Goal: Task Accomplishment & Management: Use online tool/utility

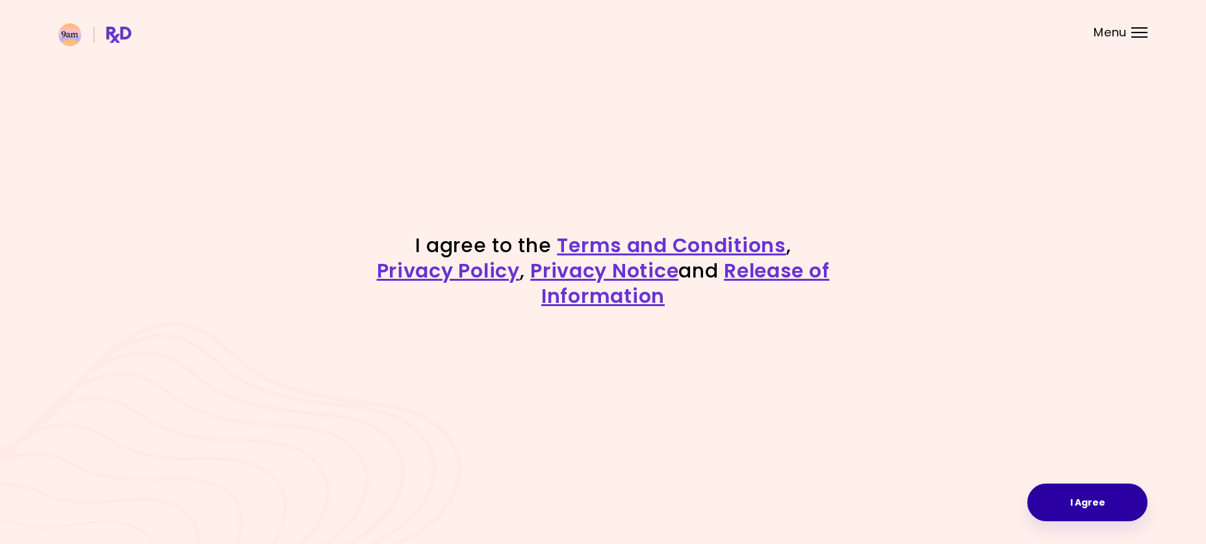
click at [1075, 496] on button "I Agree" at bounding box center [1087, 502] width 120 height 38
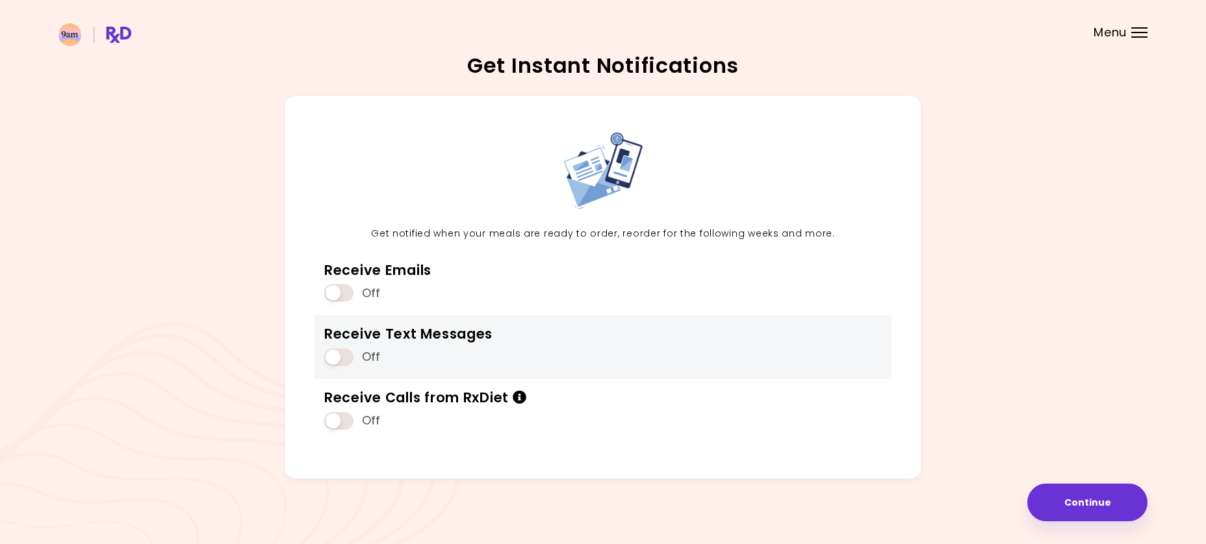
click at [330, 355] on span at bounding box center [338, 357] width 29 height 18
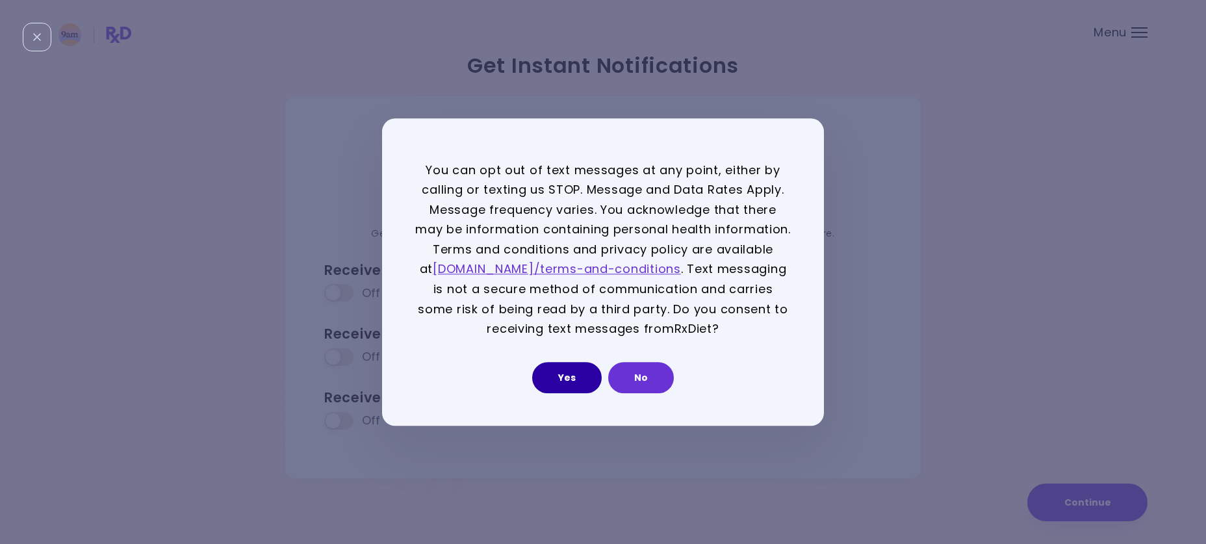
click at [570, 383] on button "Yes" at bounding box center [567, 377] width 70 height 31
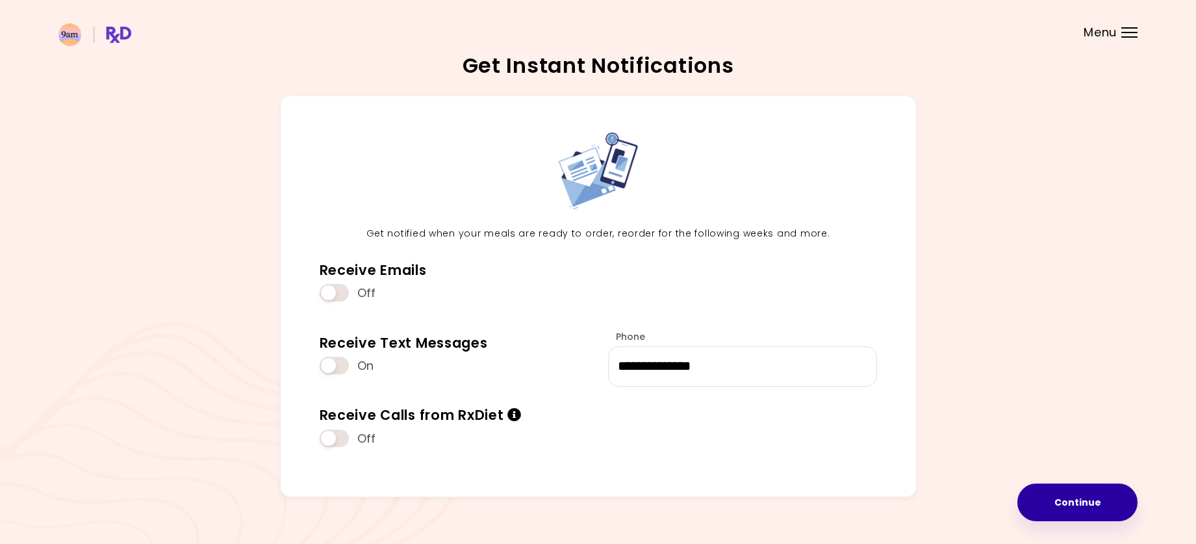
click at [1044, 491] on button "Continue" at bounding box center [1078, 502] width 120 height 38
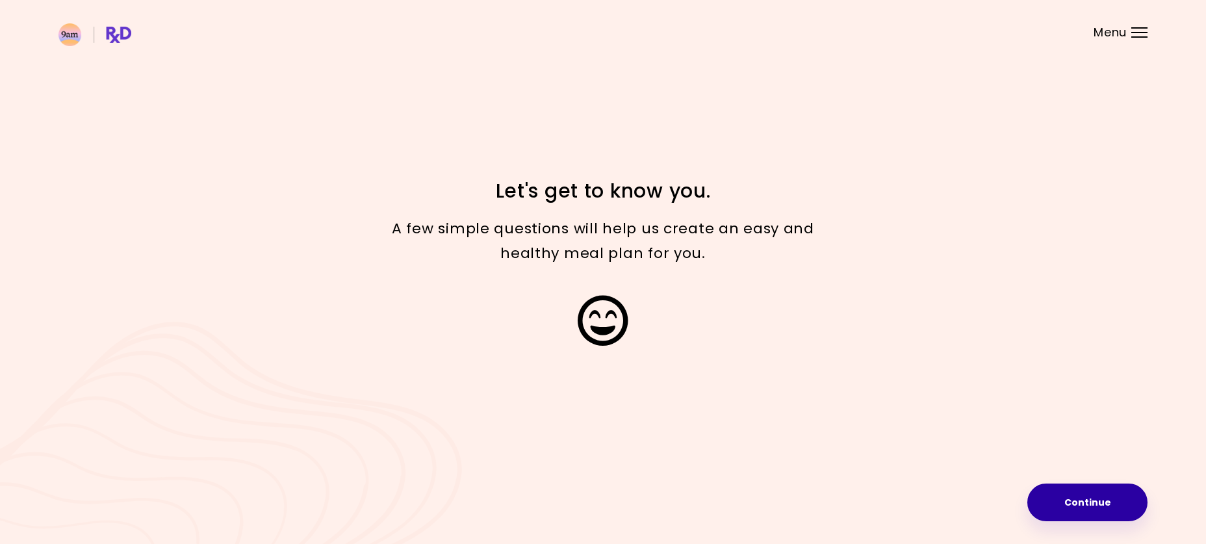
click at [1060, 501] on button "Continue" at bounding box center [1087, 502] width 120 height 38
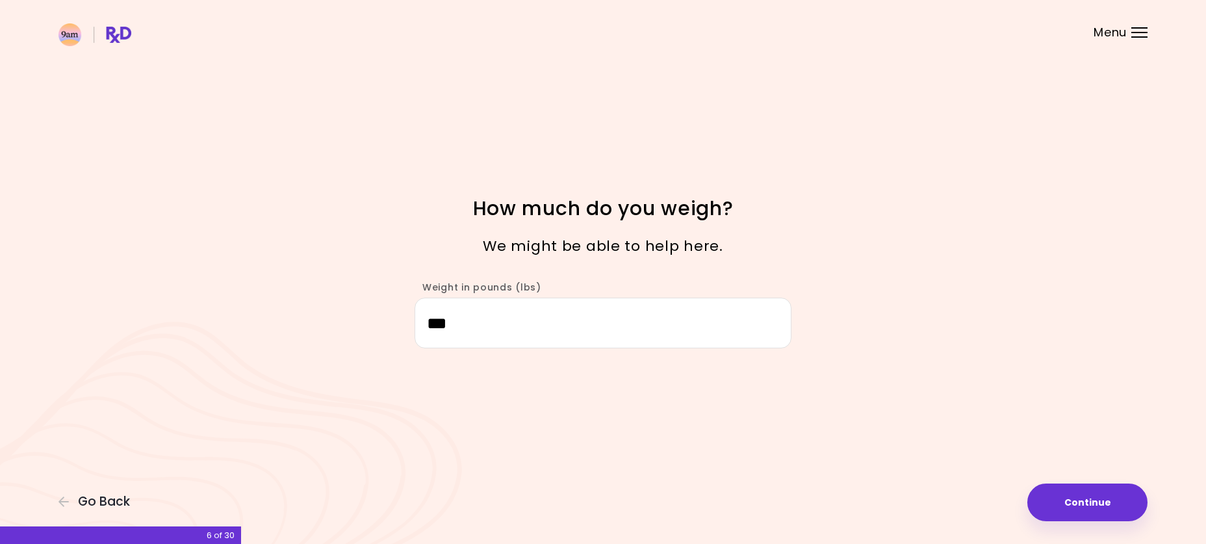
type input "***"
click at [1088, 522] on div "Focusable invisible element How much do you weigh? We might be able to help her…" at bounding box center [603, 272] width 1206 height 544
click at [1078, 499] on button "Continue" at bounding box center [1087, 502] width 120 height 38
select select "****"
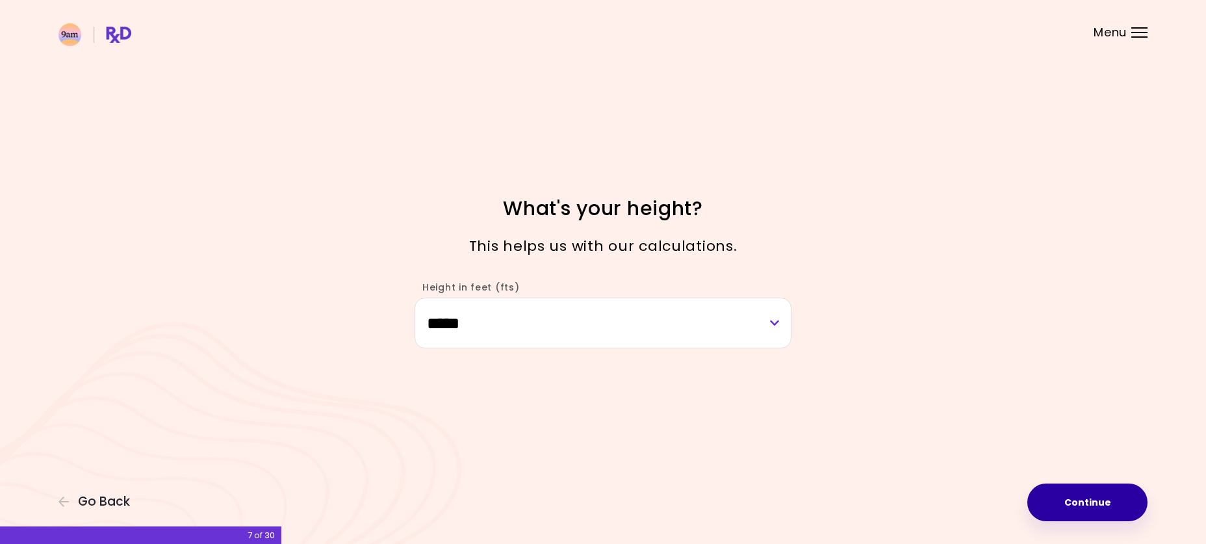
drag, startPoint x: 1110, startPoint y: 512, endPoint x: 1100, endPoint y: 494, distance: 20.4
click at [1100, 494] on button "Continue" at bounding box center [1087, 502] width 120 height 38
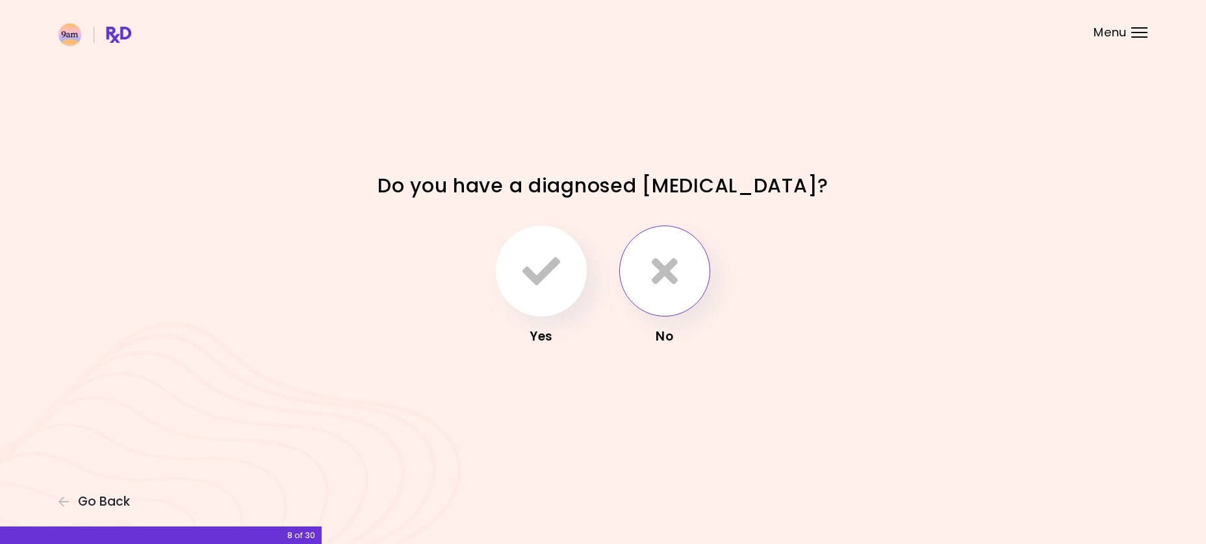
click at [647, 272] on button "button" at bounding box center [664, 270] width 91 height 91
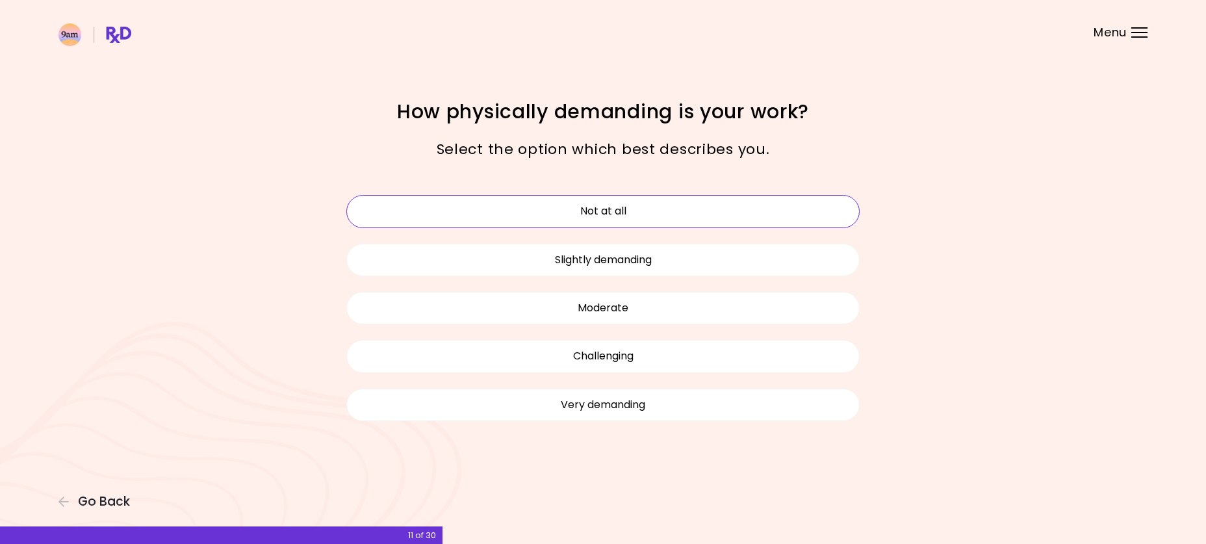
click at [660, 211] on button "Not at all" at bounding box center [602, 211] width 513 height 32
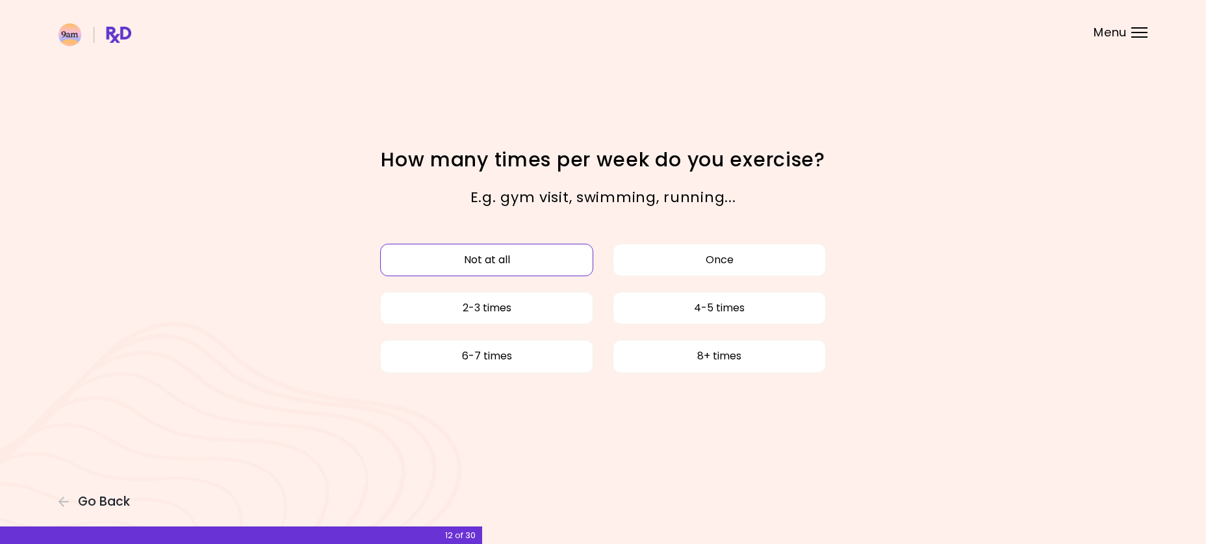
click at [567, 259] on button "Not at all" at bounding box center [486, 260] width 213 height 32
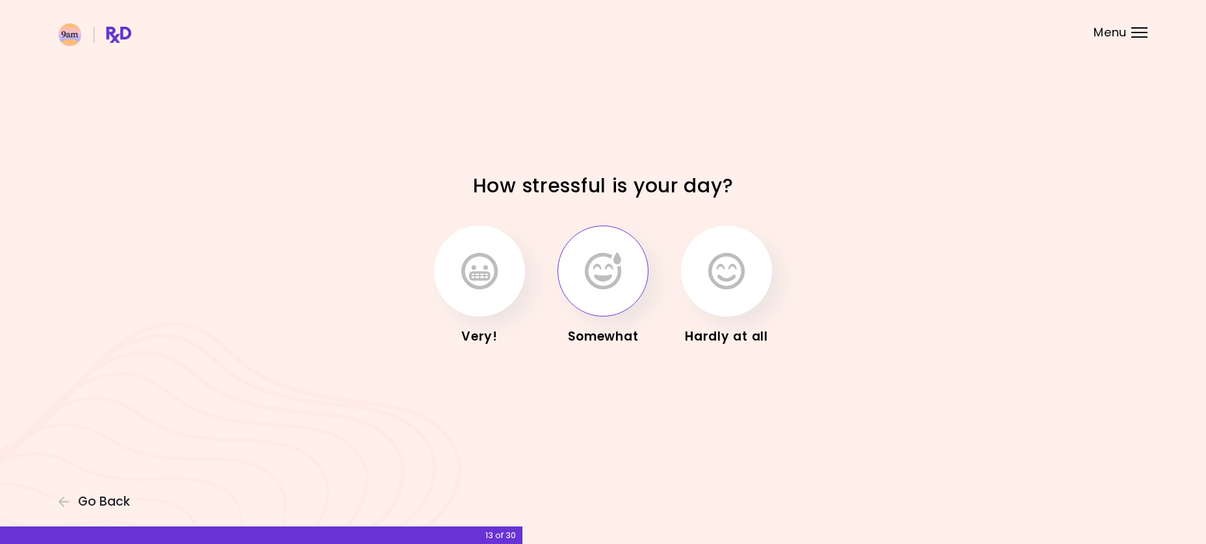
click at [613, 272] on icon "button" at bounding box center [603, 271] width 36 height 38
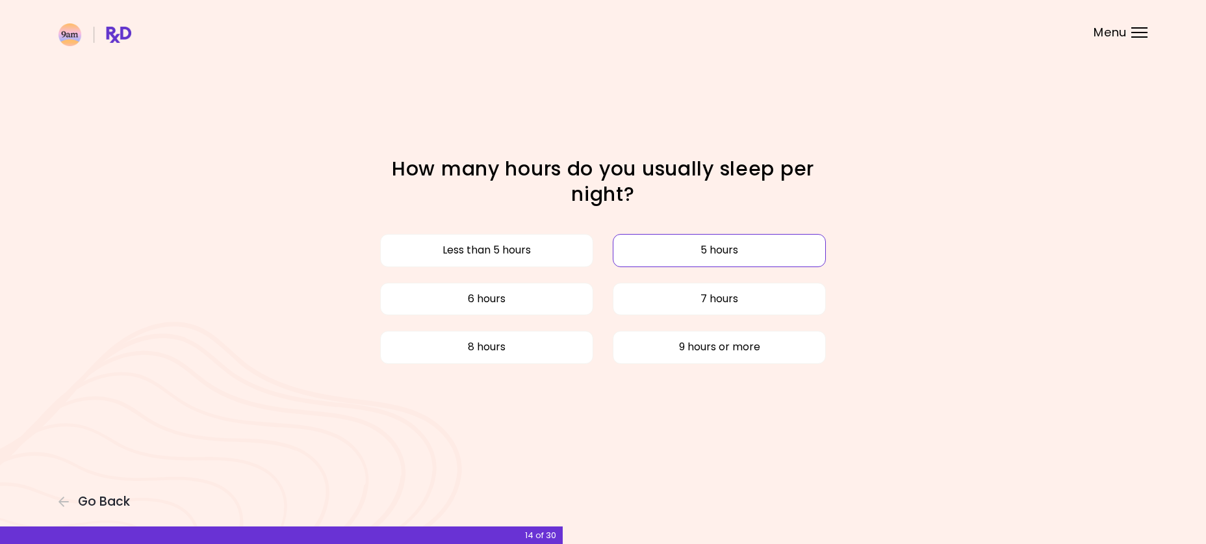
click at [660, 244] on button "5 hours" at bounding box center [719, 250] width 213 height 32
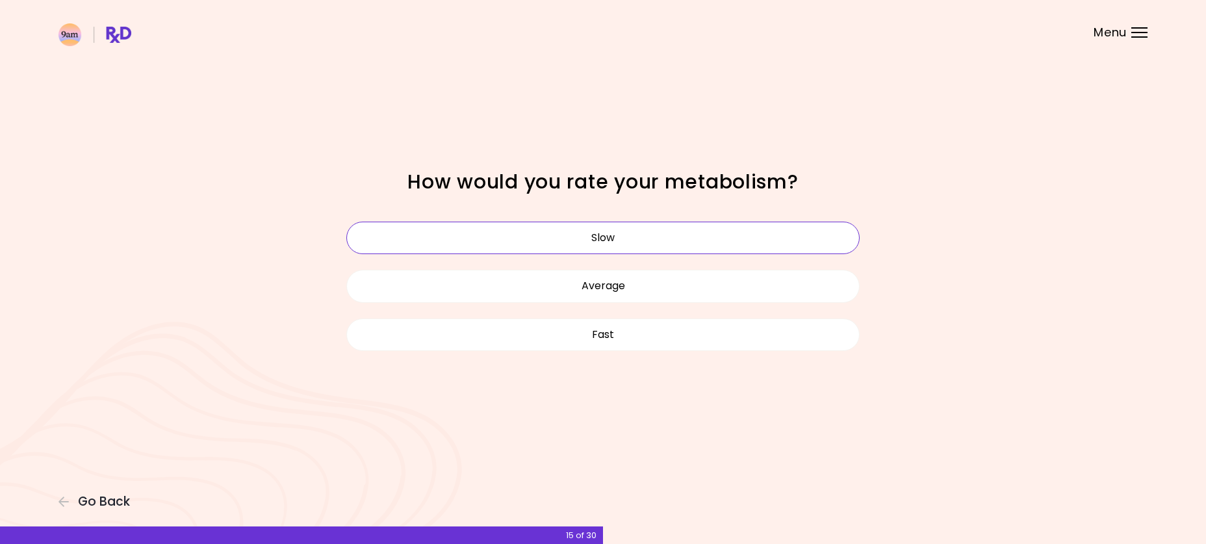
click at [648, 233] on button "Slow" at bounding box center [602, 238] width 513 height 32
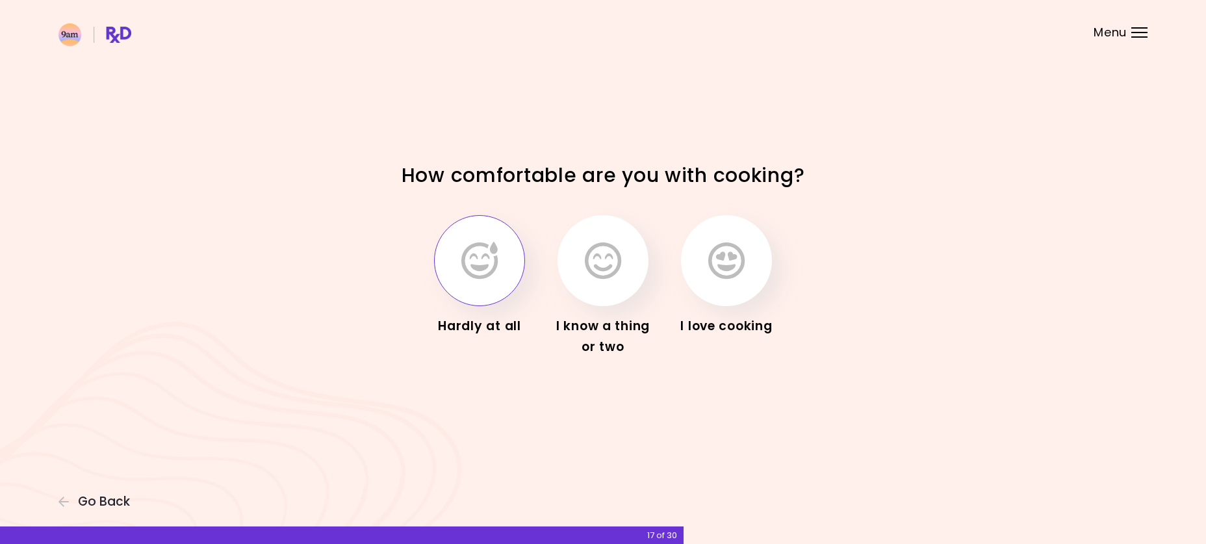
click at [476, 259] on icon "button" at bounding box center [479, 261] width 36 height 38
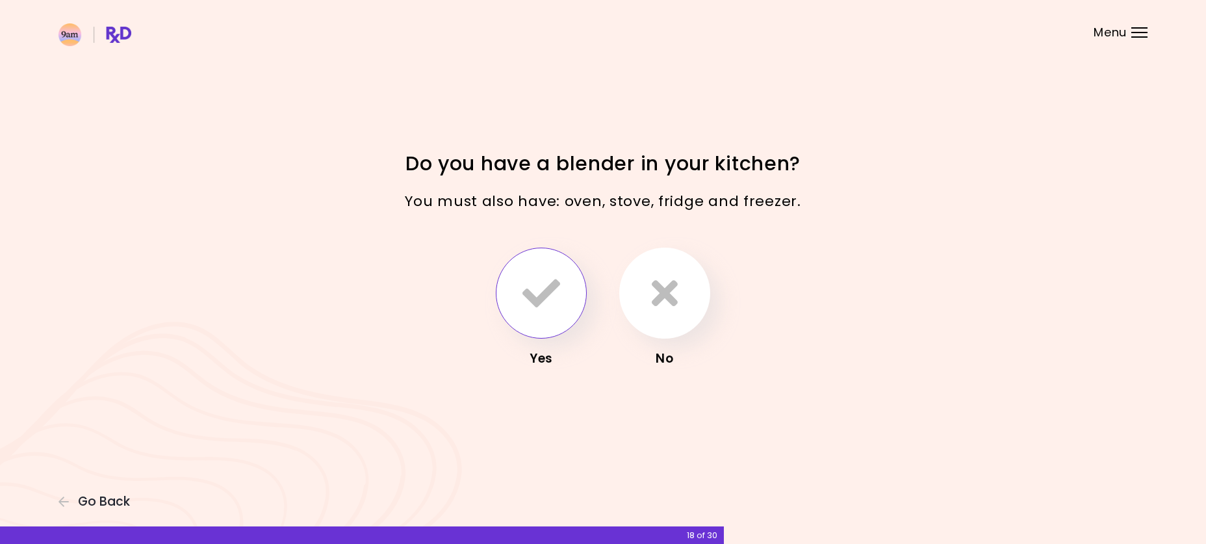
click at [532, 279] on icon "button" at bounding box center [541, 293] width 38 height 38
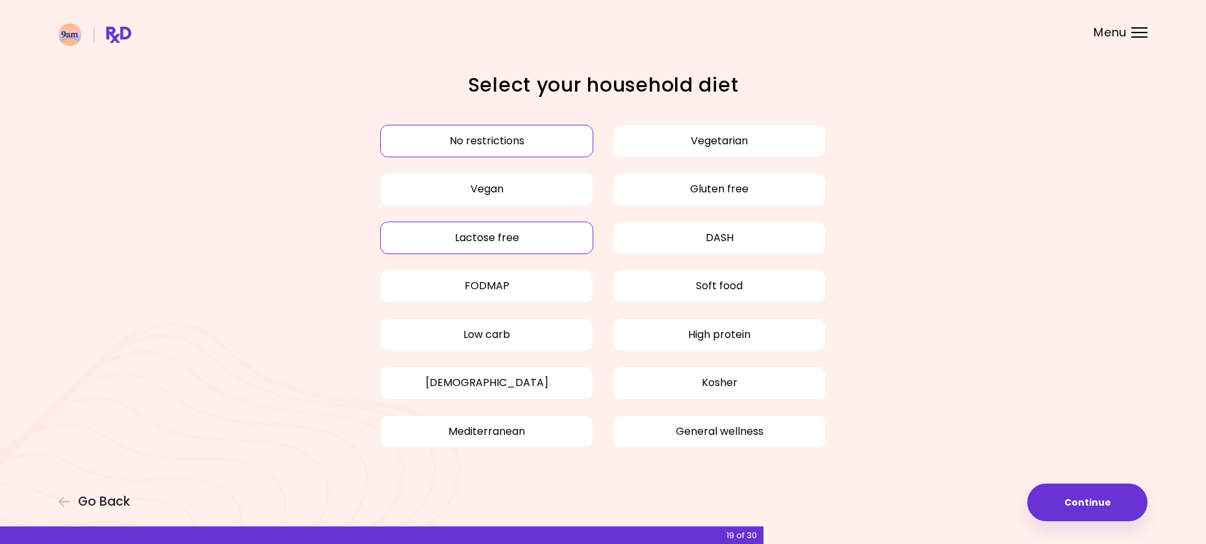
click at [542, 231] on button "Lactose free" at bounding box center [486, 238] width 213 height 32
click at [510, 428] on button "Mediterranean" at bounding box center [486, 431] width 213 height 32
click at [730, 381] on button "Kosher" at bounding box center [719, 382] width 213 height 32
click at [1097, 504] on button "Continue" at bounding box center [1087, 502] width 120 height 38
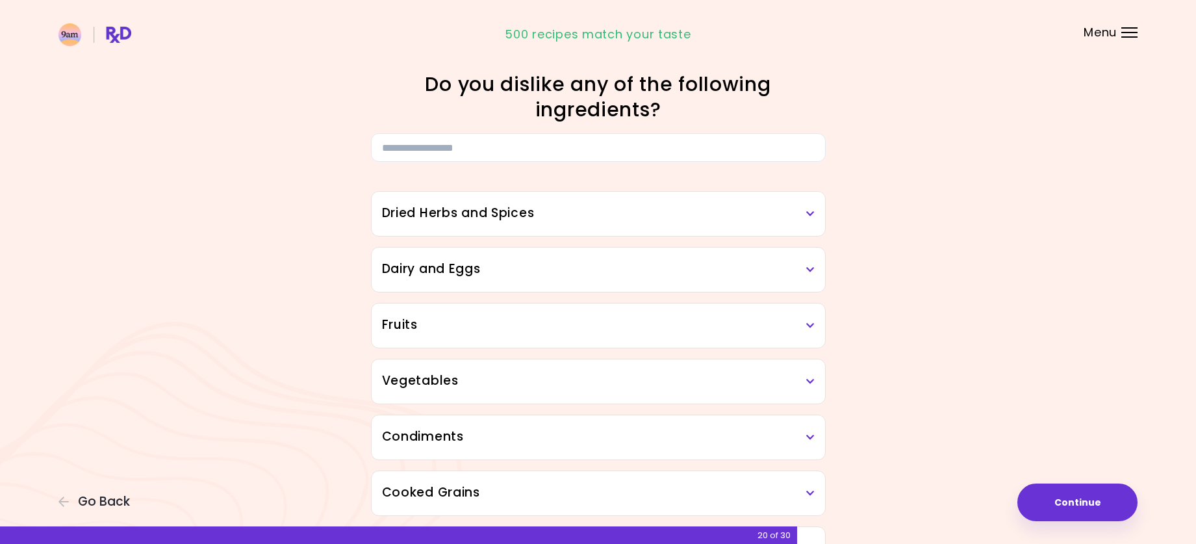
click at [591, 256] on div "Dairy and Eggs" at bounding box center [599, 270] width 454 height 44
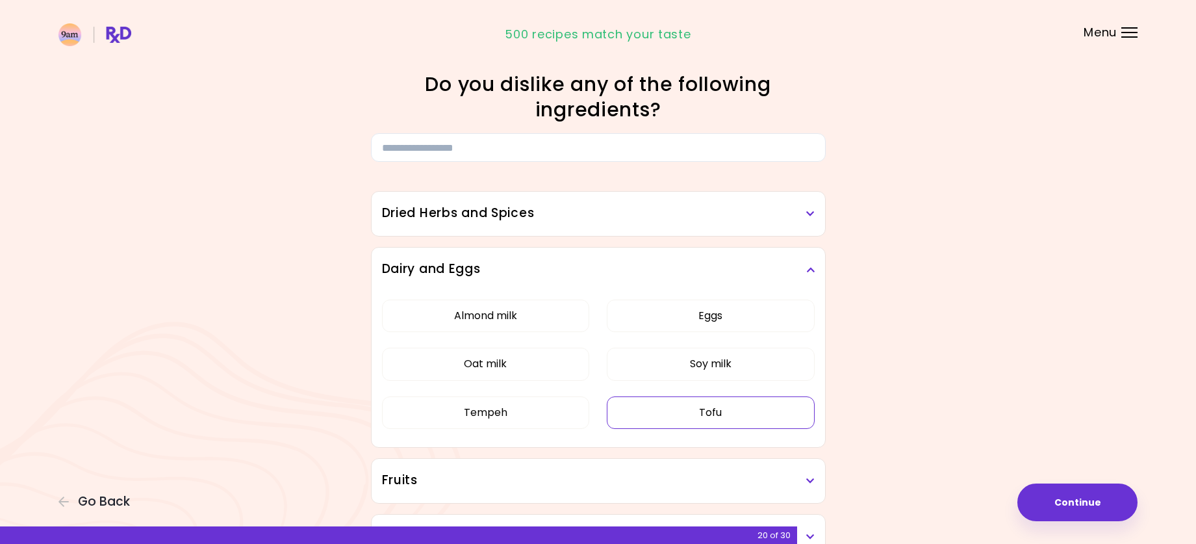
click at [696, 415] on button "Tofu" at bounding box center [711, 412] width 208 height 32
click at [502, 416] on button "Tempeh" at bounding box center [486, 412] width 208 height 32
click at [539, 326] on button "Almond milk" at bounding box center [486, 316] width 208 height 32
click at [647, 371] on button "Soy milk" at bounding box center [711, 364] width 208 height 32
click at [710, 267] on h3 "Dairy and Eggs" at bounding box center [598, 269] width 433 height 19
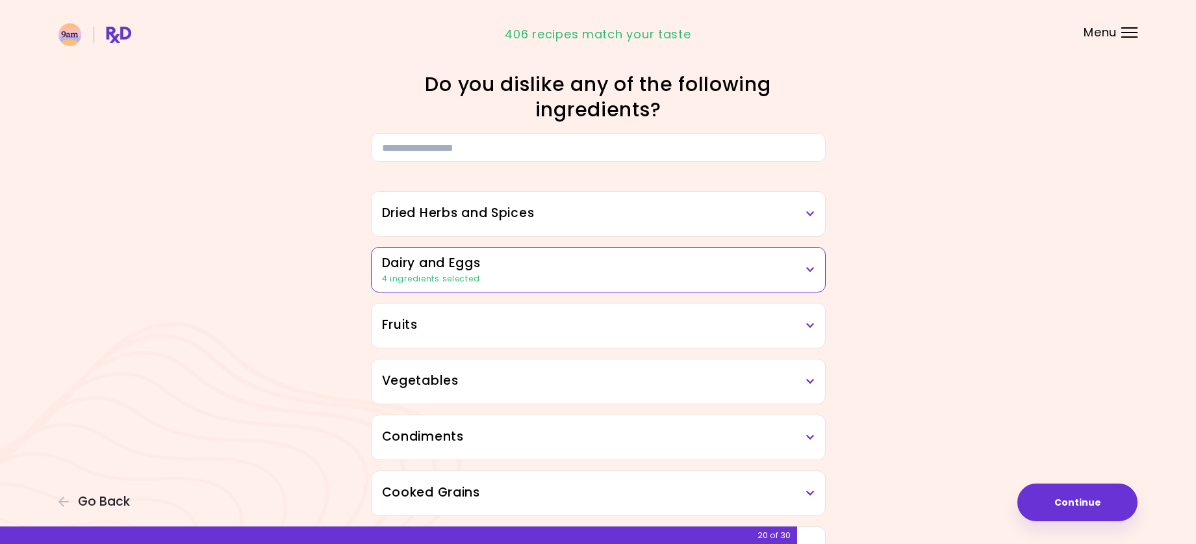
click at [668, 214] on h3 "Dried Herbs and Spices" at bounding box center [598, 213] width 433 height 19
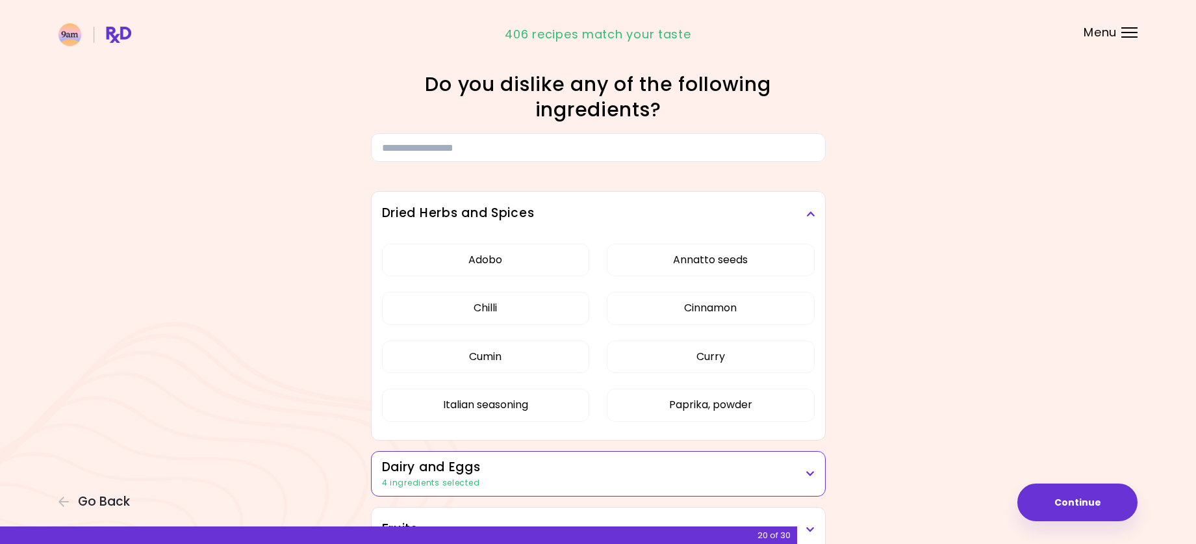
click at [708, 207] on h3 "Dried Herbs and Spices" at bounding box center [598, 213] width 433 height 19
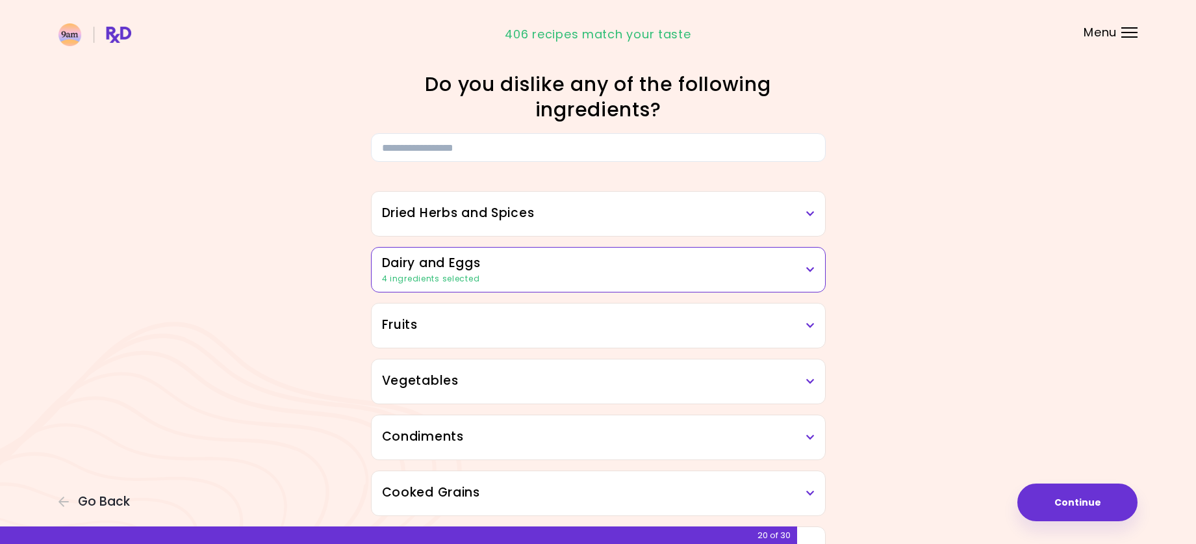
click at [527, 329] on h3 "Fruits" at bounding box center [598, 325] width 433 height 19
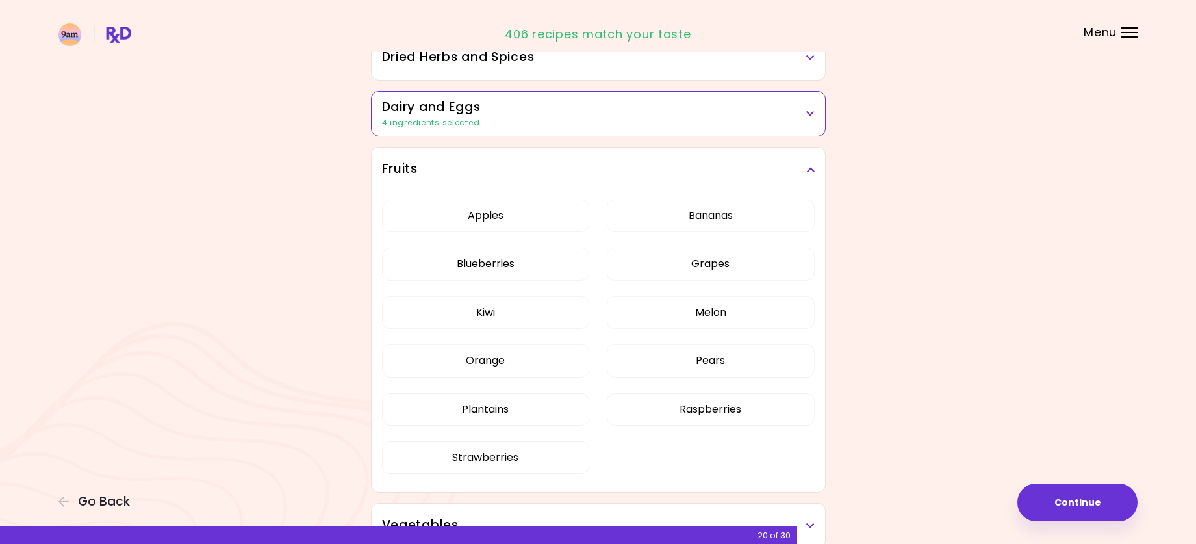
scroll to position [195, 0]
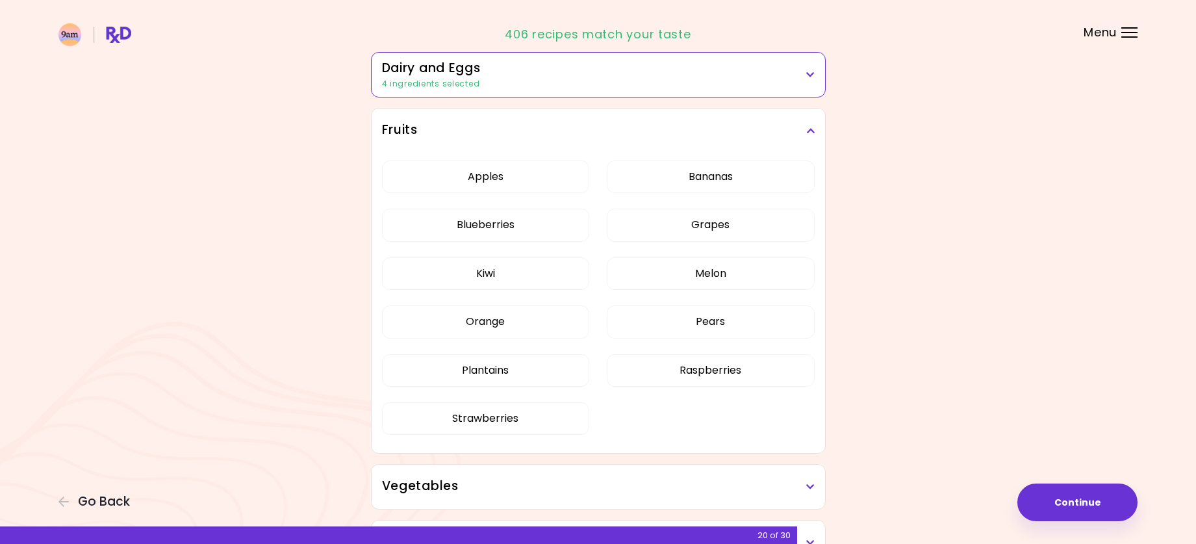
click at [650, 123] on h3 "Fruits" at bounding box center [598, 130] width 433 height 19
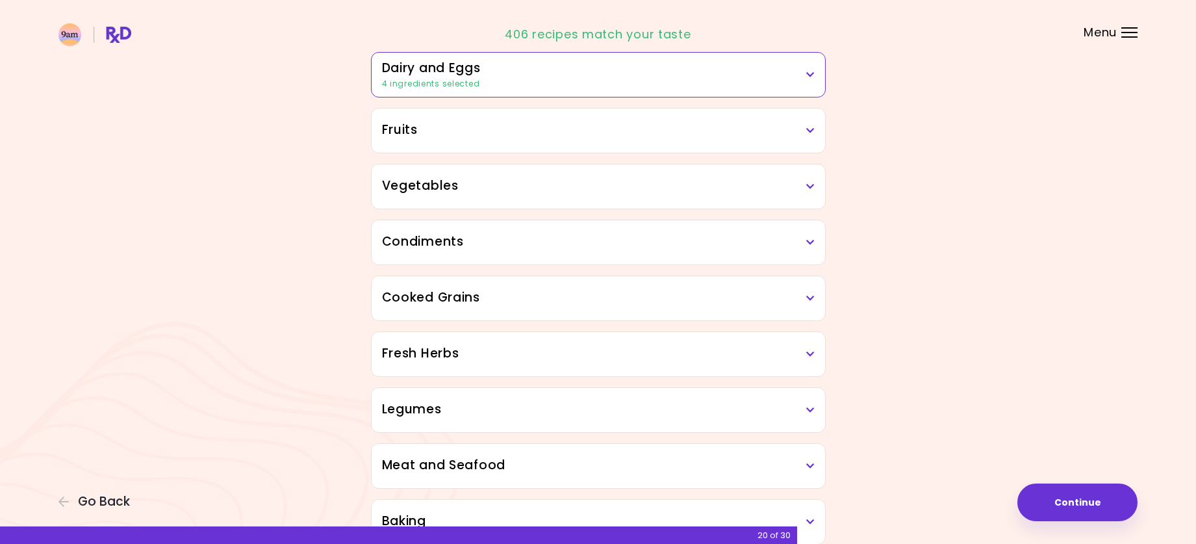
scroll to position [260, 0]
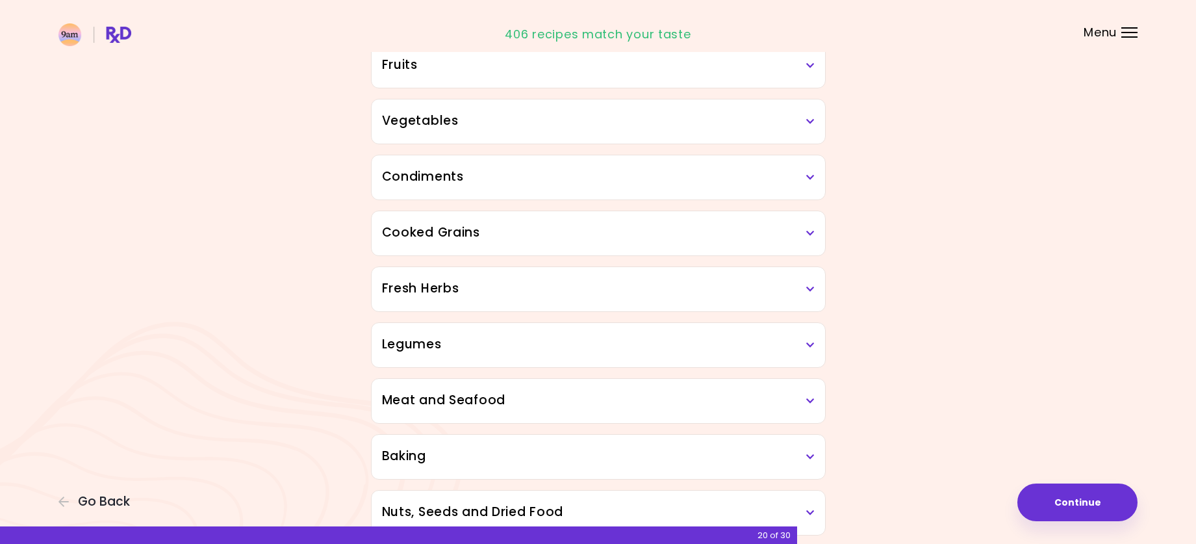
click at [615, 131] on div "Vegetables" at bounding box center [599, 121] width 454 height 44
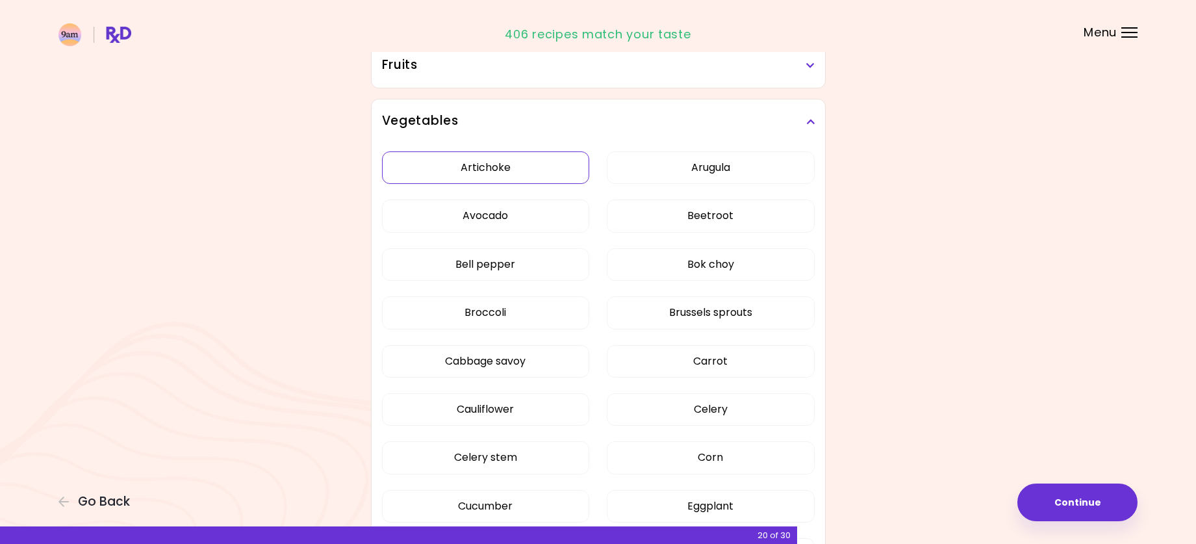
click at [531, 171] on button "Artichoke" at bounding box center [486, 167] width 208 height 32
click at [695, 212] on button "Beetroot" at bounding box center [711, 215] width 208 height 32
click at [718, 274] on button "Bok choy" at bounding box center [711, 264] width 208 height 32
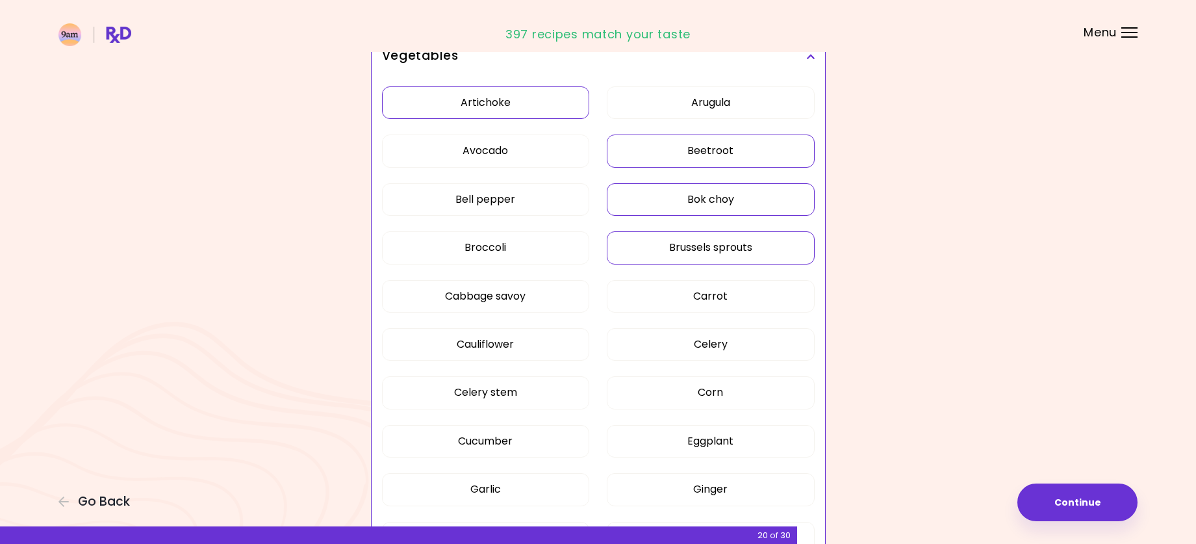
scroll to position [390, 0]
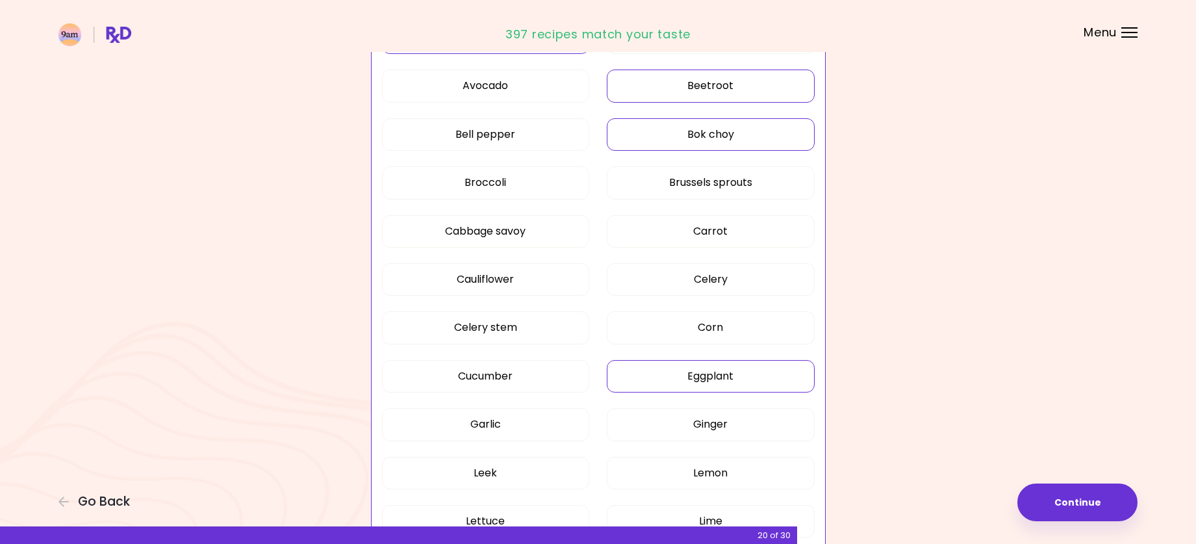
click at [653, 381] on button "Eggplant" at bounding box center [711, 376] width 208 height 32
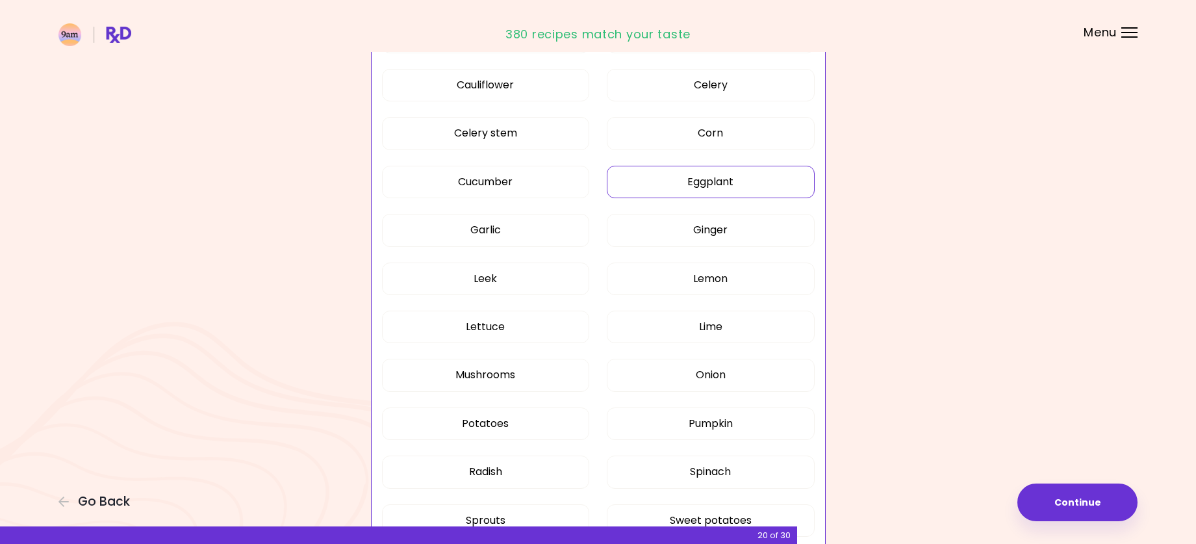
scroll to position [585, 0]
click at [535, 277] on button "Leek" at bounding box center [486, 278] width 208 height 32
click at [528, 460] on button "Radish" at bounding box center [486, 471] width 208 height 32
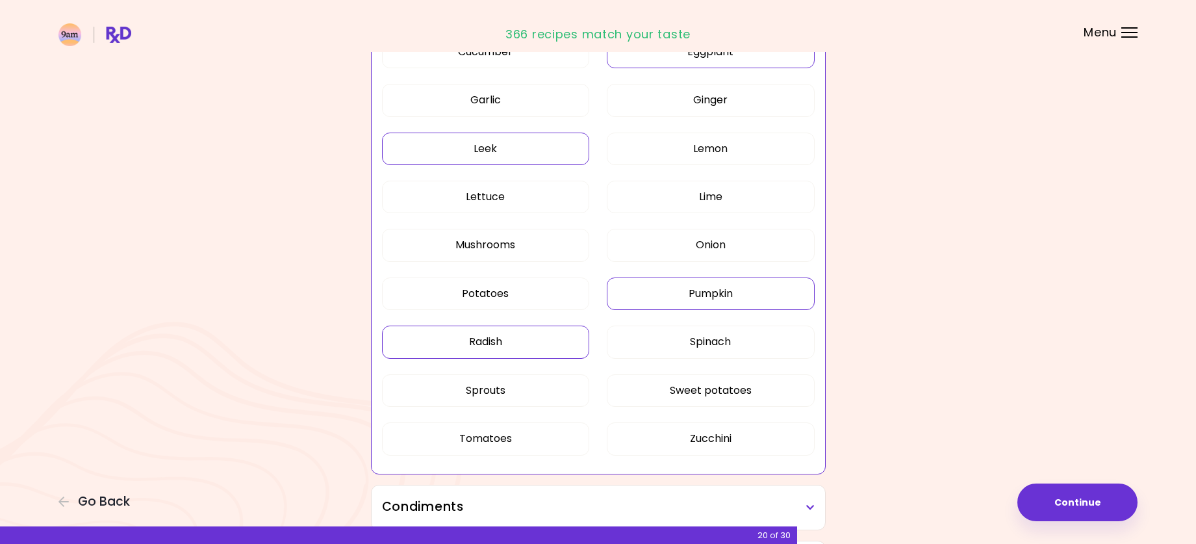
scroll to position [715, 0]
click at [712, 401] on button "Sweet potatoes" at bounding box center [711, 390] width 208 height 32
click at [739, 300] on button "Pumpkin" at bounding box center [711, 293] width 208 height 32
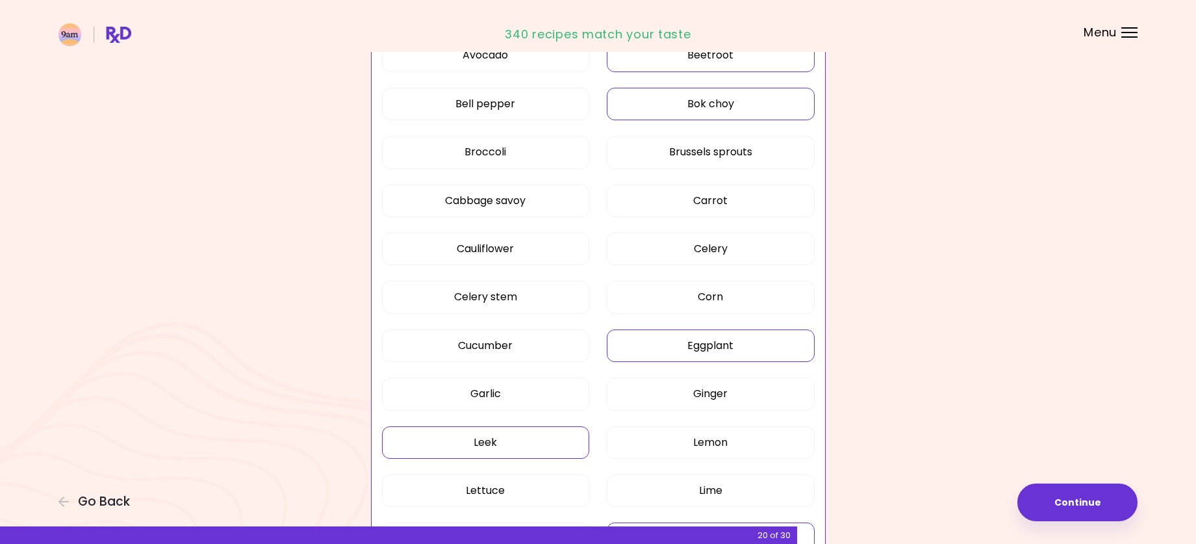
scroll to position [390, 0]
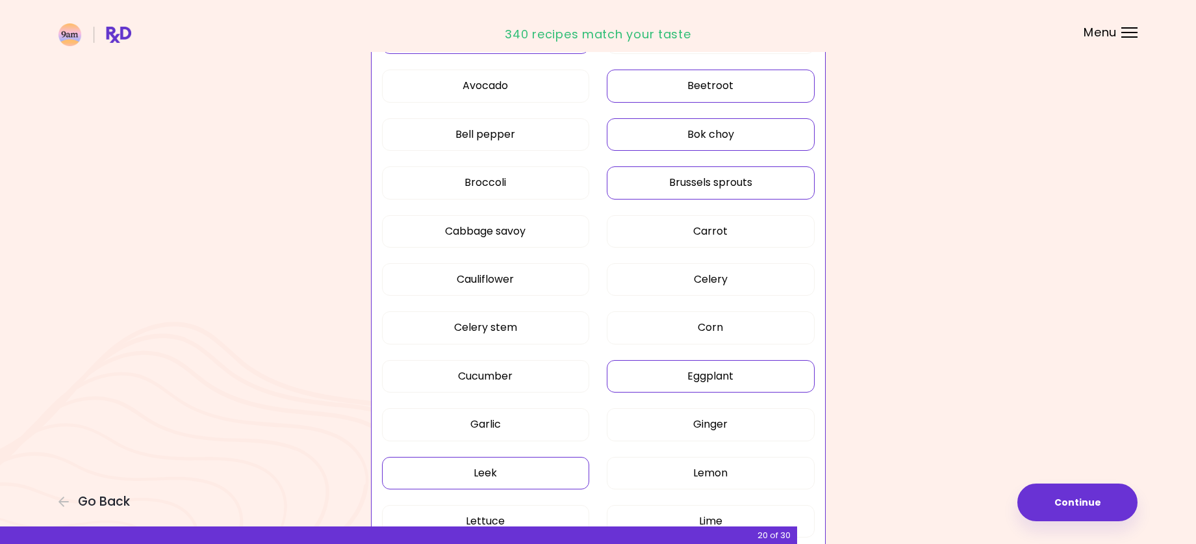
click at [678, 190] on button "Brussels sprouts" at bounding box center [711, 182] width 208 height 32
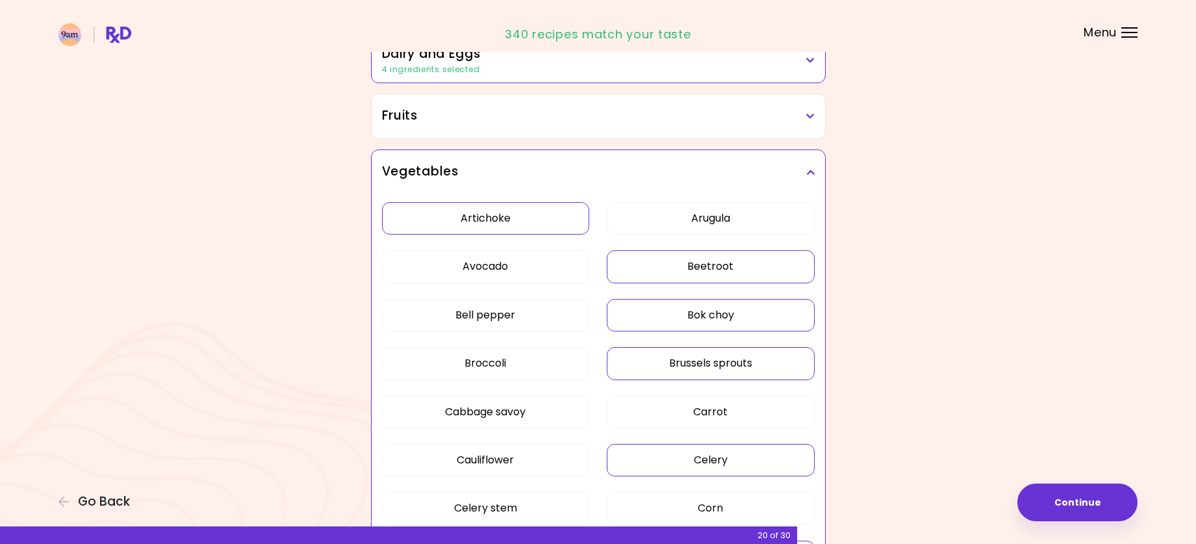
scroll to position [195, 0]
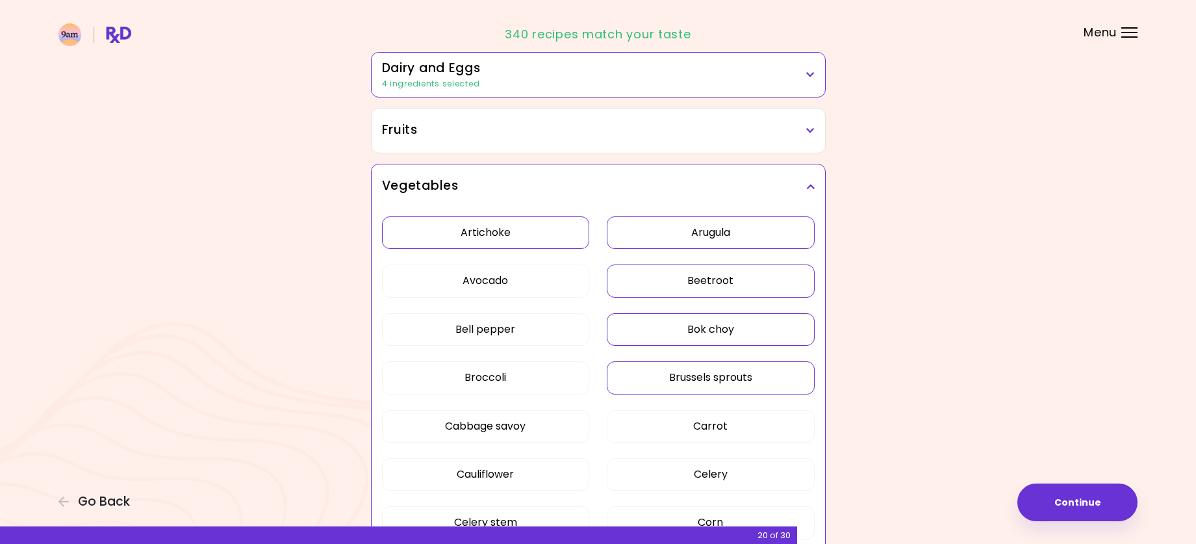
click at [707, 238] on button "Arugula" at bounding box center [711, 232] width 208 height 32
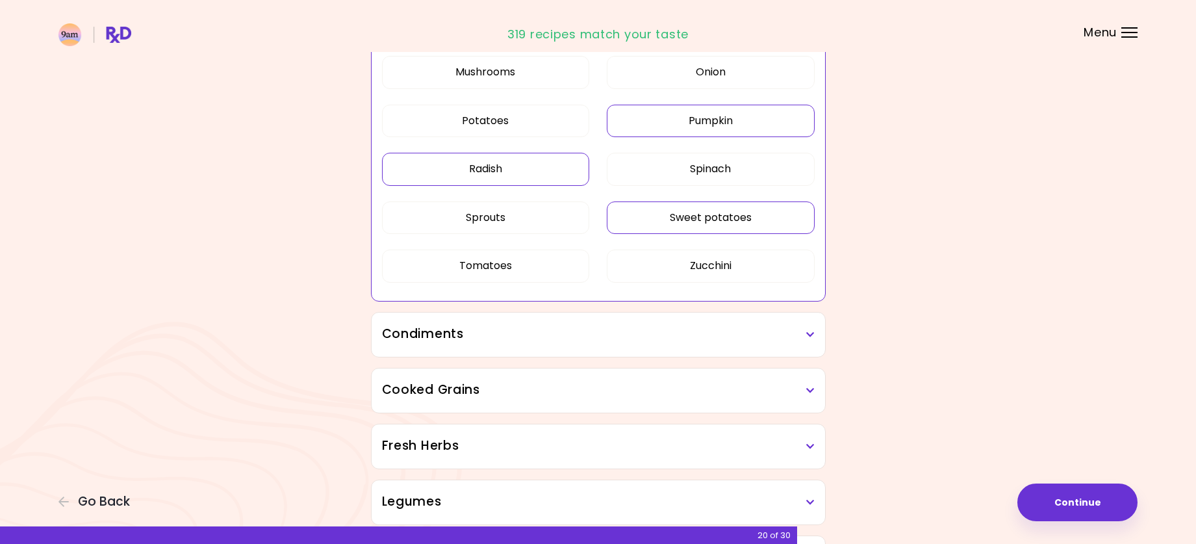
scroll to position [910, 0]
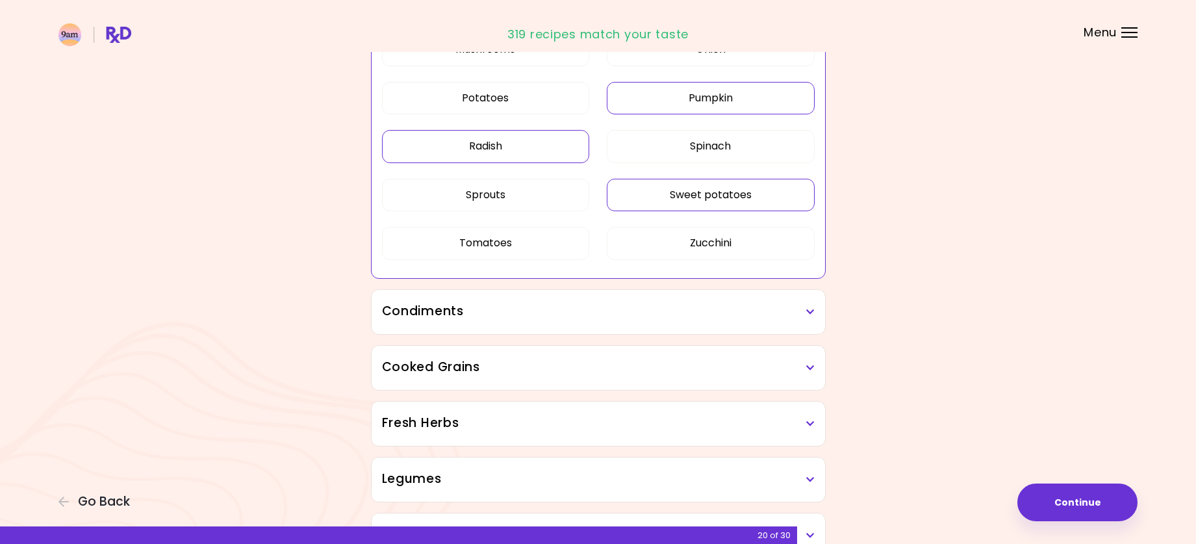
click at [611, 314] on h3 "Condiments" at bounding box center [598, 311] width 433 height 19
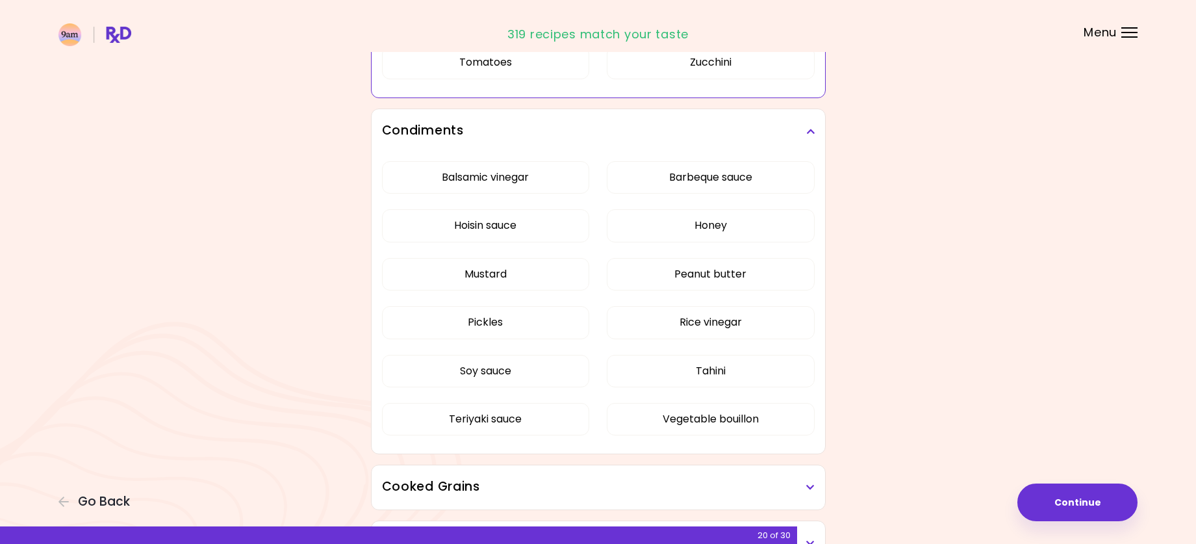
scroll to position [1105, 0]
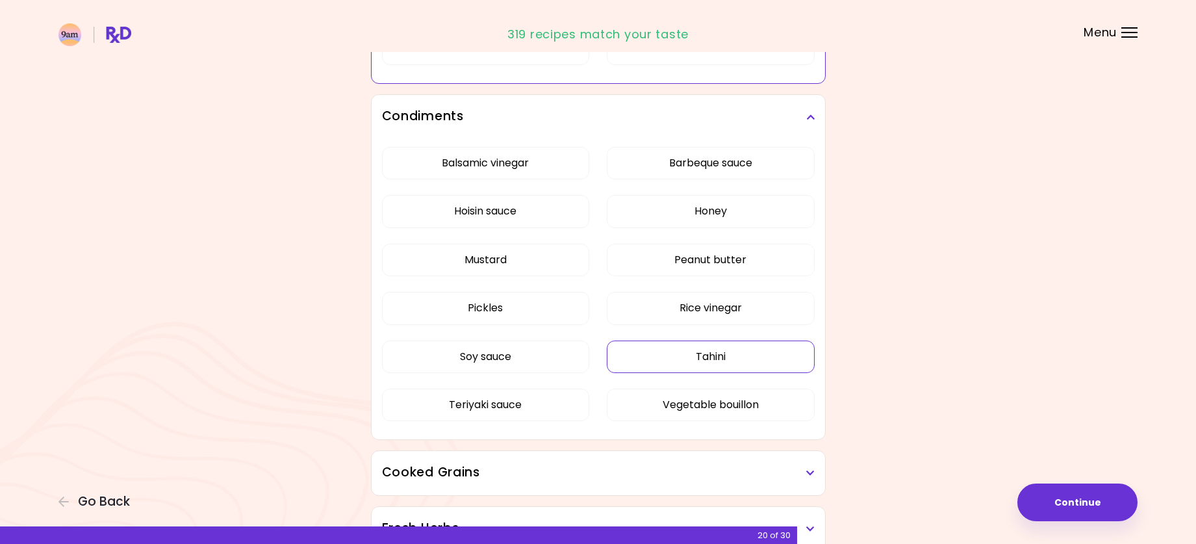
click at [680, 355] on div "Dried Herbs and Spices Adobo Annatto seeds Chilli Cinnamon Cumin [PERSON_NAME] …" at bounding box center [599, 55] width 468 height 1997
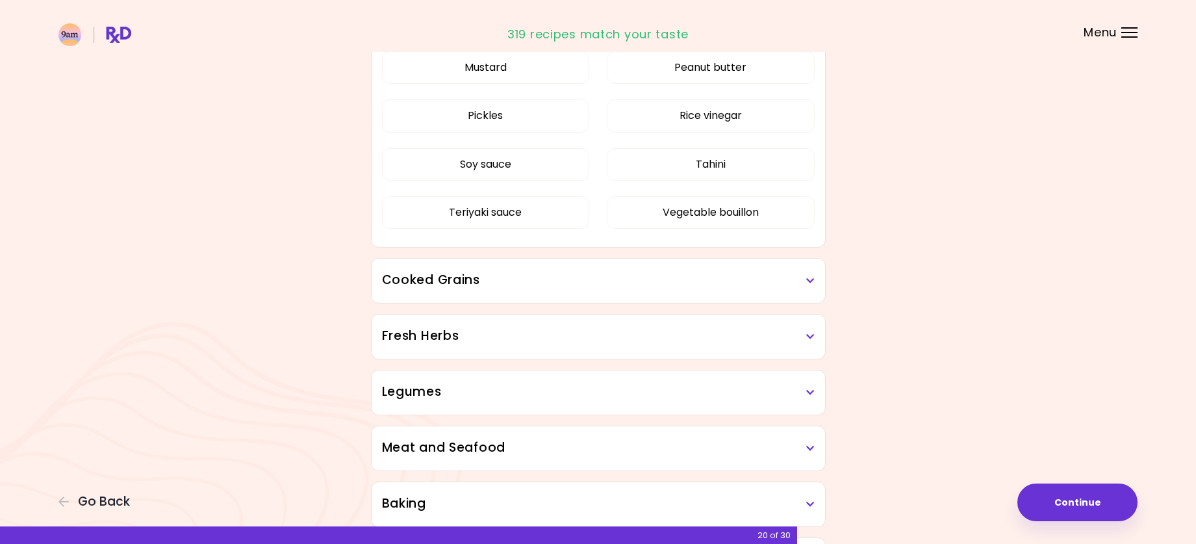
scroll to position [448, 0]
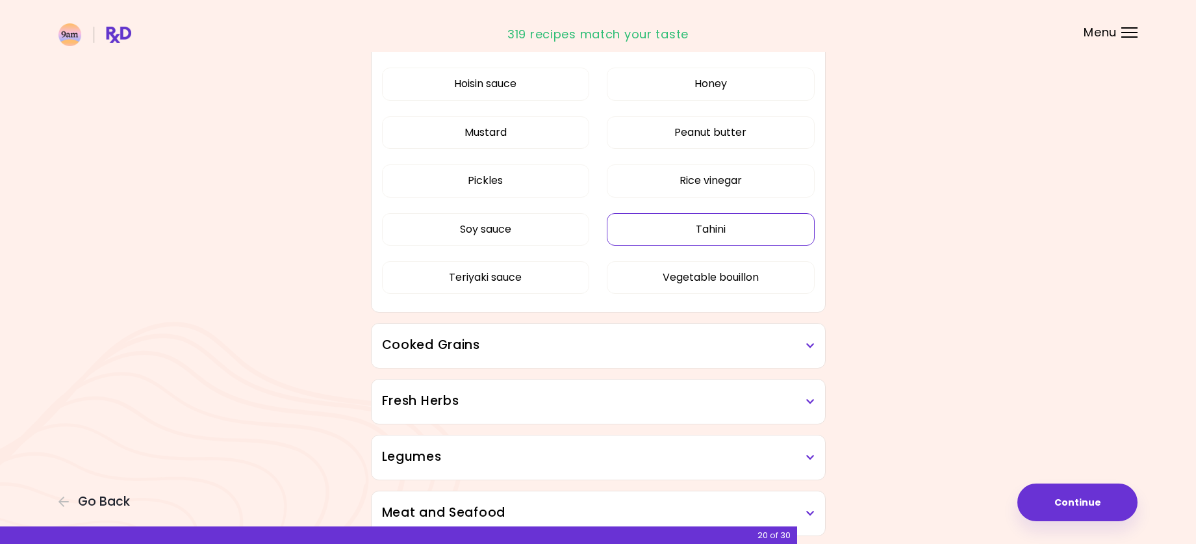
click at [726, 233] on button "Tahini" at bounding box center [711, 229] width 208 height 32
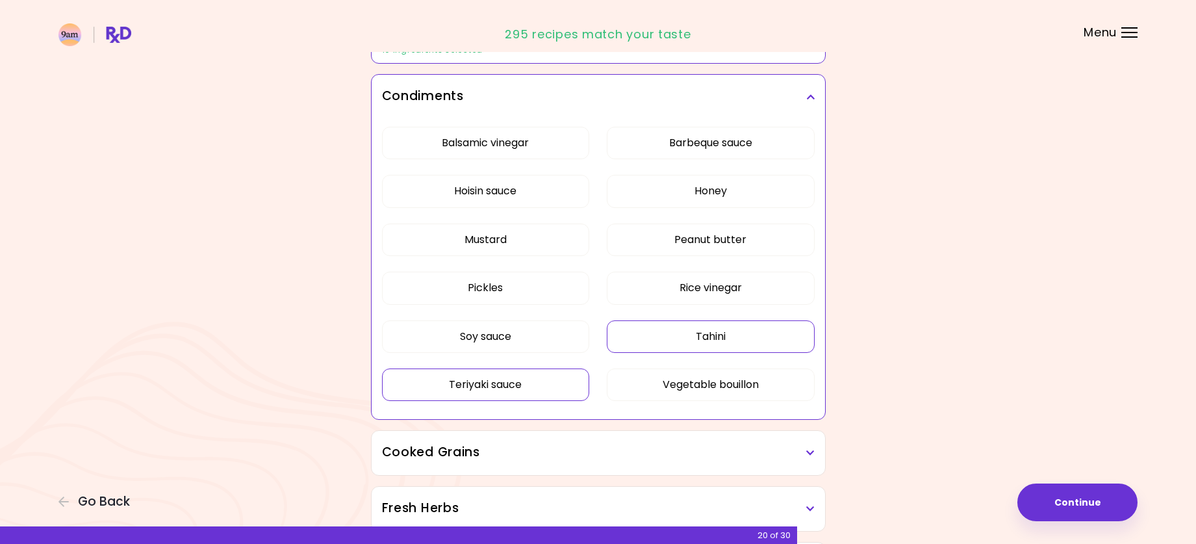
scroll to position [318, 0]
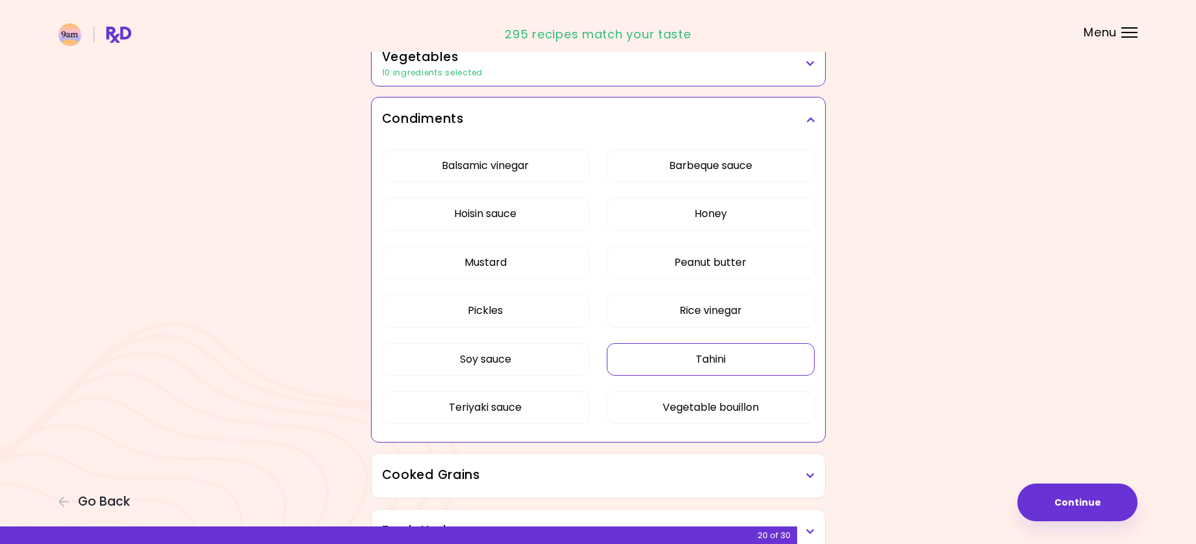
click at [641, 120] on h3 "Condiments" at bounding box center [598, 119] width 433 height 19
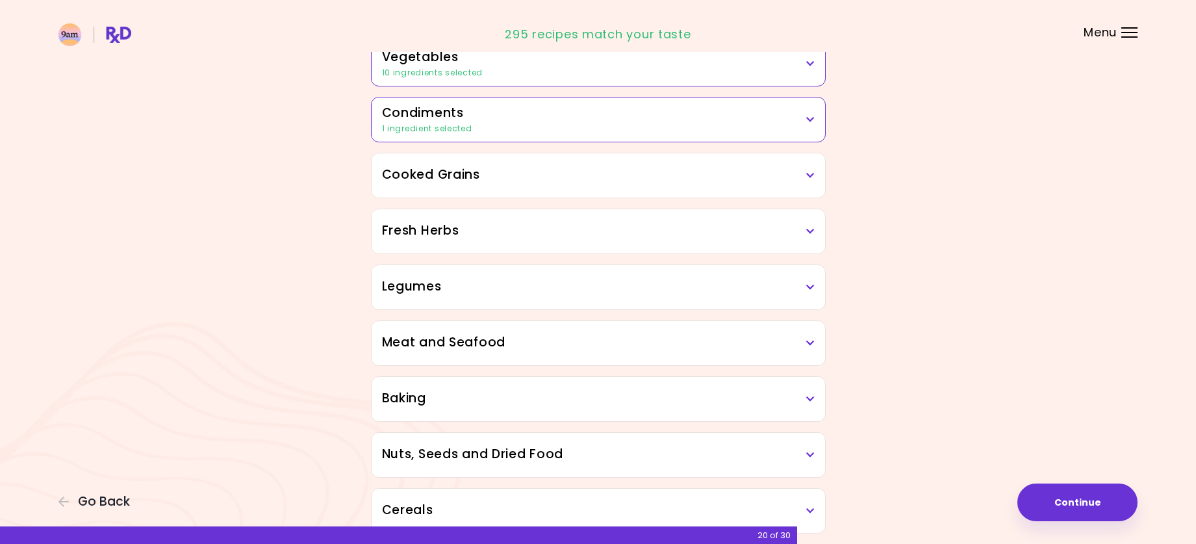
click at [624, 186] on div "Cooked Grains" at bounding box center [599, 175] width 454 height 44
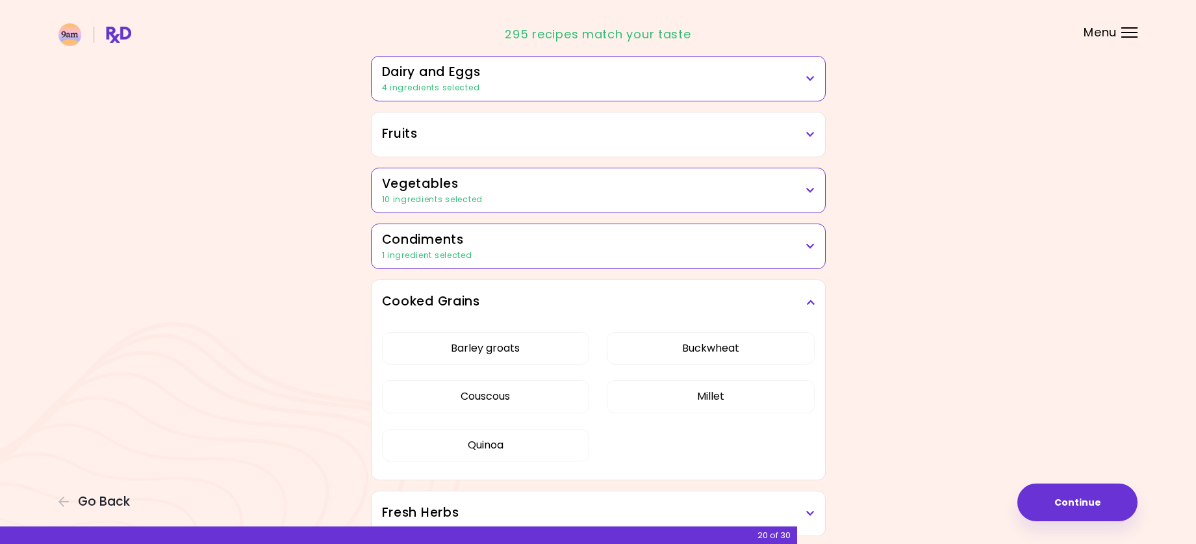
scroll to position [188, 0]
click at [628, 199] on div "10 ingredients selected" at bounding box center [598, 203] width 433 height 12
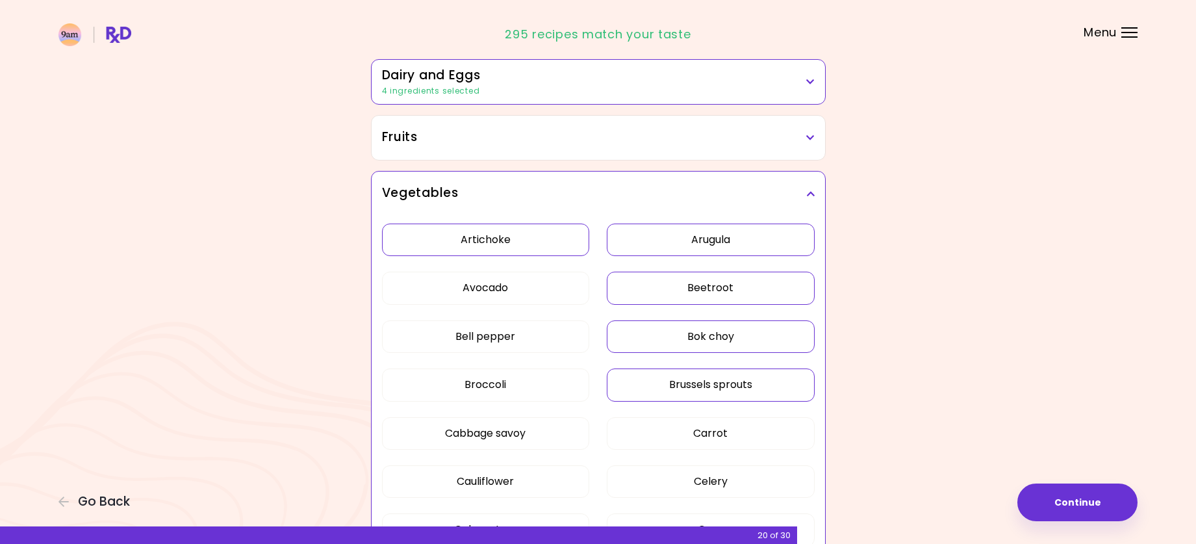
click at [628, 199] on h3 "Vegetables" at bounding box center [598, 193] width 433 height 19
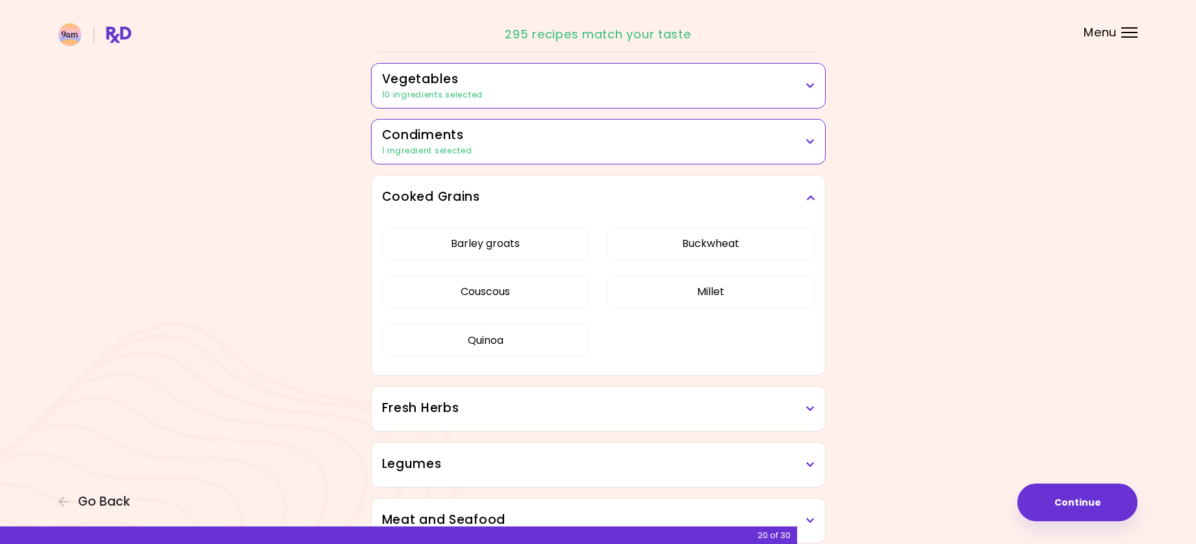
scroll to position [318, 0]
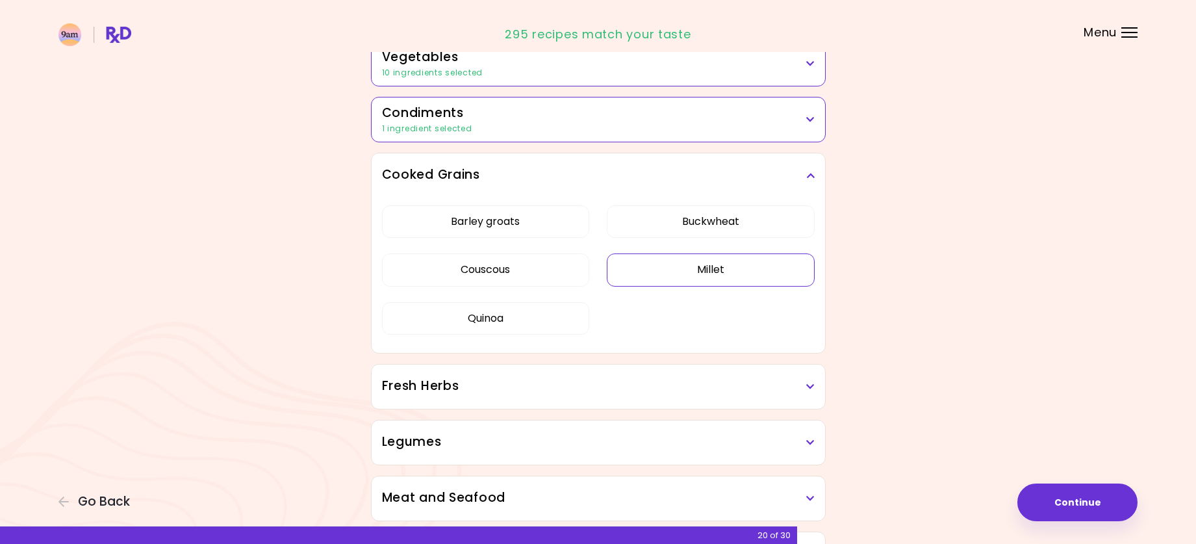
click at [695, 272] on button "Millet" at bounding box center [711, 269] width 208 height 32
click at [714, 220] on button "Buckwheat" at bounding box center [711, 221] width 208 height 32
click at [541, 223] on button "Barley groats" at bounding box center [486, 221] width 208 height 32
click at [692, 173] on h3 "Cooked Grains" at bounding box center [598, 175] width 433 height 19
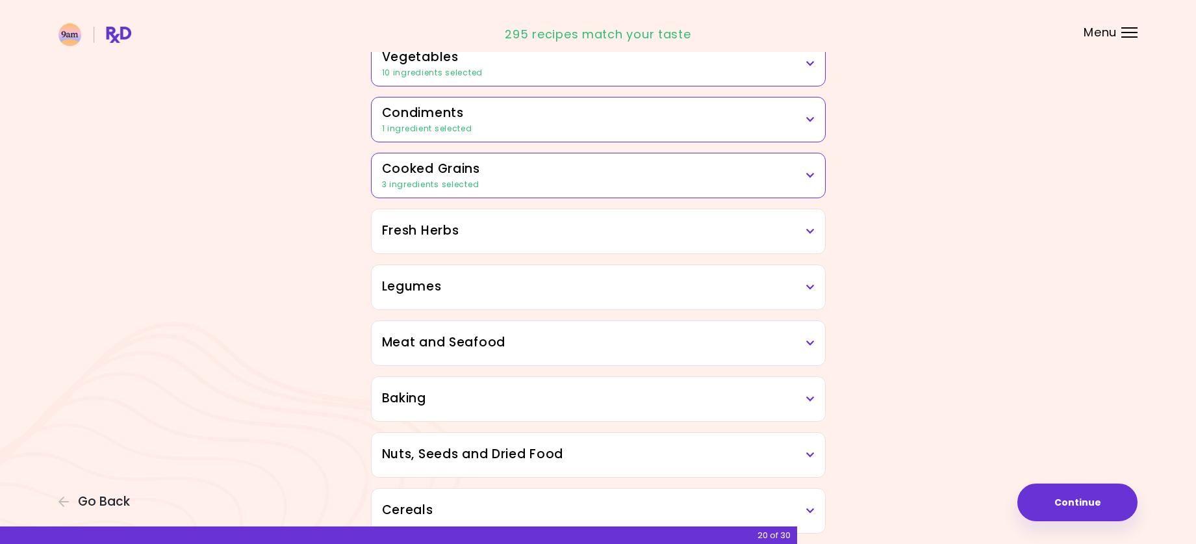
click at [649, 227] on h3 "Fresh Herbs" at bounding box center [598, 231] width 433 height 19
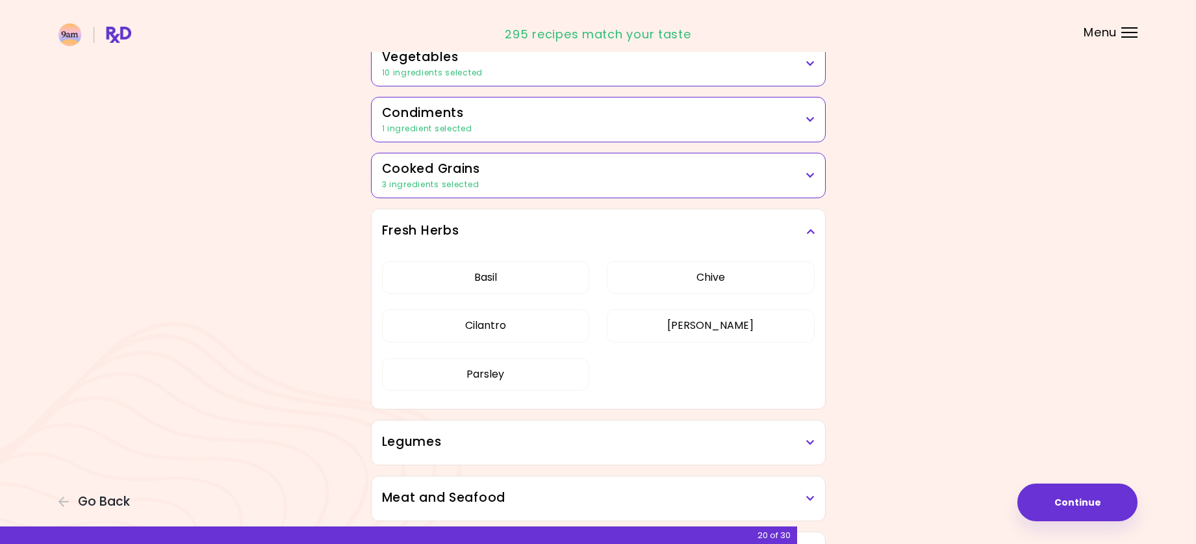
click at [695, 227] on h3 "Fresh Herbs" at bounding box center [598, 231] width 433 height 19
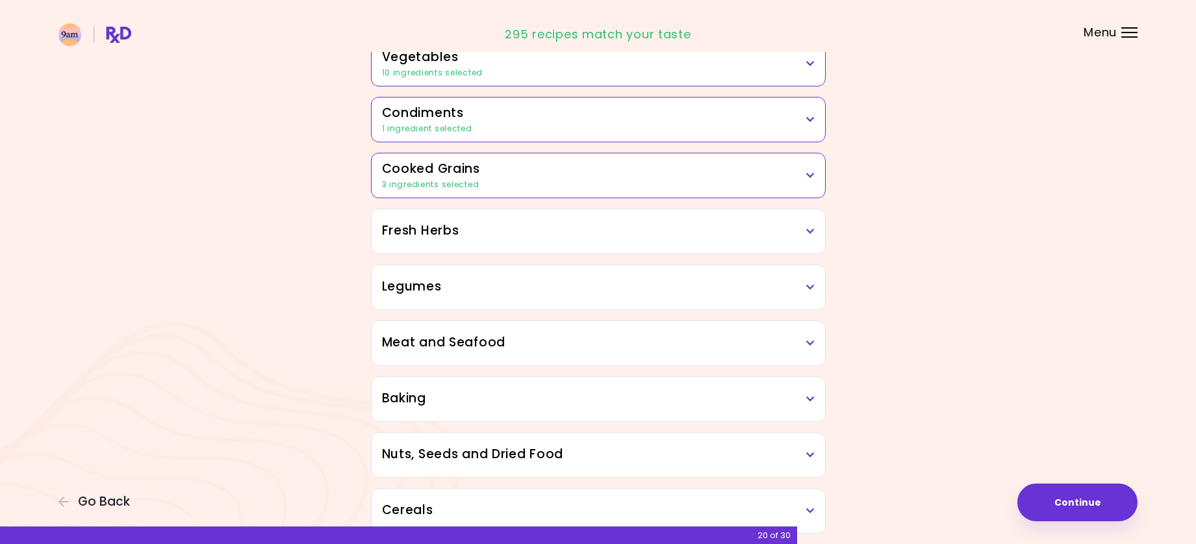
click at [585, 286] on h3 "Legumes" at bounding box center [598, 286] width 433 height 19
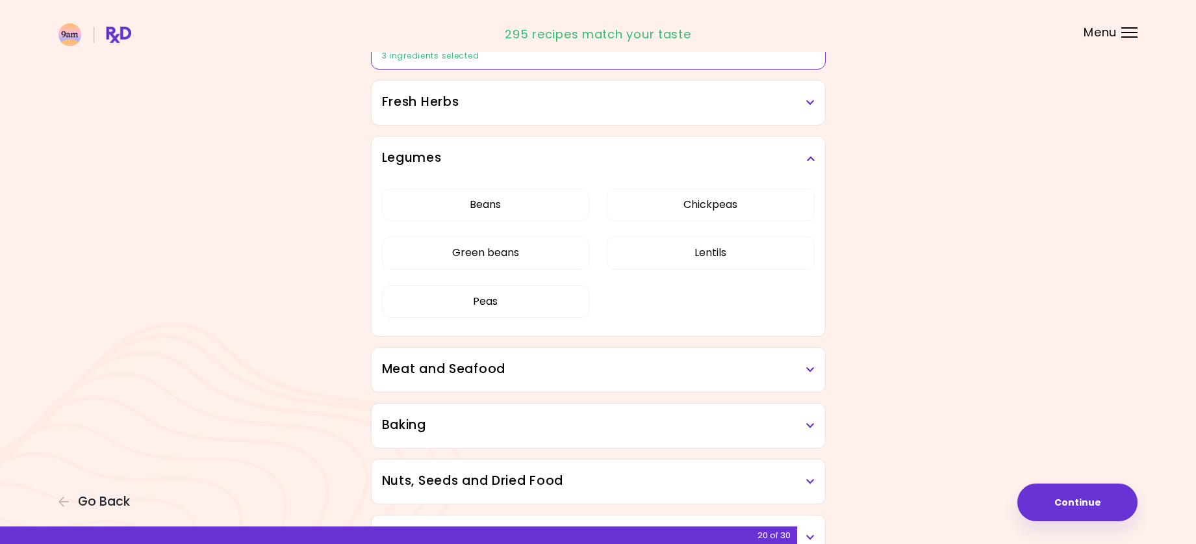
scroll to position [448, 0]
click at [741, 155] on h3 "Legumes" at bounding box center [598, 157] width 433 height 19
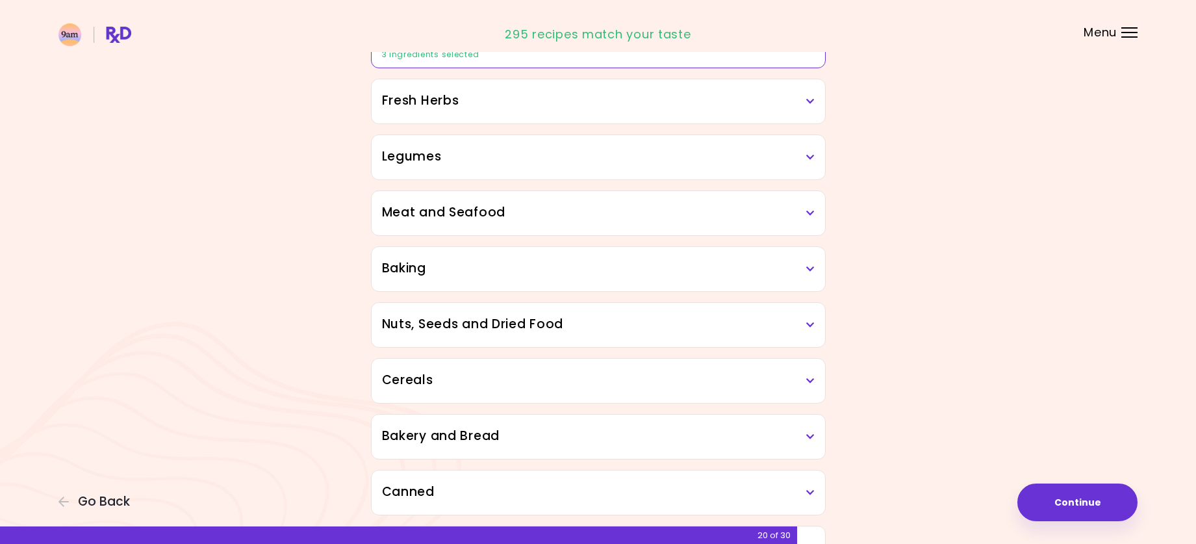
click at [650, 222] on h3 "Meat and Seafood" at bounding box center [598, 212] width 433 height 19
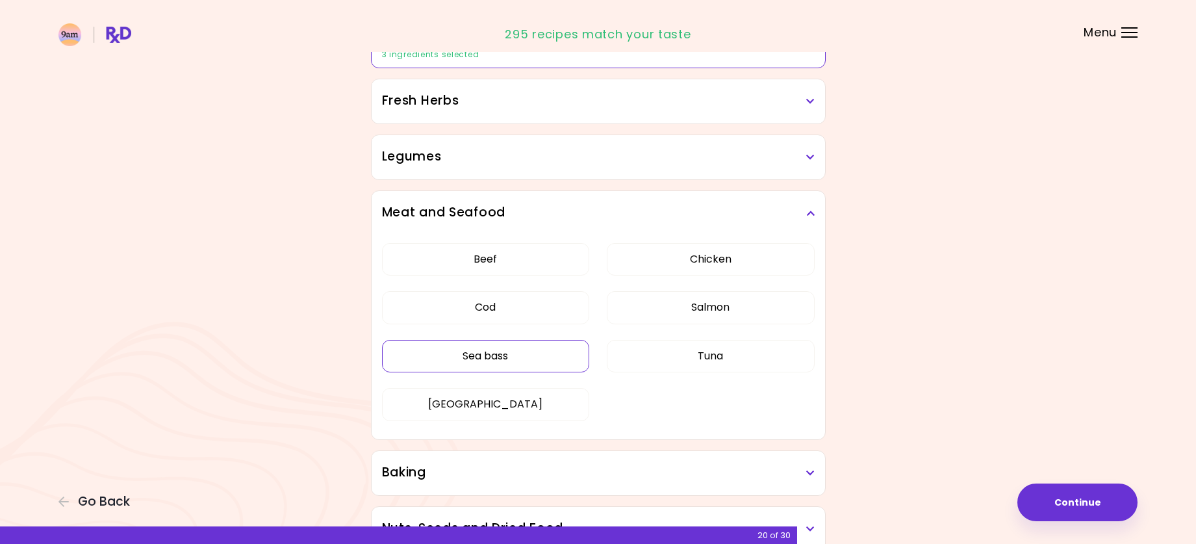
click at [573, 361] on button "Sea bass" at bounding box center [486, 356] width 208 height 32
click at [650, 214] on h3 "Meat and Seafood" at bounding box center [598, 212] width 433 height 19
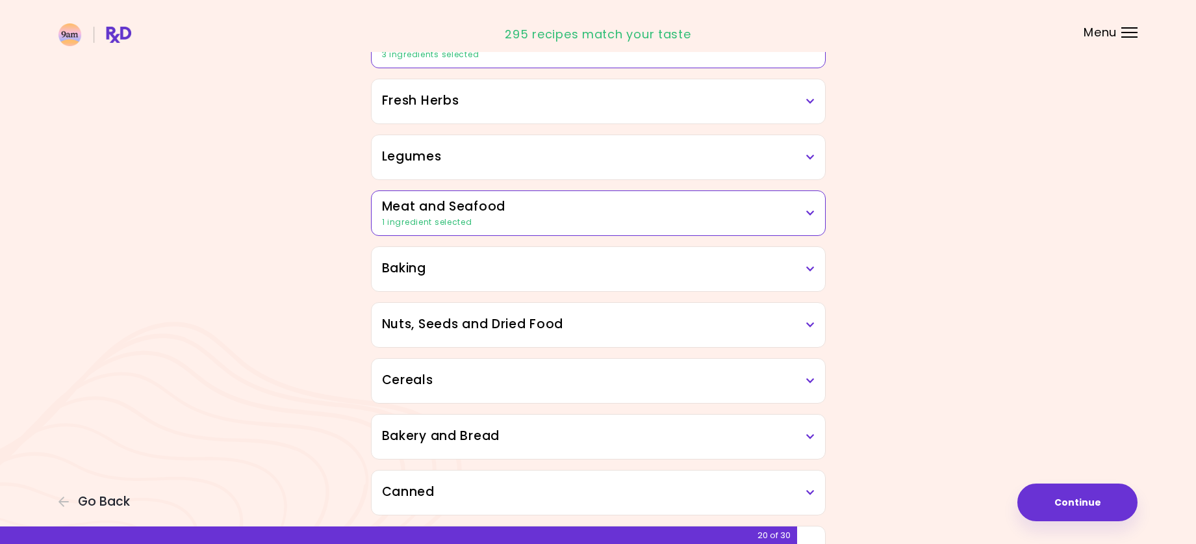
scroll to position [513, 0]
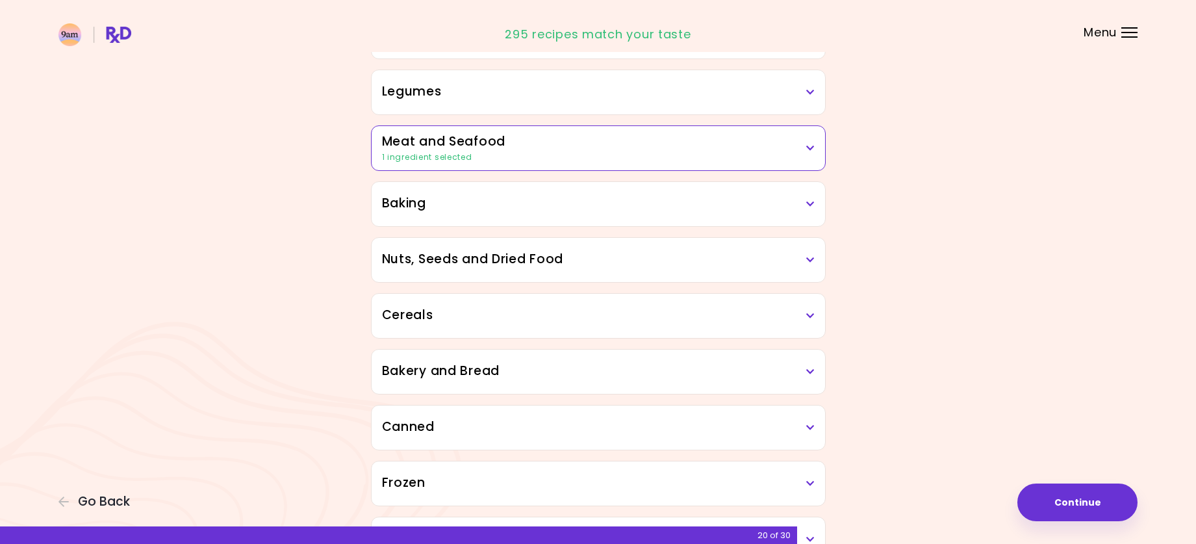
click at [623, 199] on h3 "Baking" at bounding box center [598, 203] width 433 height 19
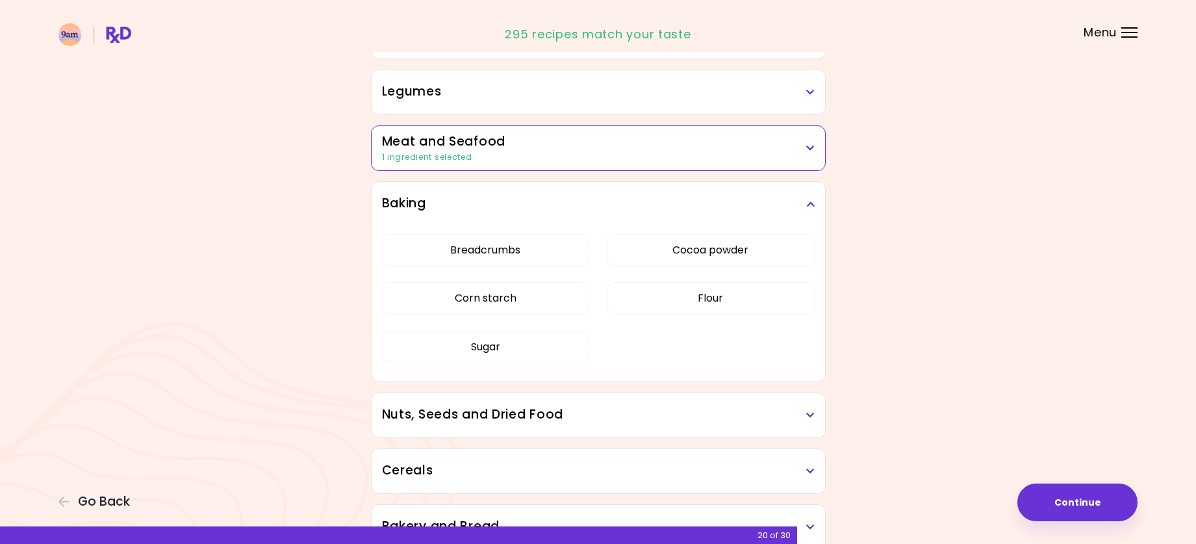
click at [564, 201] on h3 "Baking" at bounding box center [598, 203] width 433 height 19
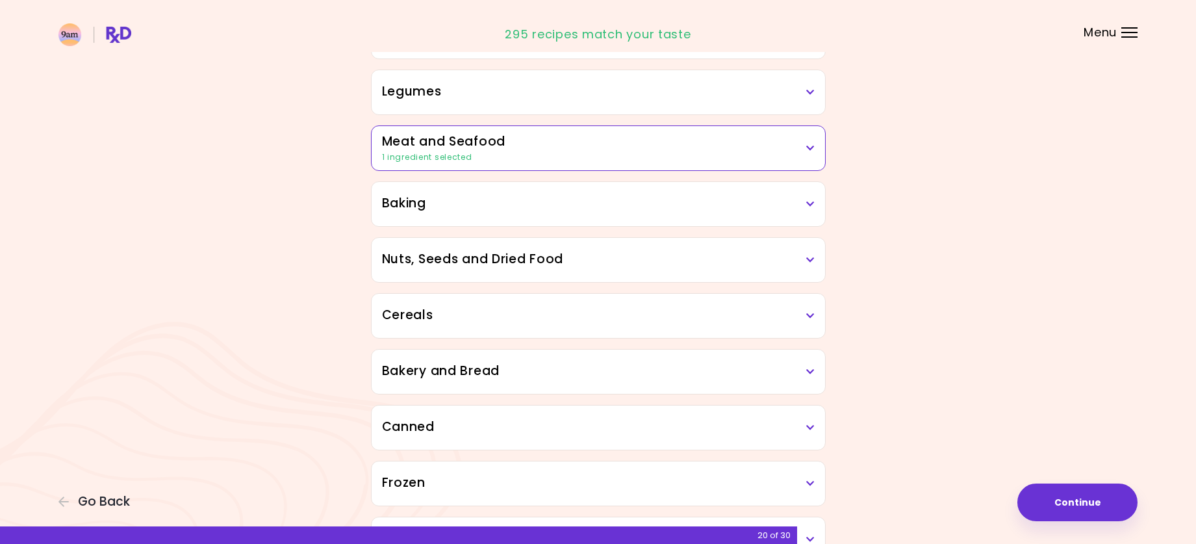
click at [588, 258] on h3 "Nuts, Seeds and Dried Food" at bounding box center [598, 259] width 433 height 19
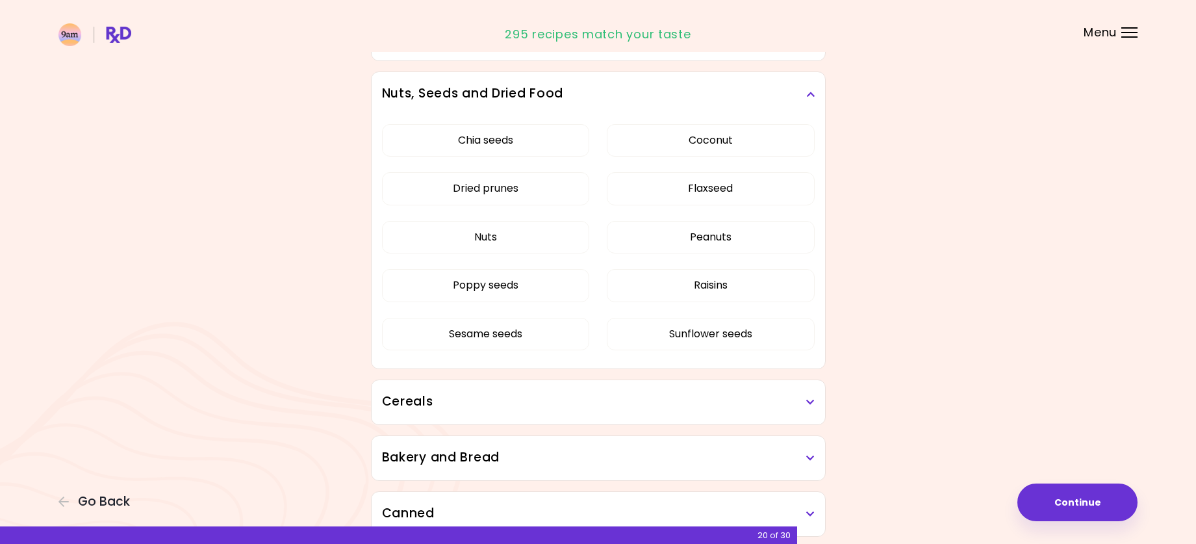
scroll to position [708, 0]
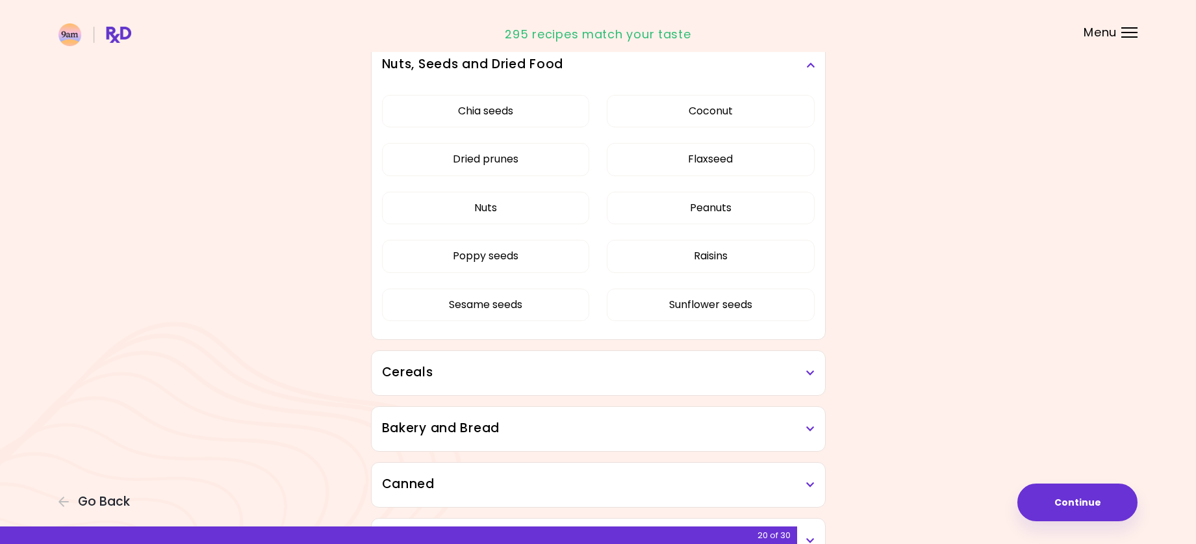
click at [668, 70] on h3 "Nuts, Seeds and Dried Food" at bounding box center [598, 64] width 433 height 19
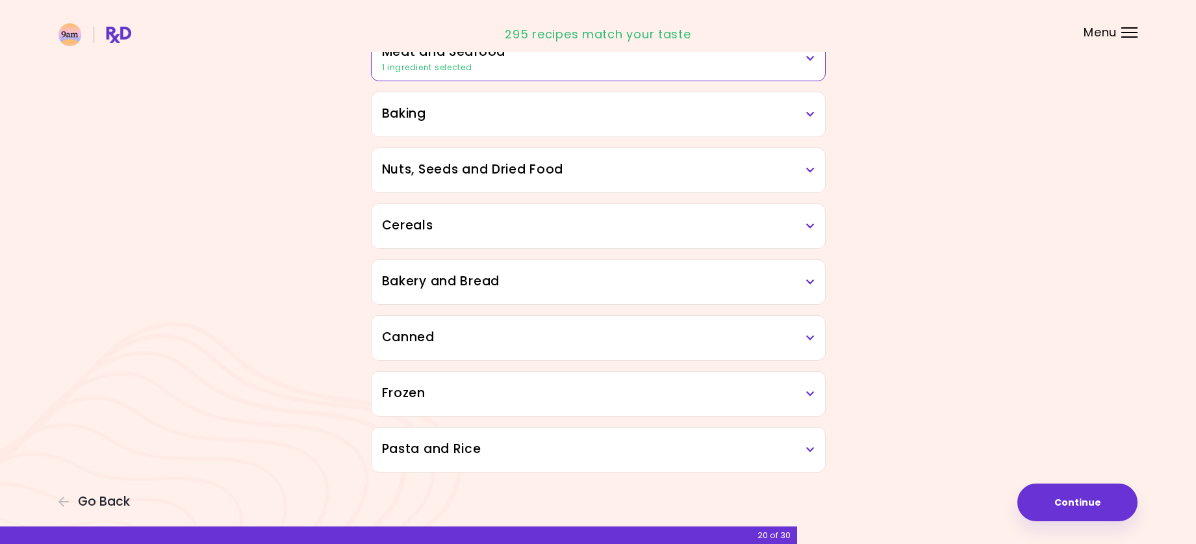
click at [561, 235] on div "Cereals" at bounding box center [599, 226] width 454 height 44
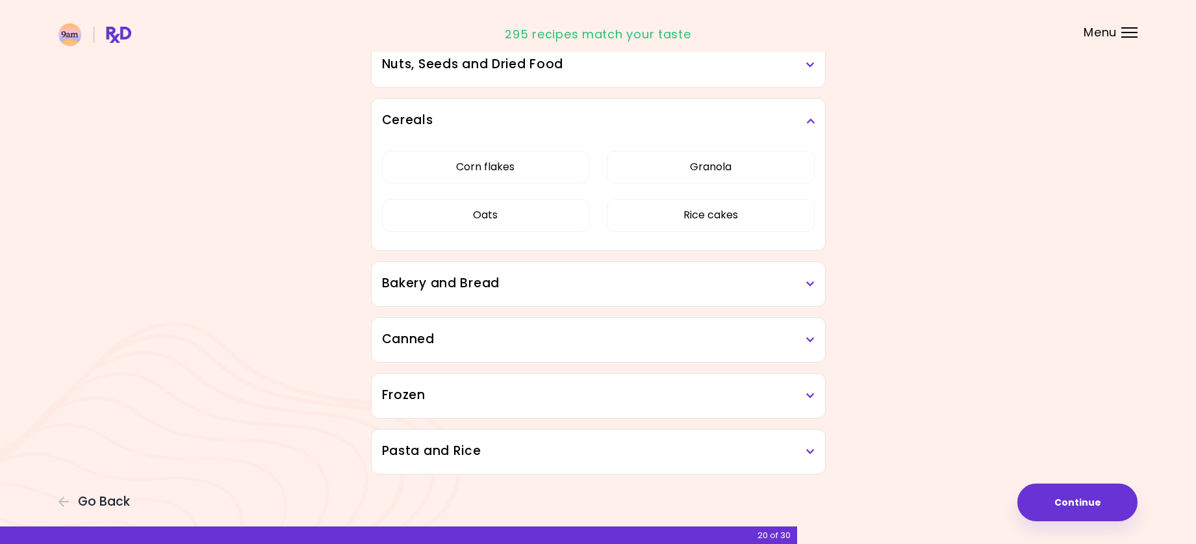
click at [669, 130] on div "Cereals" at bounding box center [599, 121] width 454 height 44
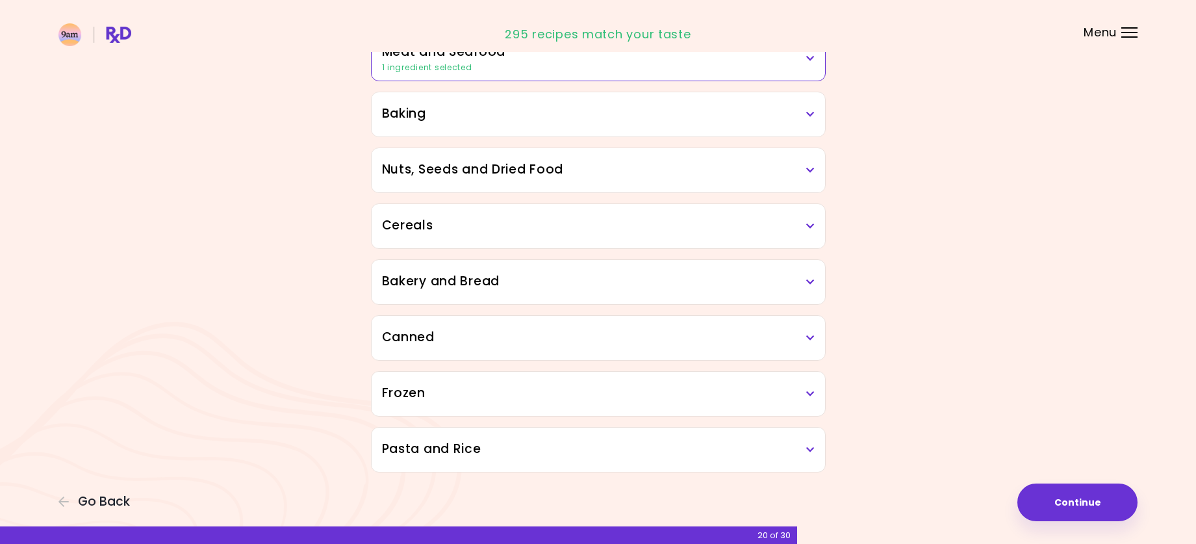
click at [581, 274] on h3 "Bakery and Bread" at bounding box center [598, 281] width 433 height 19
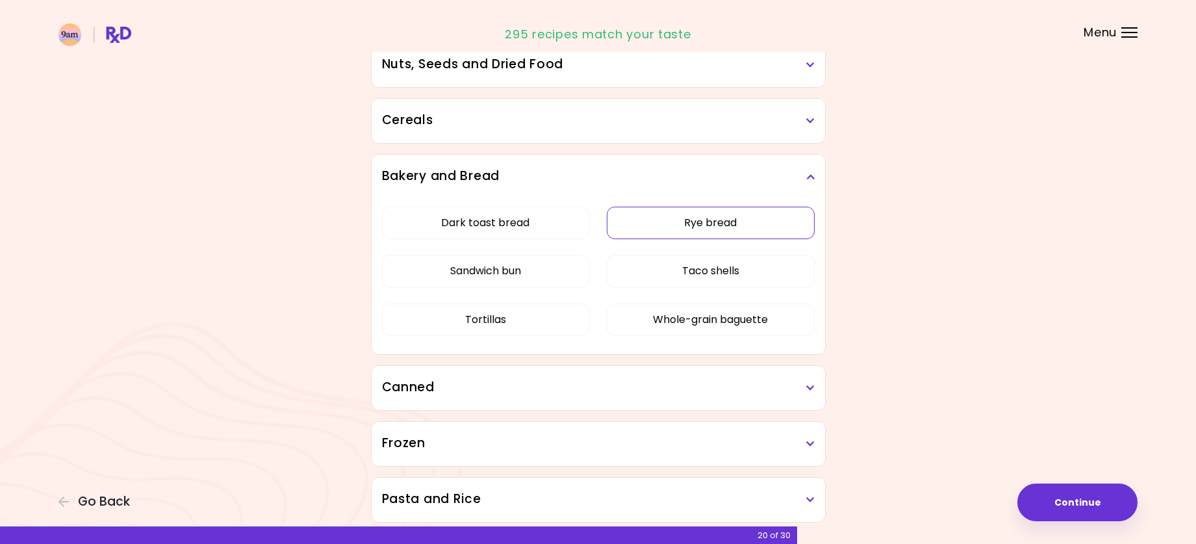
click at [674, 212] on button "Rye bread" at bounding box center [711, 223] width 208 height 32
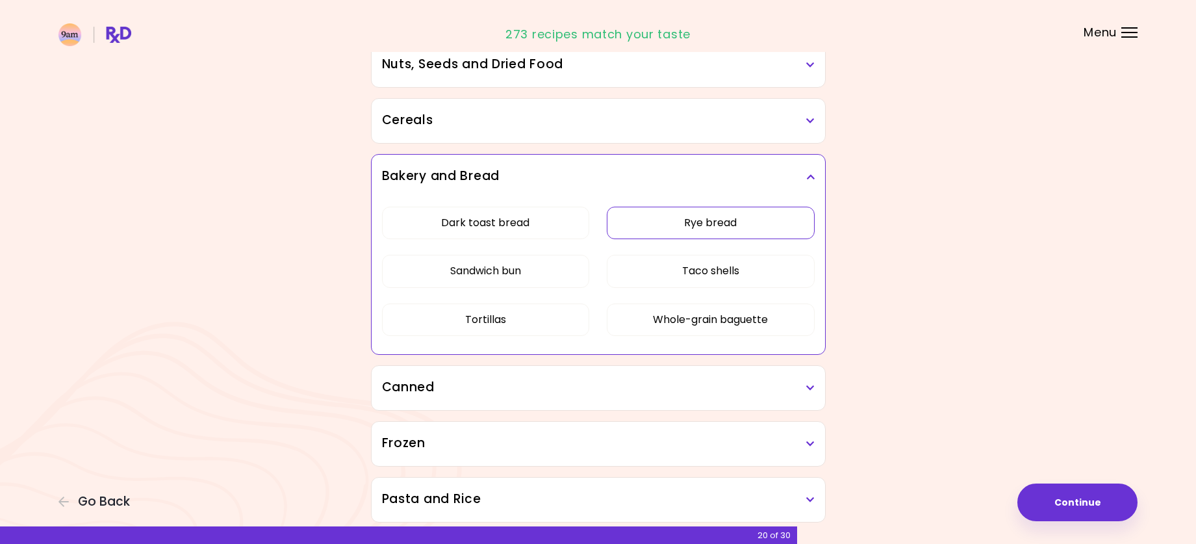
click at [674, 174] on h3 "Bakery and Bread" at bounding box center [598, 176] width 433 height 19
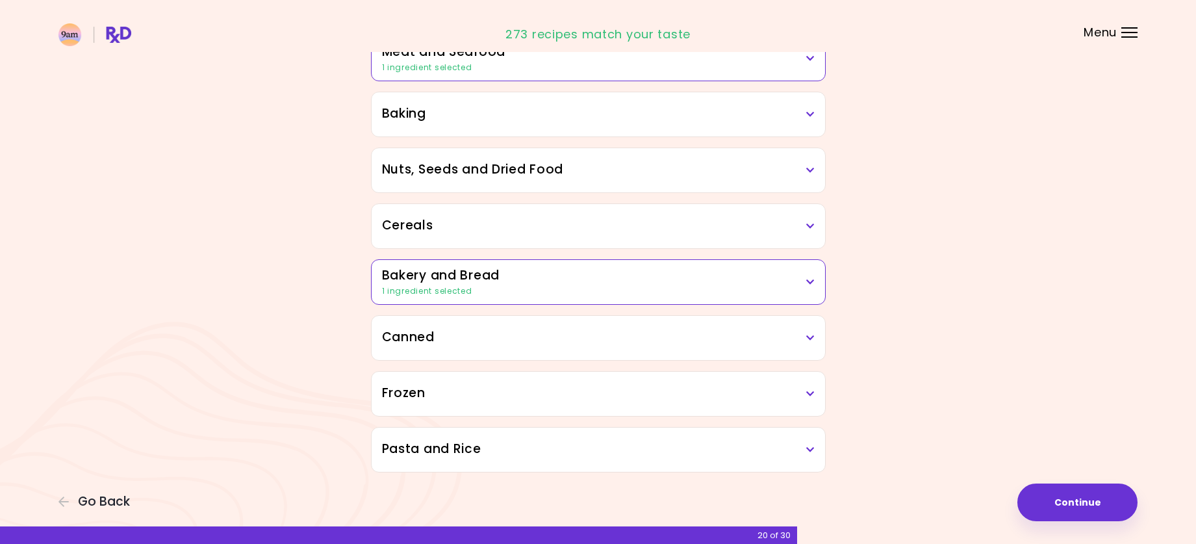
scroll to position [602, 0]
click at [563, 325] on div "Canned" at bounding box center [599, 338] width 454 height 44
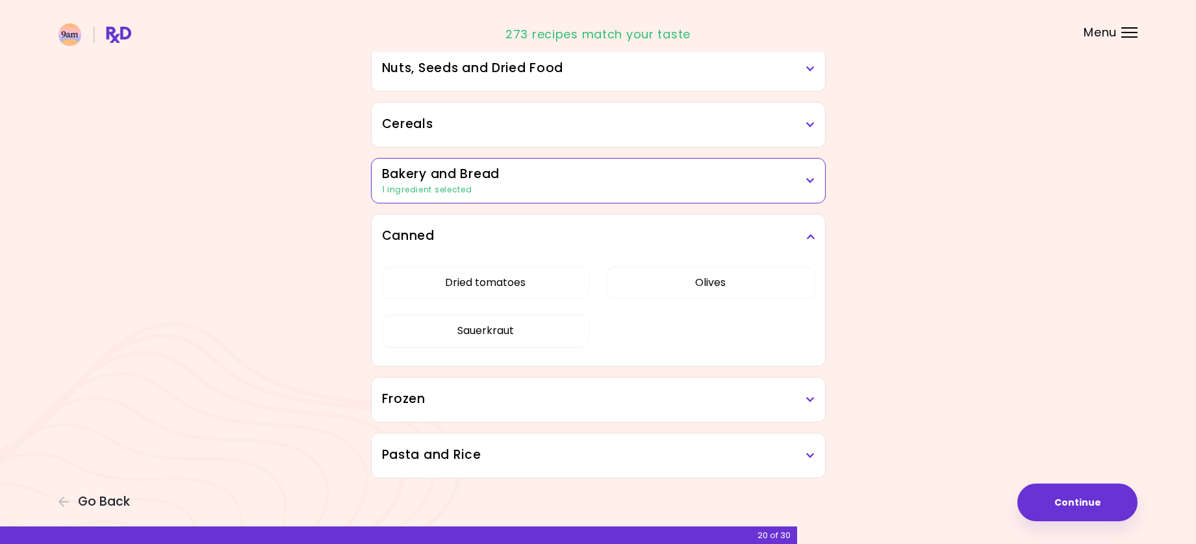
scroll to position [708, 0]
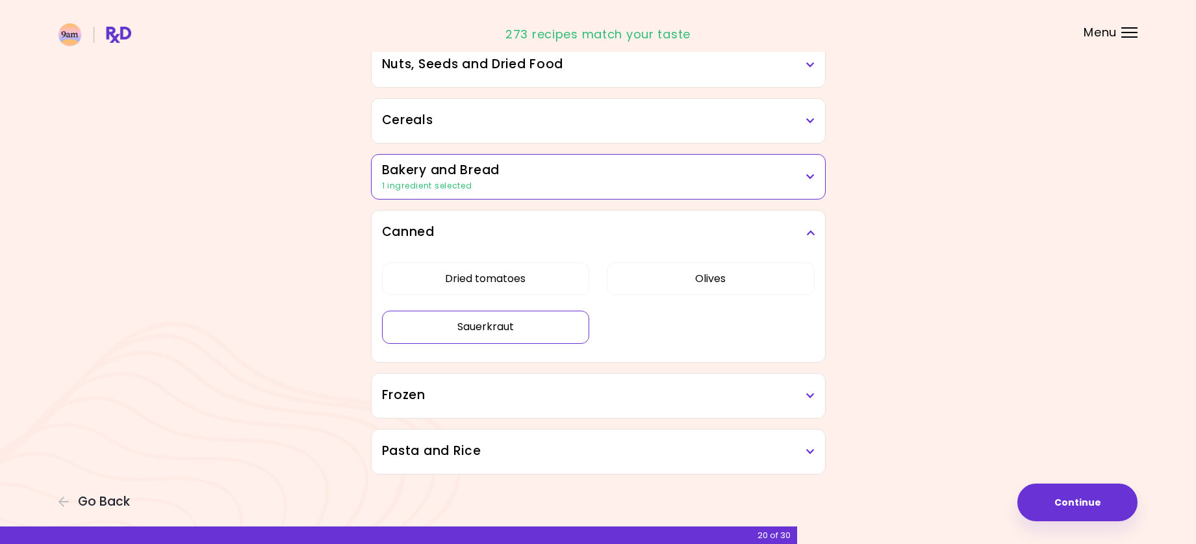
click at [493, 327] on button "Sauerkraut" at bounding box center [486, 327] width 208 height 32
click at [673, 266] on button "Olives" at bounding box center [711, 279] width 208 height 32
click at [660, 220] on div "Canned" at bounding box center [599, 233] width 454 height 44
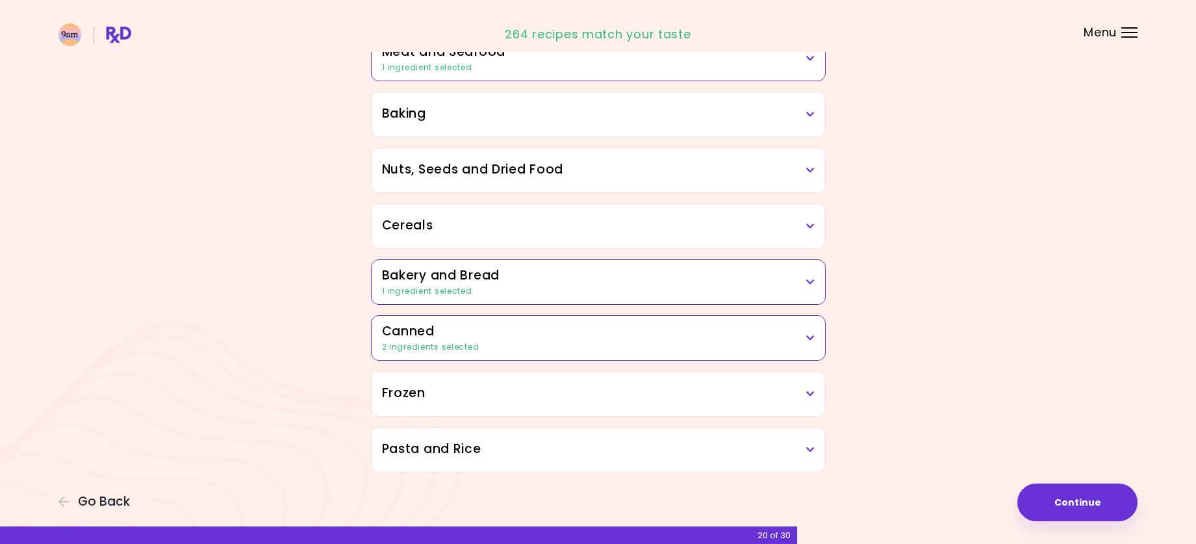
click at [538, 389] on h3 "Frozen" at bounding box center [598, 393] width 433 height 19
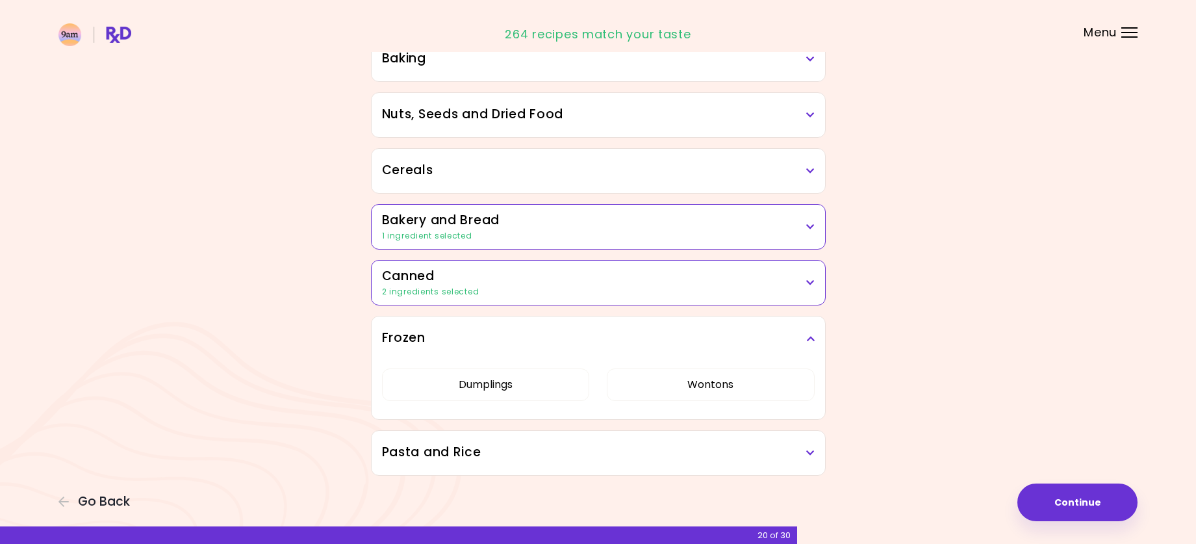
scroll to position [661, 0]
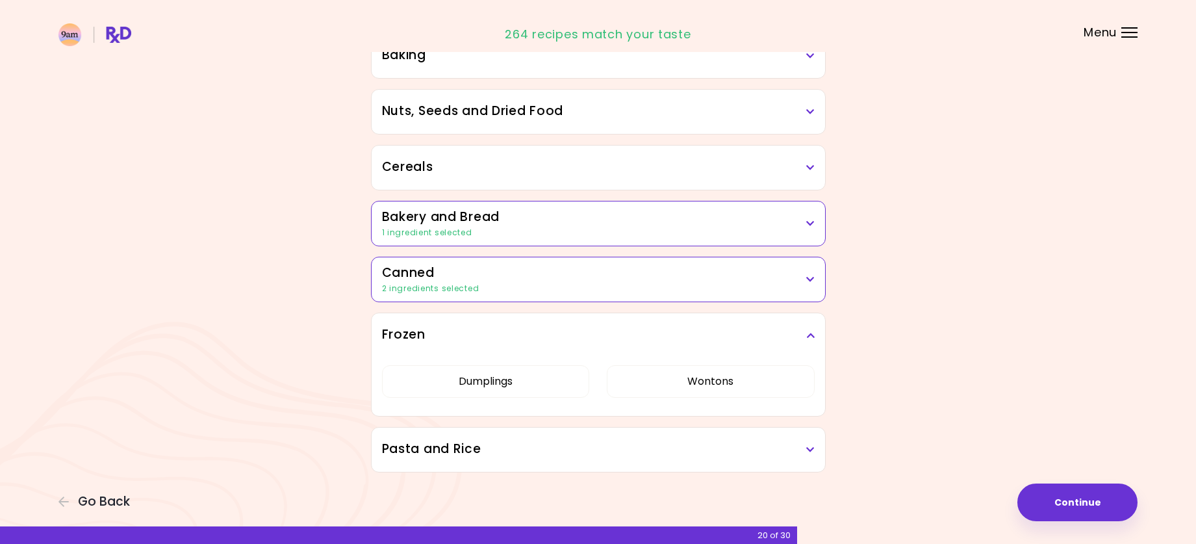
click at [581, 335] on h3 "Frozen" at bounding box center [598, 335] width 433 height 19
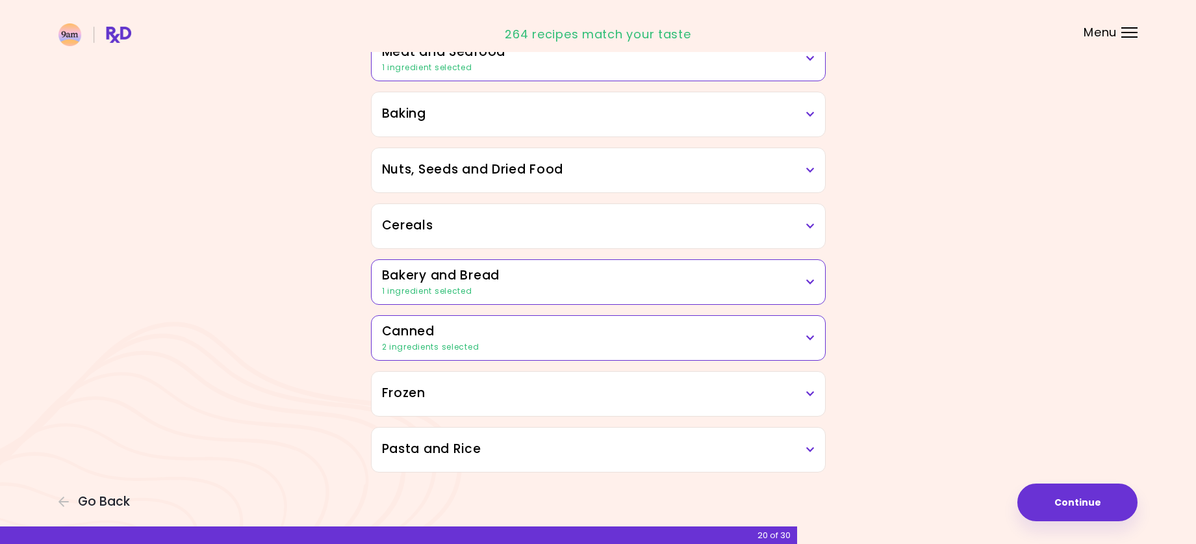
click at [536, 461] on div "Pasta and Rice" at bounding box center [599, 450] width 454 height 44
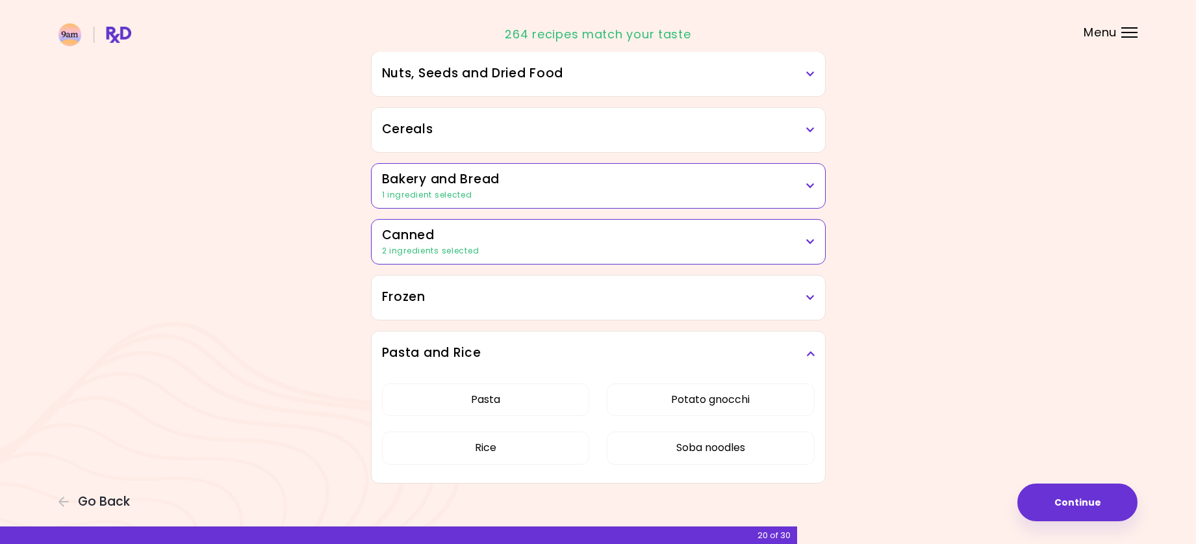
scroll to position [708, 0]
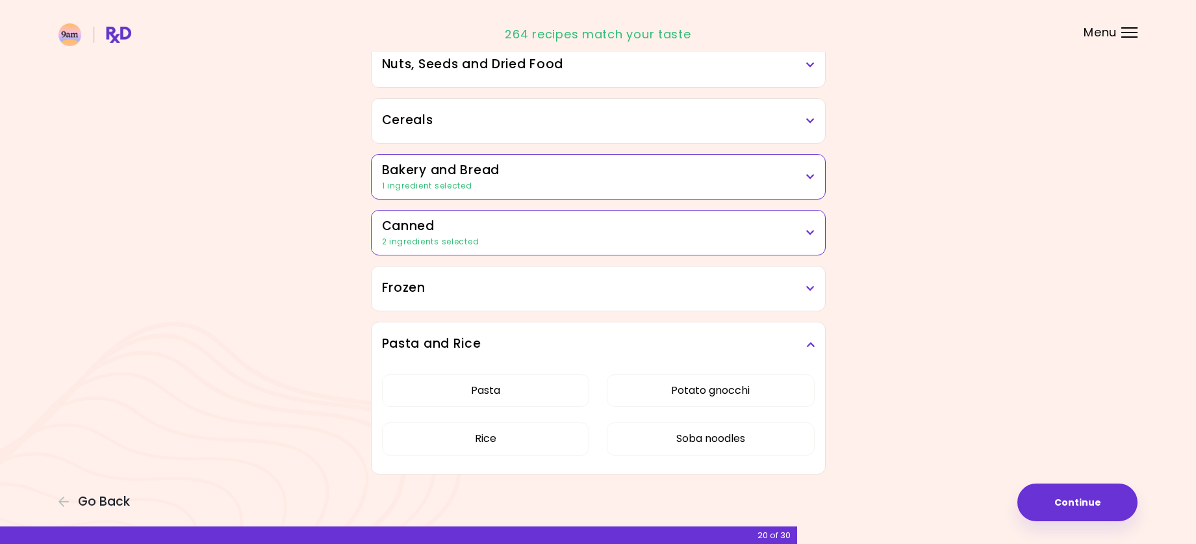
click at [780, 348] on h3 "Pasta and Rice" at bounding box center [598, 344] width 433 height 19
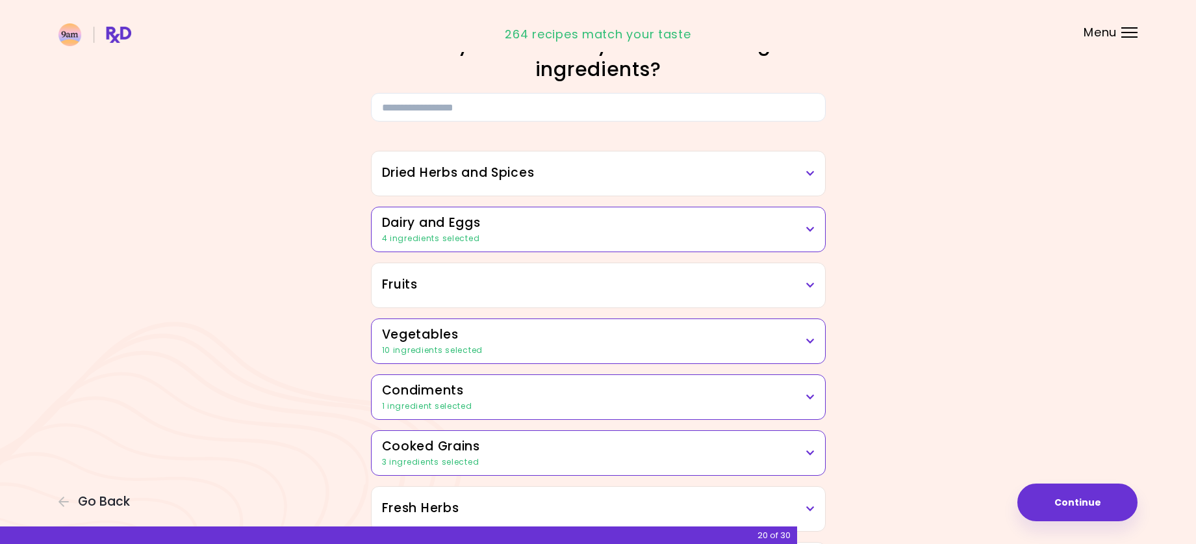
scroll to position [0, 0]
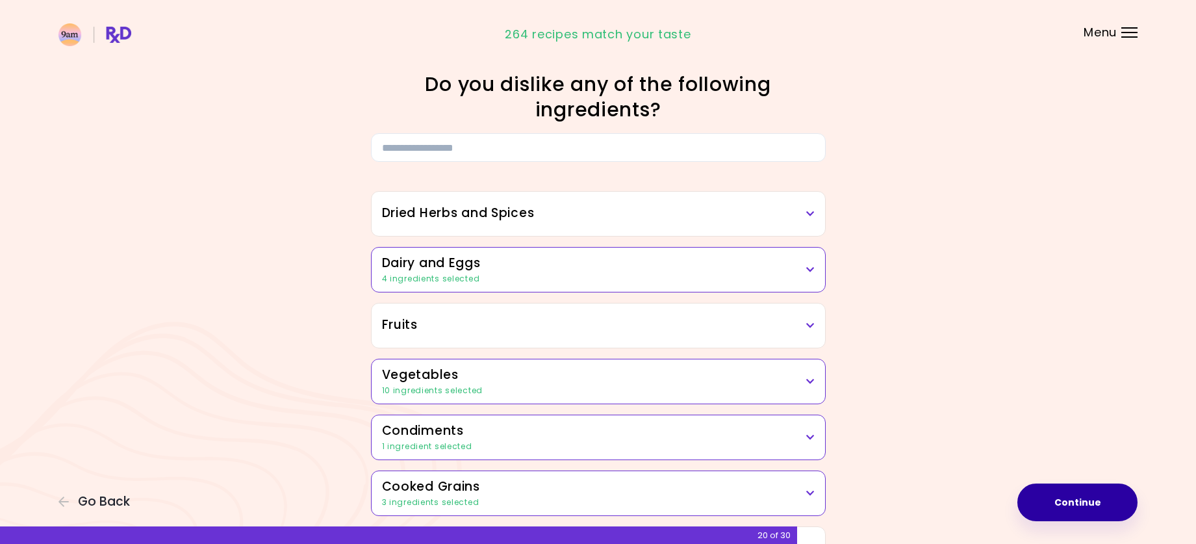
click at [1073, 503] on button "Continue" at bounding box center [1078, 502] width 120 height 38
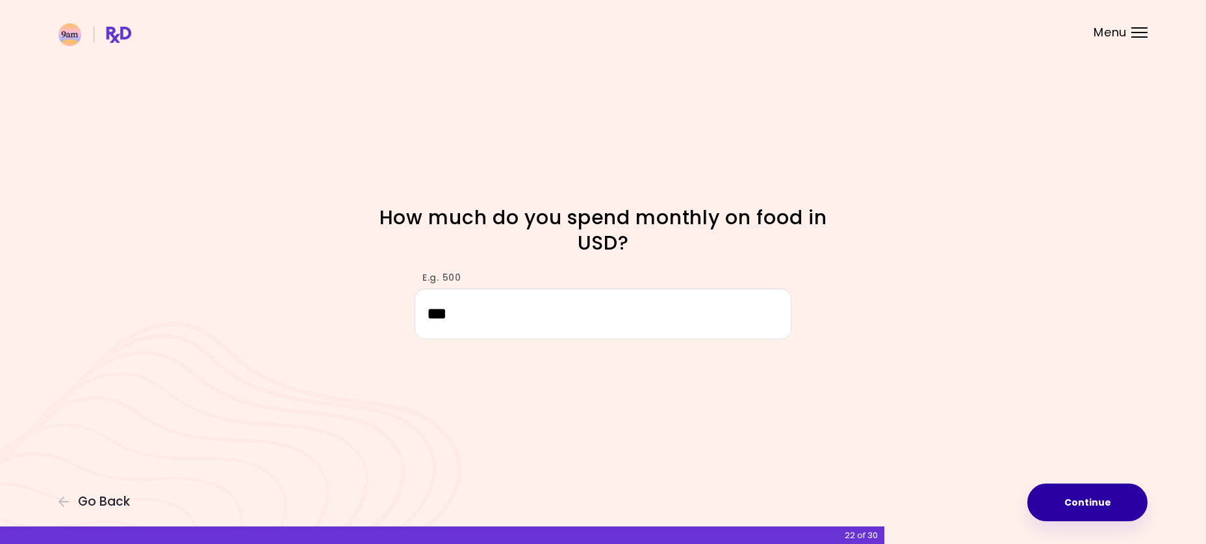
type input "***"
click at [1070, 504] on button "Continue" at bounding box center [1087, 502] width 120 height 38
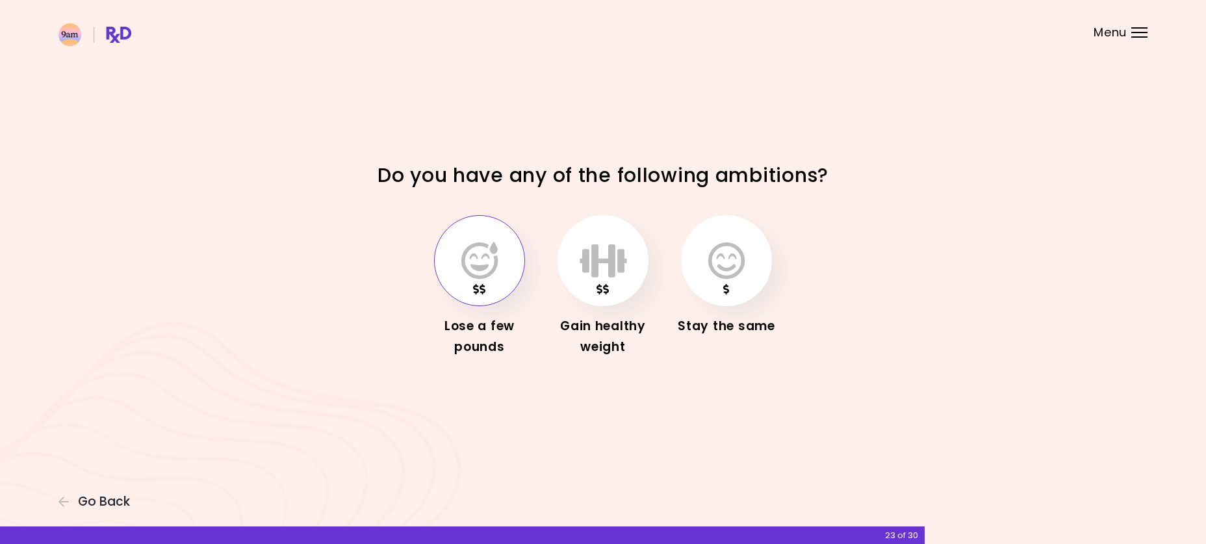
click at [489, 282] on button "button" at bounding box center [479, 260] width 91 height 91
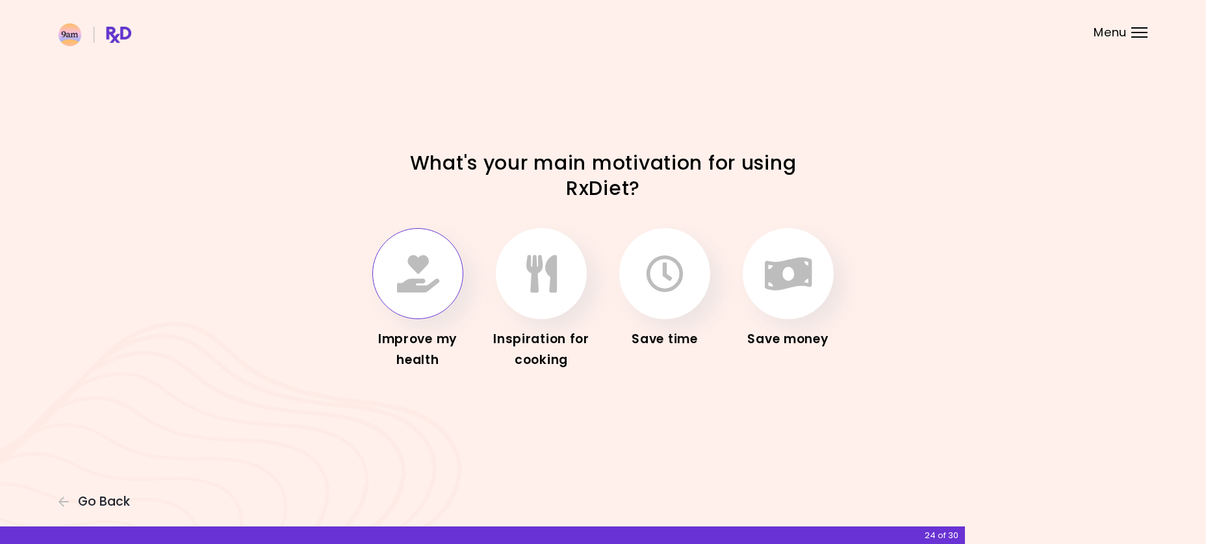
click at [418, 277] on icon "button" at bounding box center [418, 274] width 42 height 38
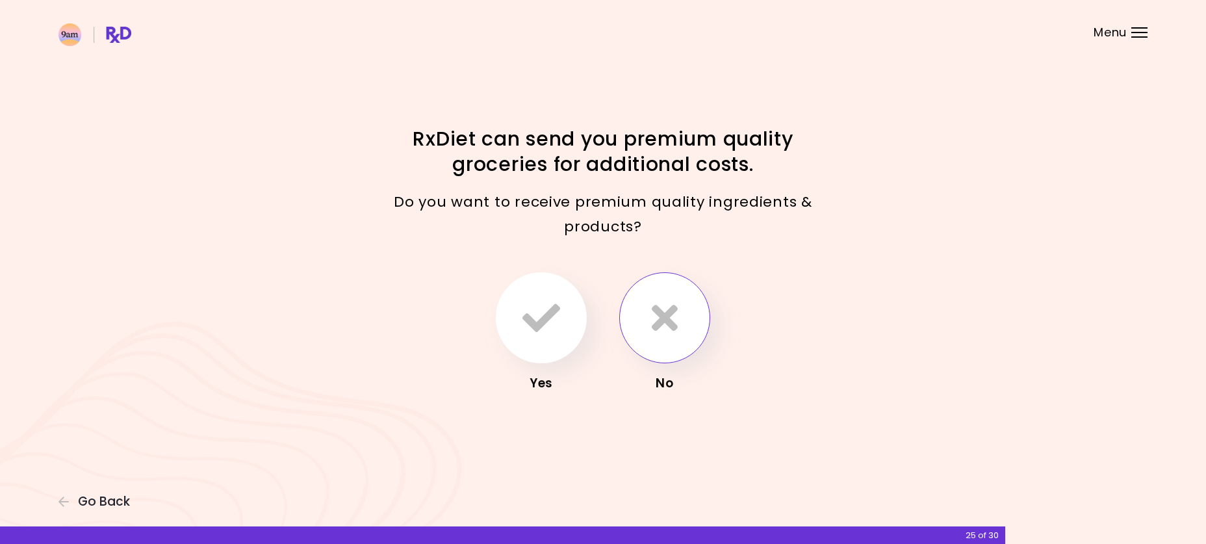
click at [649, 329] on button "button" at bounding box center [664, 317] width 91 height 91
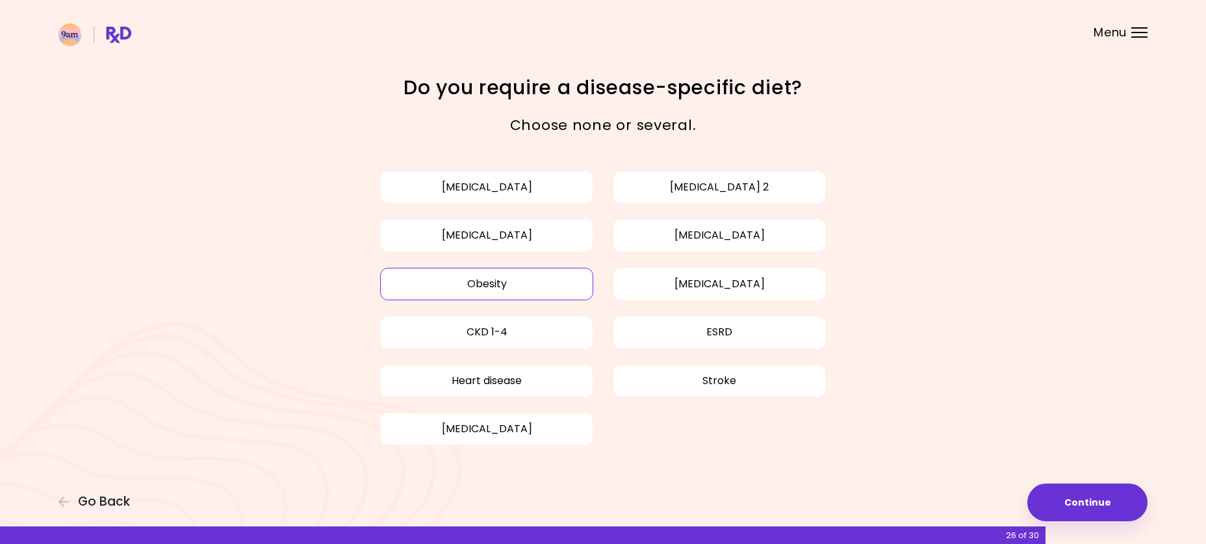
click at [457, 287] on button "Obesity" at bounding box center [486, 284] width 213 height 32
click at [548, 234] on button "[MEDICAL_DATA]" at bounding box center [486, 235] width 213 height 32
click at [744, 230] on button "[MEDICAL_DATA]" at bounding box center [719, 235] width 213 height 32
click at [1096, 502] on button "Continue" at bounding box center [1087, 502] width 120 height 38
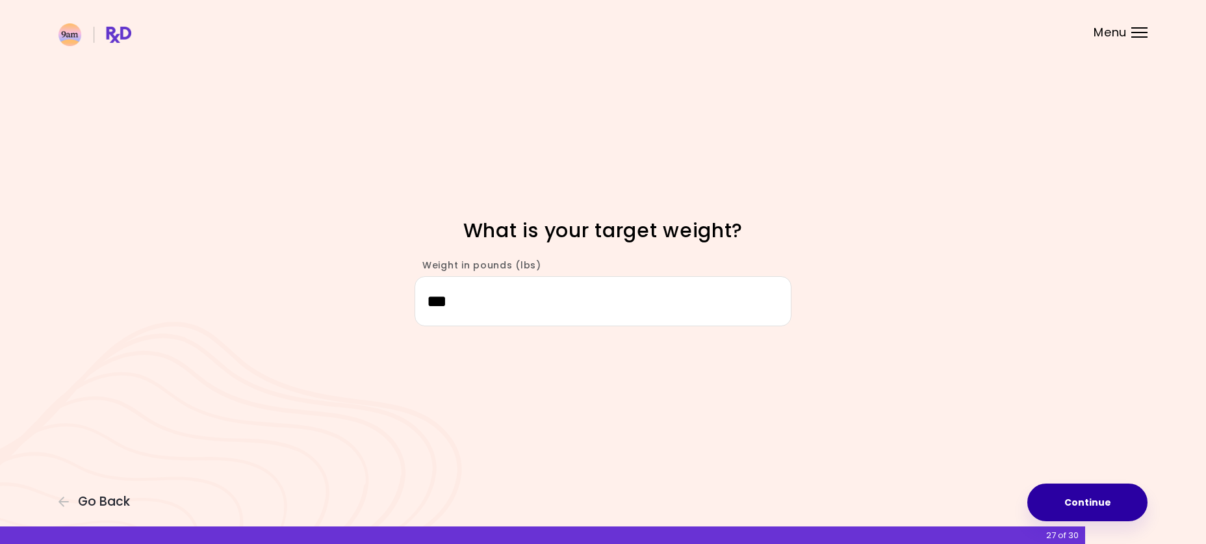
type input "***"
click at [1079, 496] on button "Continue" at bounding box center [1087, 502] width 120 height 38
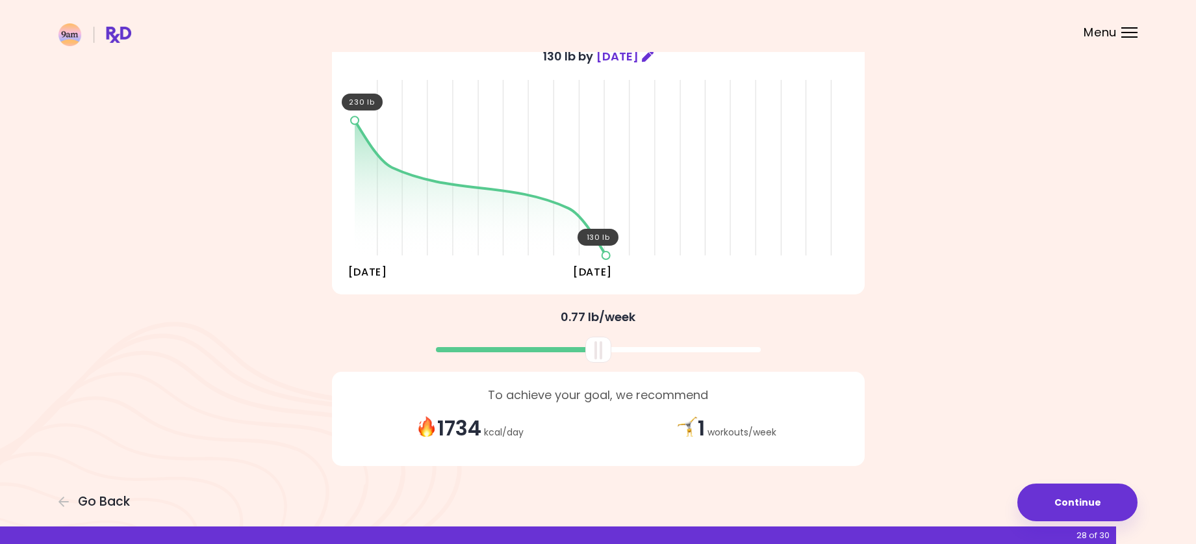
scroll to position [129, 0]
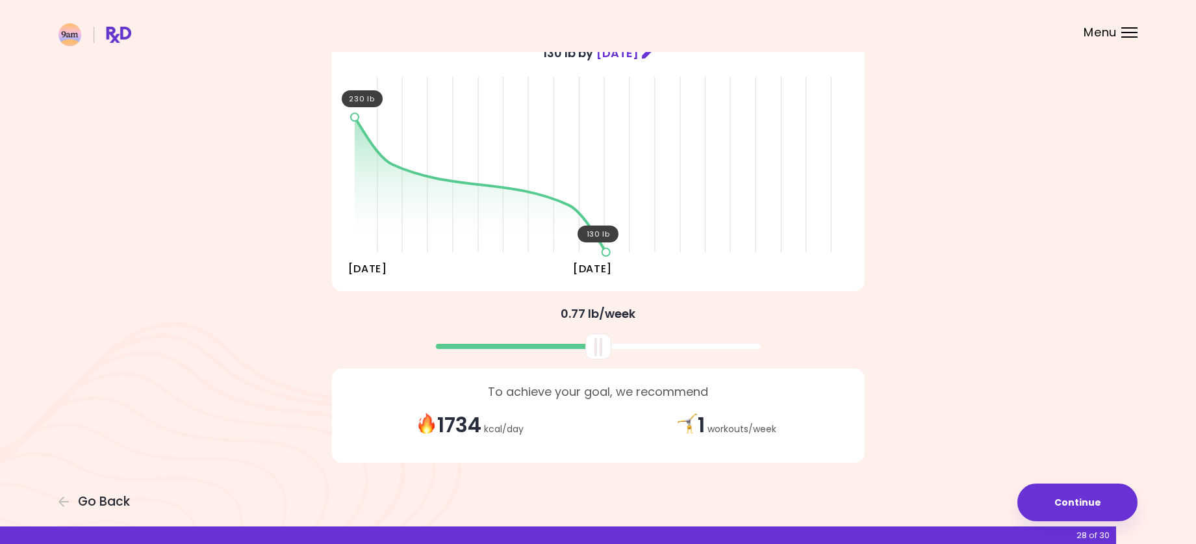
drag, startPoint x: 606, startPoint y: 254, endPoint x: 587, endPoint y: 255, distance: 19.5
click at [587, 255] on div "230 lb 130 lb [DATE] [DATE]" at bounding box center [598, 161] width 487 height 195
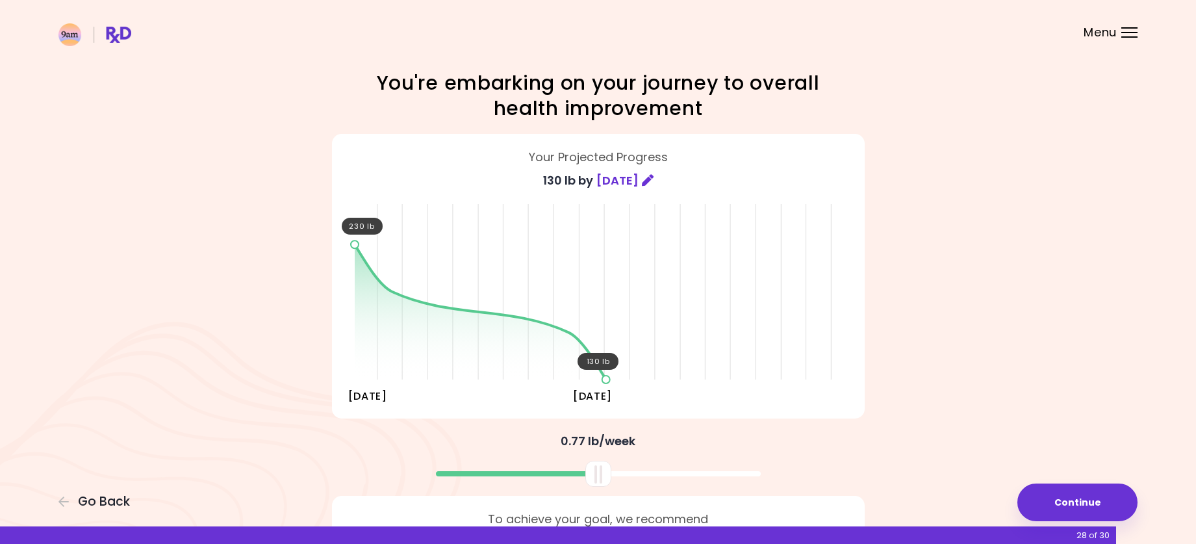
scroll to position [0, 0]
click at [652, 179] on icon at bounding box center [648, 181] width 12 height 12
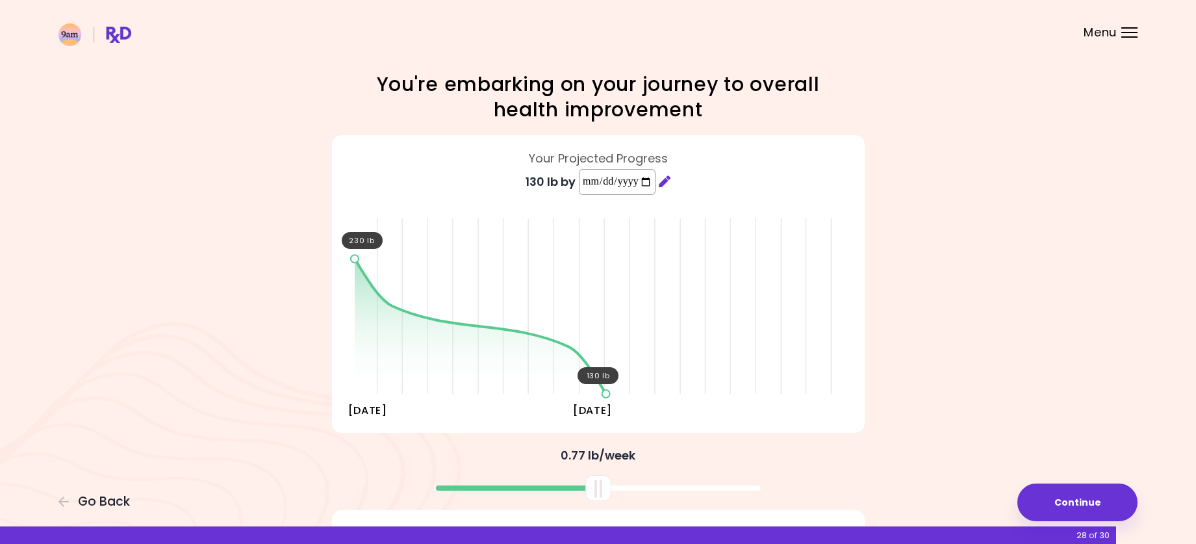
click at [643, 181] on input "**********" at bounding box center [617, 182] width 77 height 26
click at [643, 184] on input "**********" at bounding box center [617, 182] width 77 height 26
click at [656, 180] on input "**********" at bounding box center [617, 182] width 77 height 26
click at [656, 183] on input "**********" at bounding box center [617, 182] width 77 height 26
click at [634, 186] on input "**********" at bounding box center [617, 182] width 77 height 26
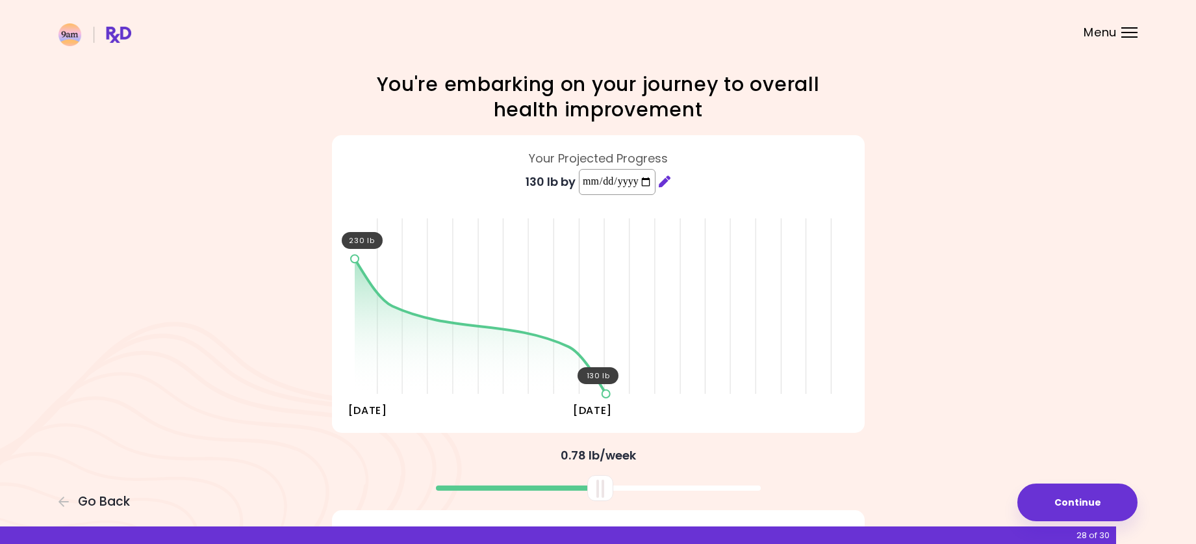
click at [586, 184] on input "**********" at bounding box center [617, 182] width 77 height 26
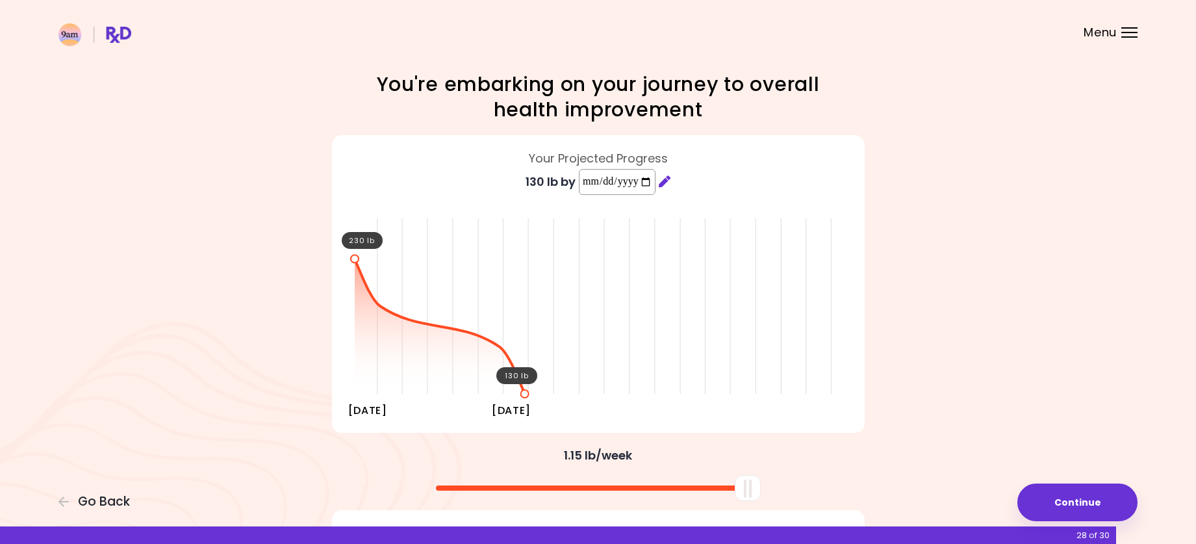
type input "**********"
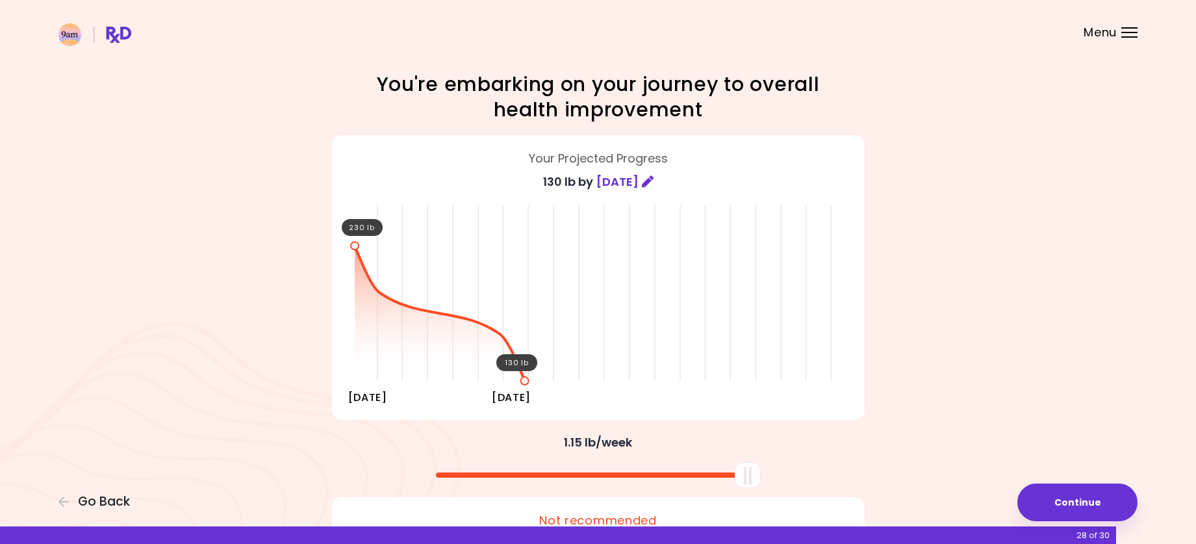
click at [525, 401] on div "[DATE]" at bounding box center [511, 397] width 39 height 21
click at [524, 374] on div "230 lb 130 lb [DATE] [DATE]" at bounding box center [598, 289] width 487 height 195
click at [519, 358] on div "130 lb" at bounding box center [516, 362] width 41 height 17
click at [526, 385] on div "230 lb 130 lb [DATE] [DATE]" at bounding box center [598, 289] width 487 height 195
drag, startPoint x: 526, startPoint y: 387, endPoint x: 513, endPoint y: 390, distance: 13.4
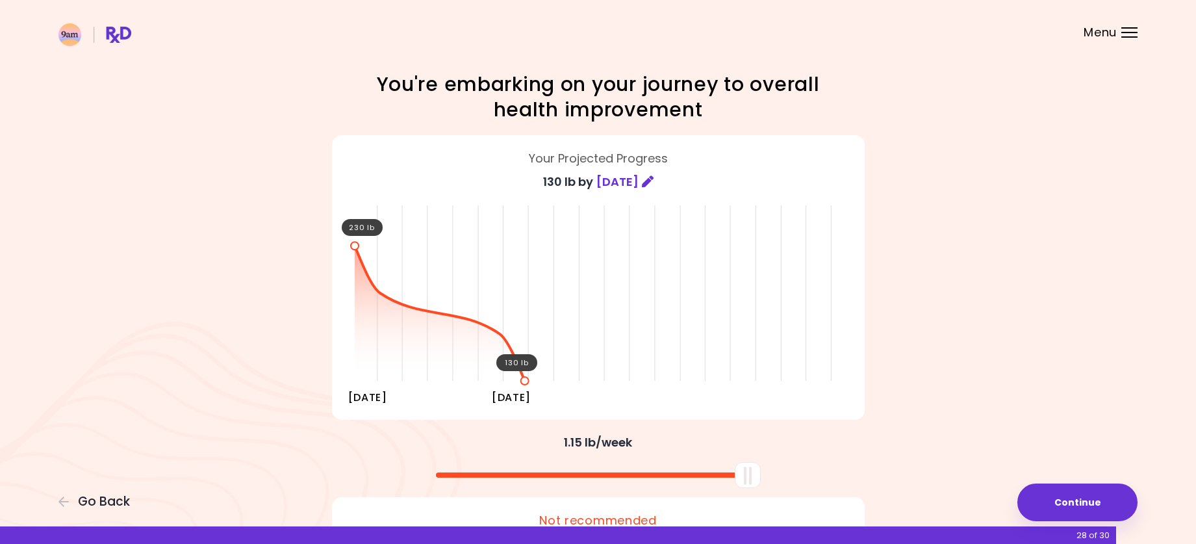
click at [513, 390] on div "[DATE]" at bounding box center [511, 397] width 39 height 21
click at [631, 418] on div "Your Projected Progress 130 lb by [DATE] 230 lb 130 lb [DATE] [DATE]" at bounding box center [598, 277] width 533 height 285
click at [739, 469] on div at bounding box center [748, 475] width 26 height 26
drag, startPoint x: 751, startPoint y: 473, endPoint x: 799, endPoint y: 459, distance: 50.0
click at [802, 467] on div at bounding box center [599, 470] width 546 height 34
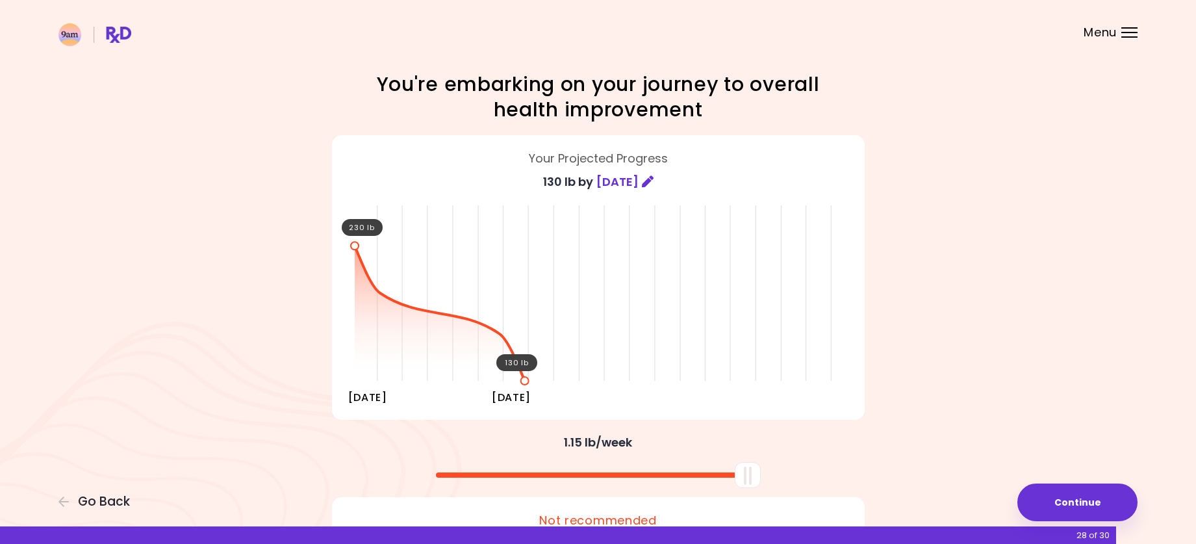
click at [859, 312] on div "Your Projected Progress 130 lb by [DATE] 230 lb 130 lb [DATE] [DATE]" at bounding box center [598, 277] width 533 height 285
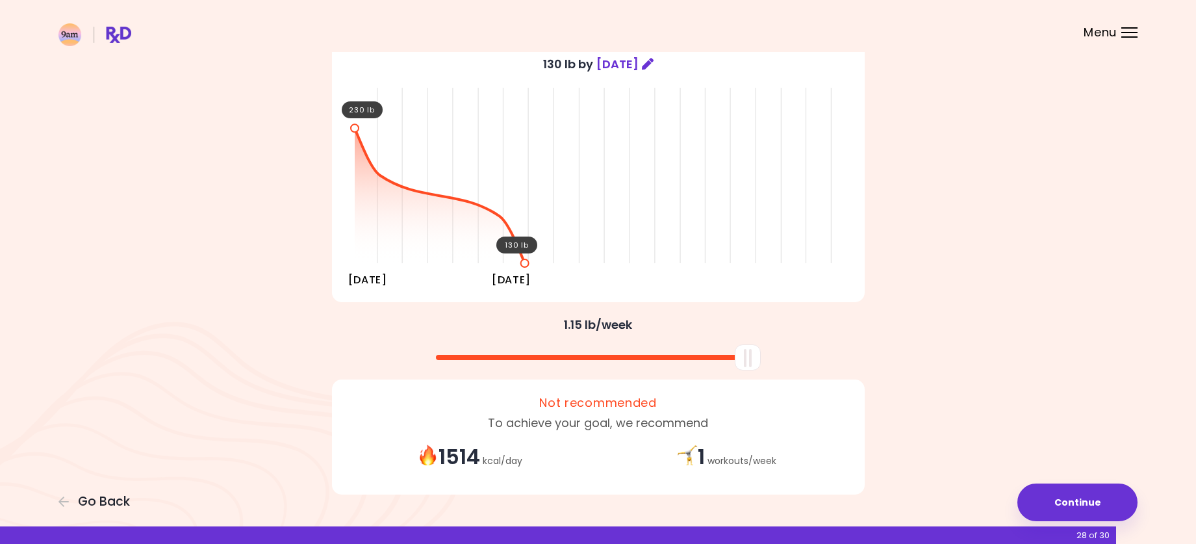
scroll to position [149, 0]
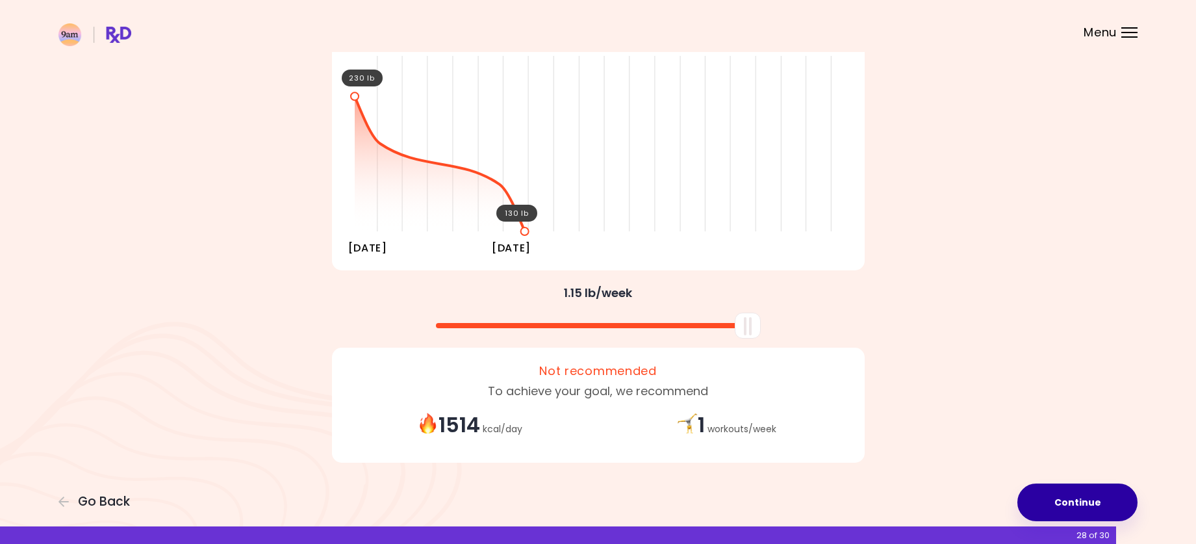
click at [1083, 505] on button "Continue" at bounding box center [1078, 502] width 120 height 38
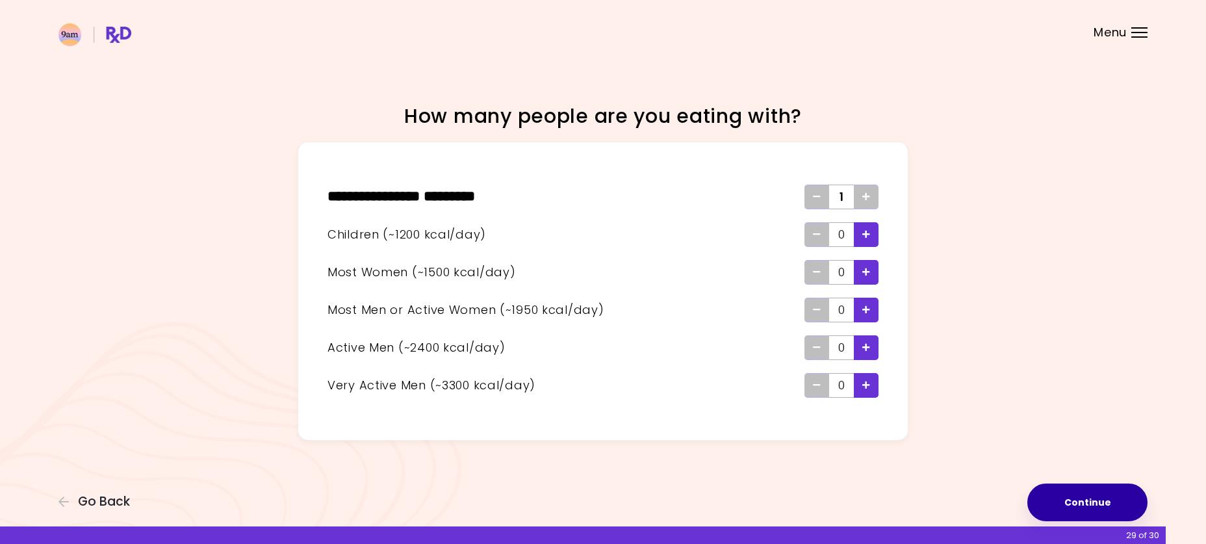
click at [1075, 494] on button "Continue" at bounding box center [1087, 502] width 120 height 38
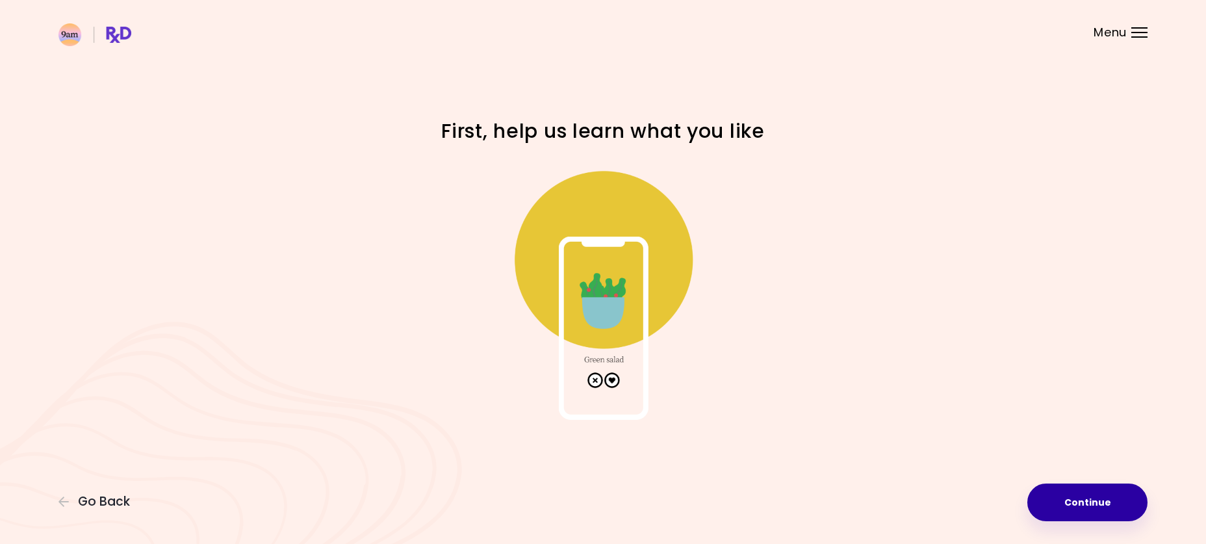
click at [1120, 497] on button "Continue" at bounding box center [1087, 502] width 120 height 38
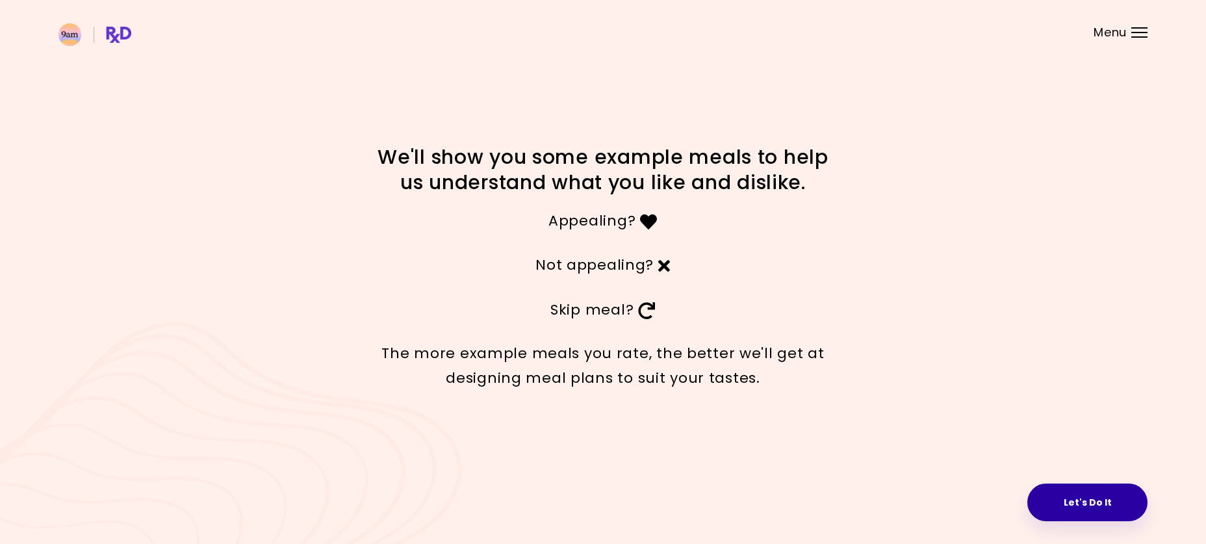
click at [1101, 504] on button "Let's Do It" at bounding box center [1087, 502] width 120 height 38
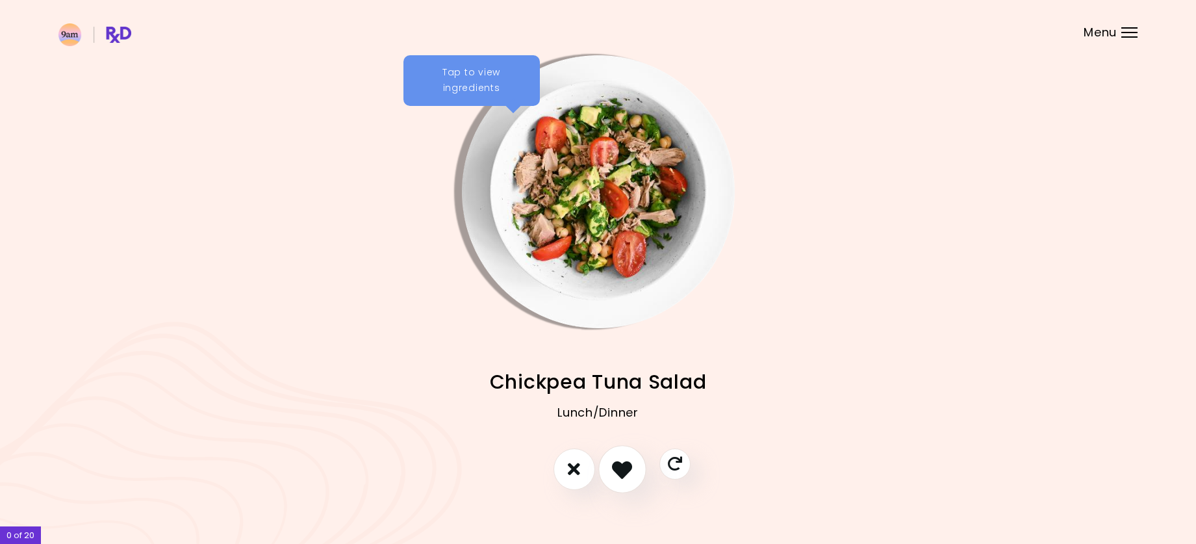
click at [625, 476] on icon "I like this recipe" at bounding box center [622, 469] width 20 height 20
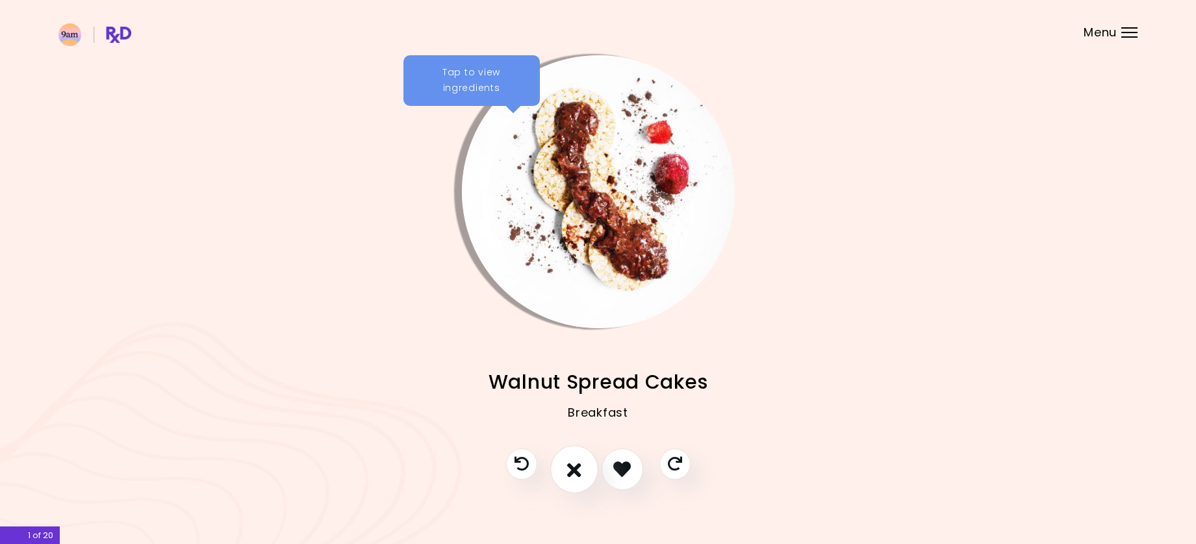
click at [571, 476] on icon "I don't like this recipe" at bounding box center [574, 469] width 14 height 20
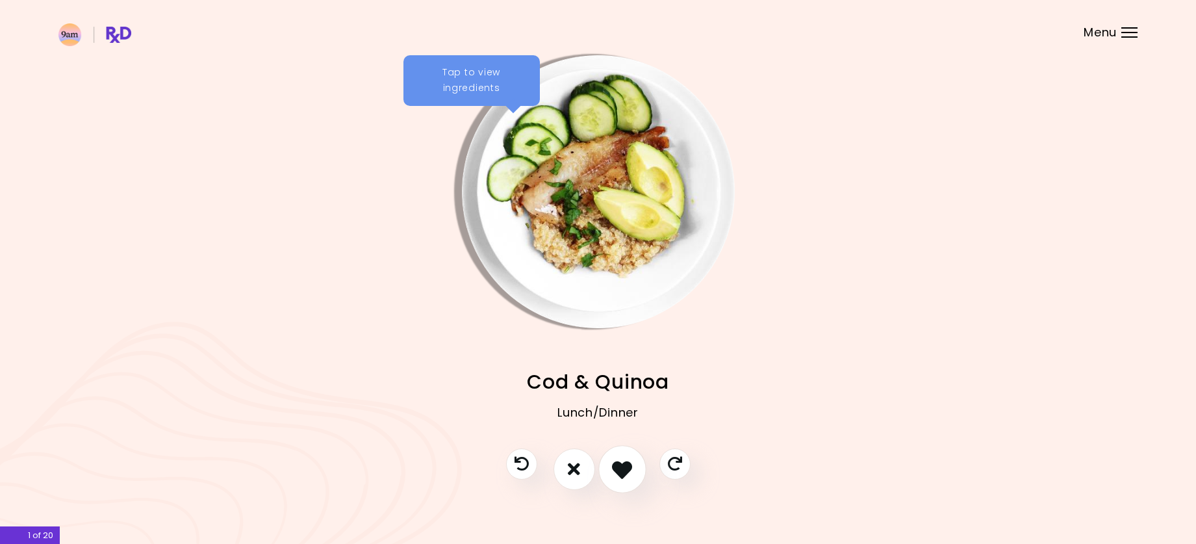
click at [618, 474] on icon "I like this recipe" at bounding box center [622, 469] width 20 height 20
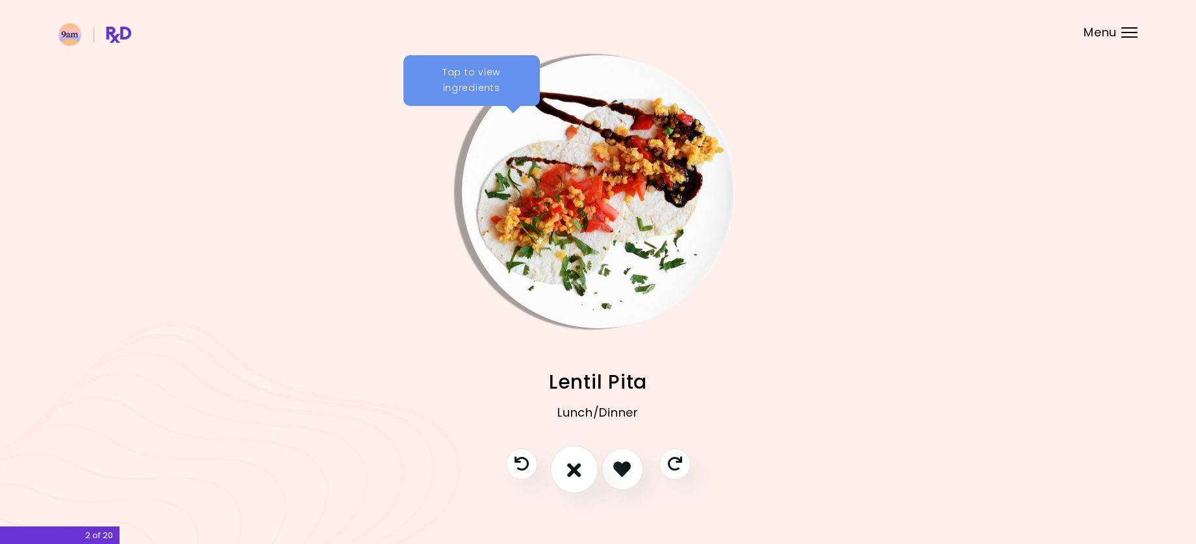
click at [575, 476] on icon "I don't like this recipe" at bounding box center [574, 469] width 14 height 20
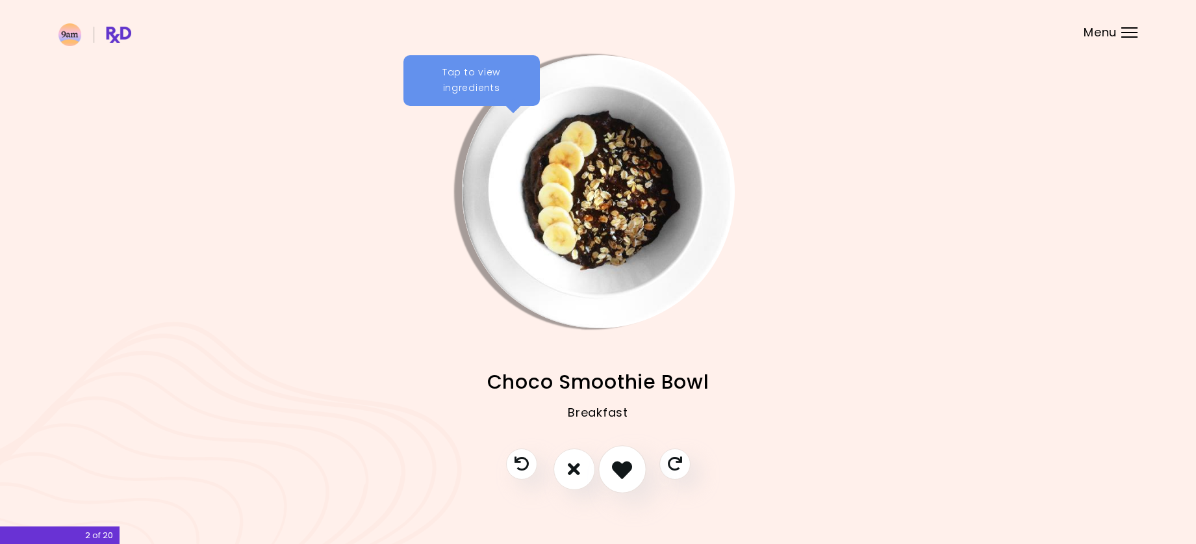
click at [618, 473] on icon "I like this recipe" at bounding box center [622, 469] width 20 height 20
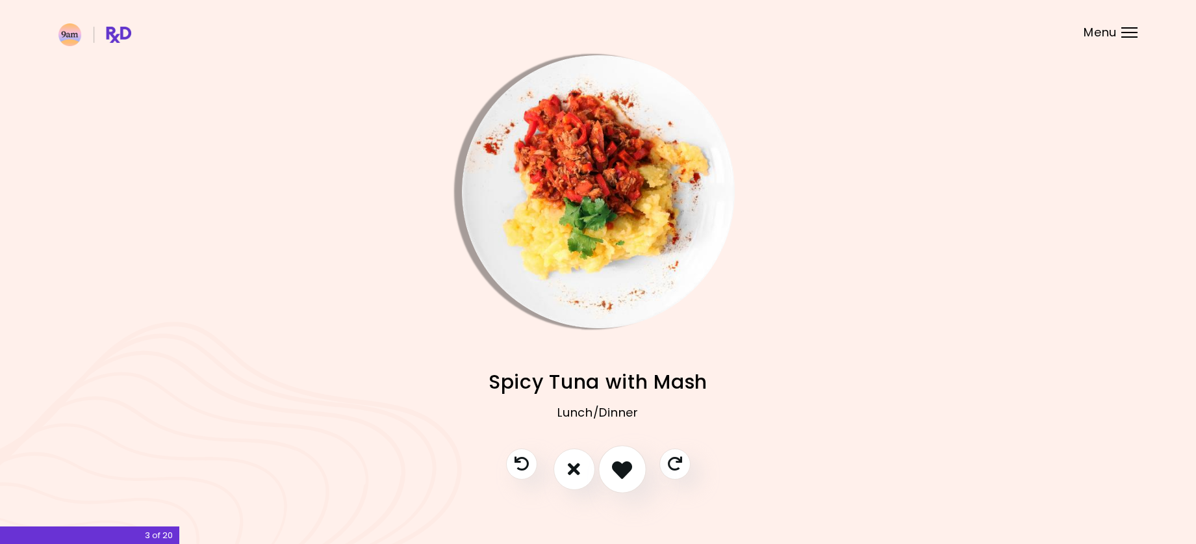
click at [619, 474] on icon "I like this recipe" at bounding box center [622, 469] width 20 height 20
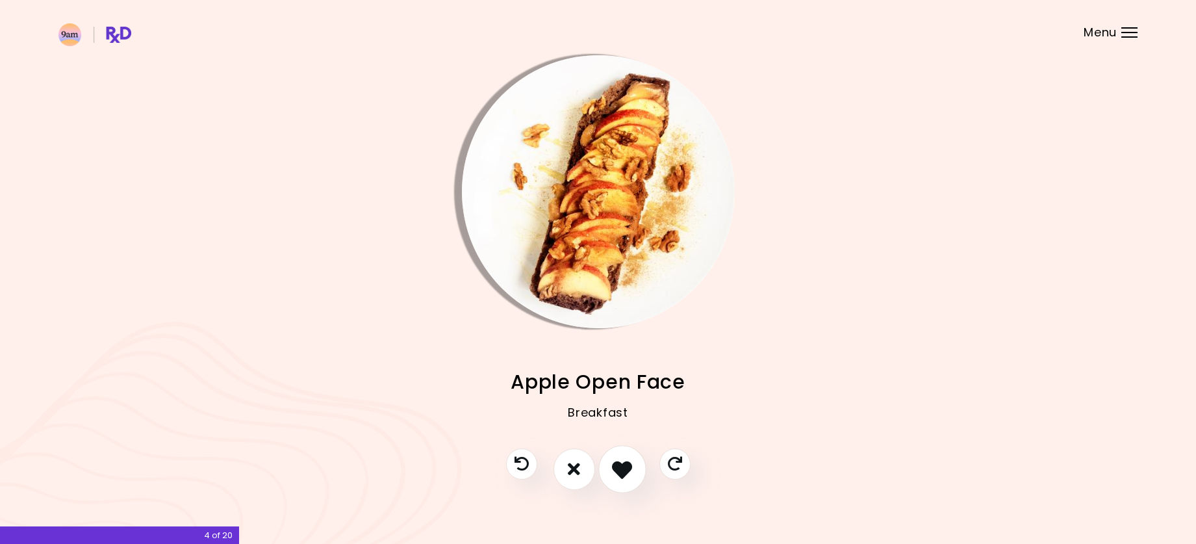
click at [619, 474] on icon "I like this recipe" at bounding box center [622, 469] width 20 height 20
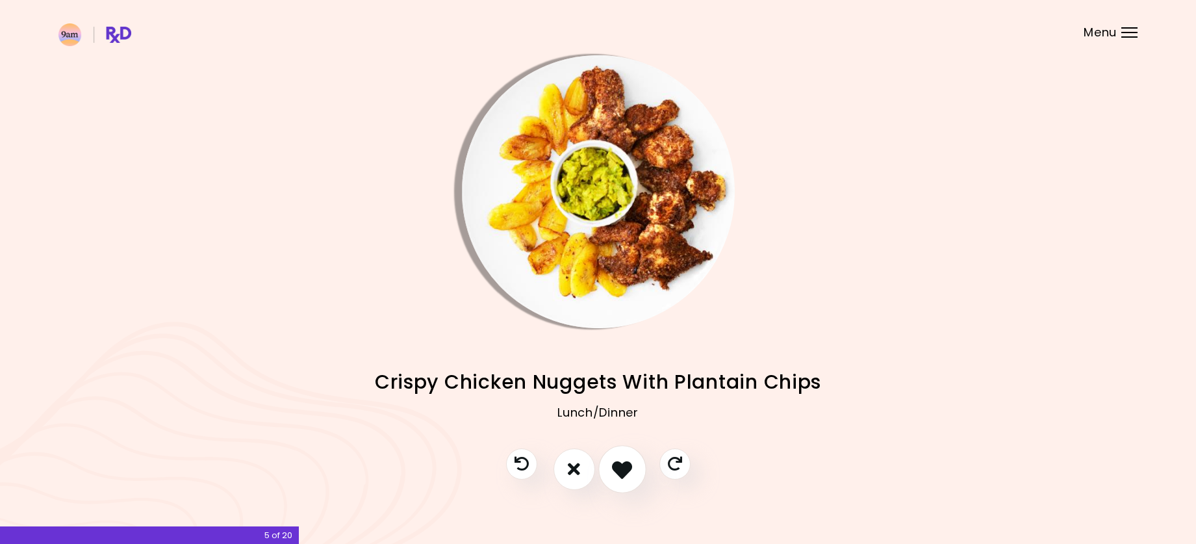
click at [619, 474] on icon "I like this recipe" at bounding box center [622, 469] width 20 height 20
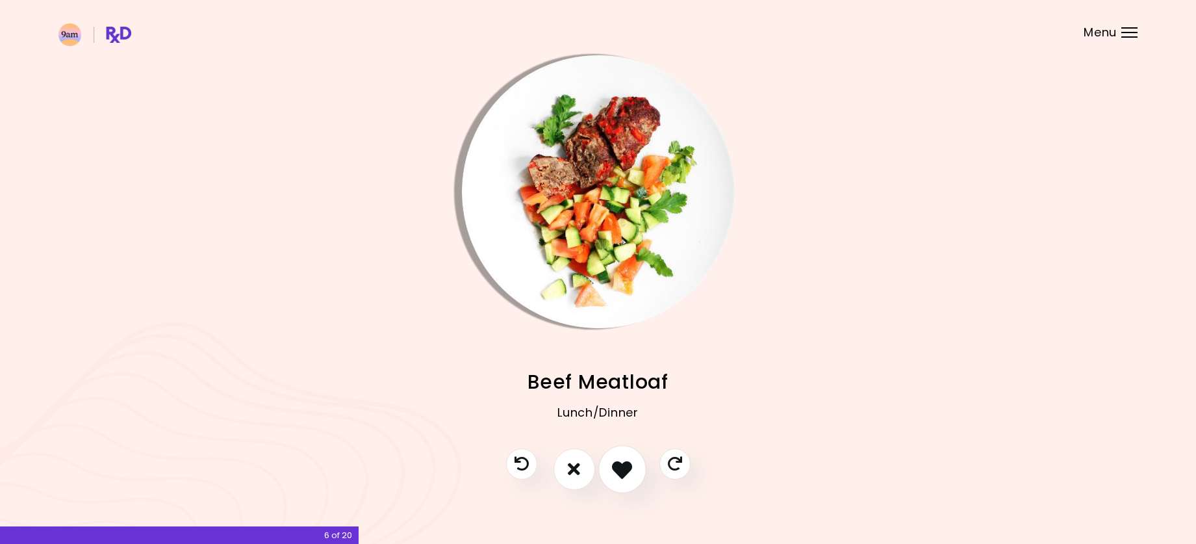
click at [619, 474] on icon "I like this recipe" at bounding box center [622, 469] width 20 height 20
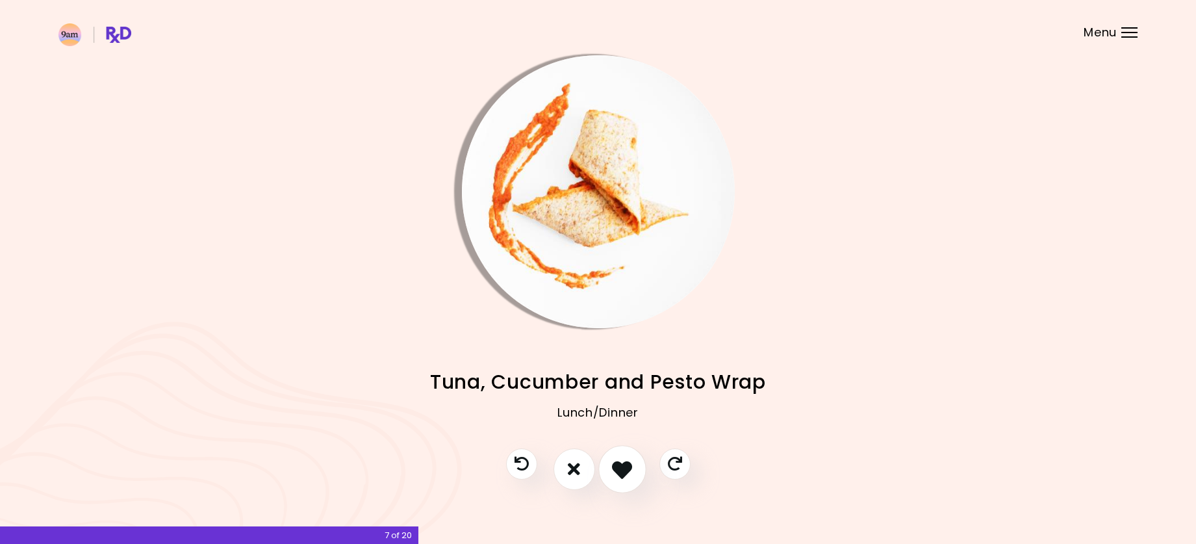
click at [619, 474] on icon "I like this recipe" at bounding box center [622, 469] width 20 height 20
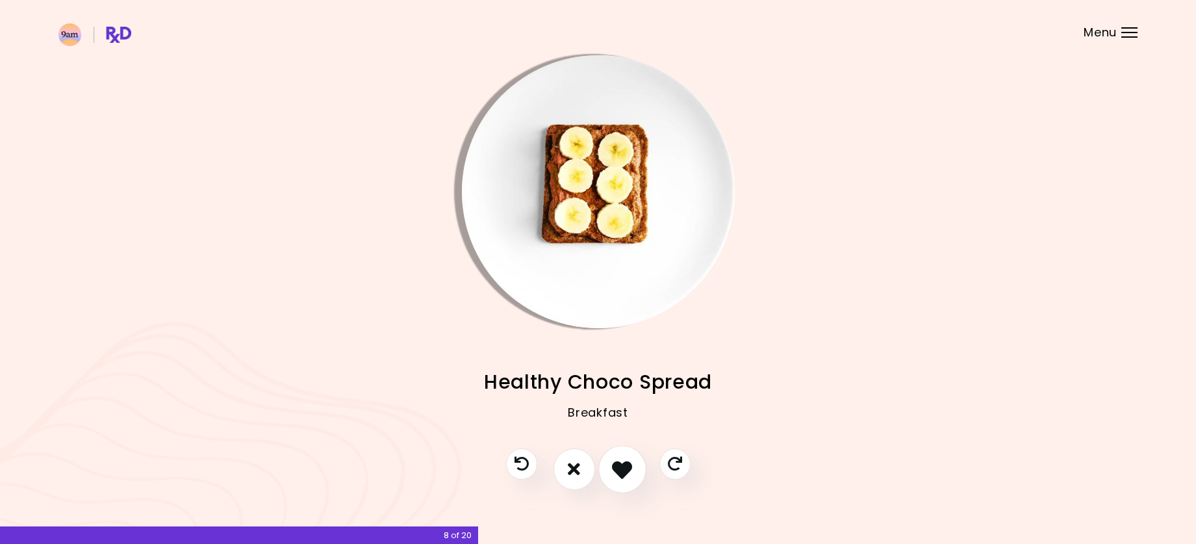
click at [619, 474] on icon "I like this recipe" at bounding box center [622, 469] width 20 height 20
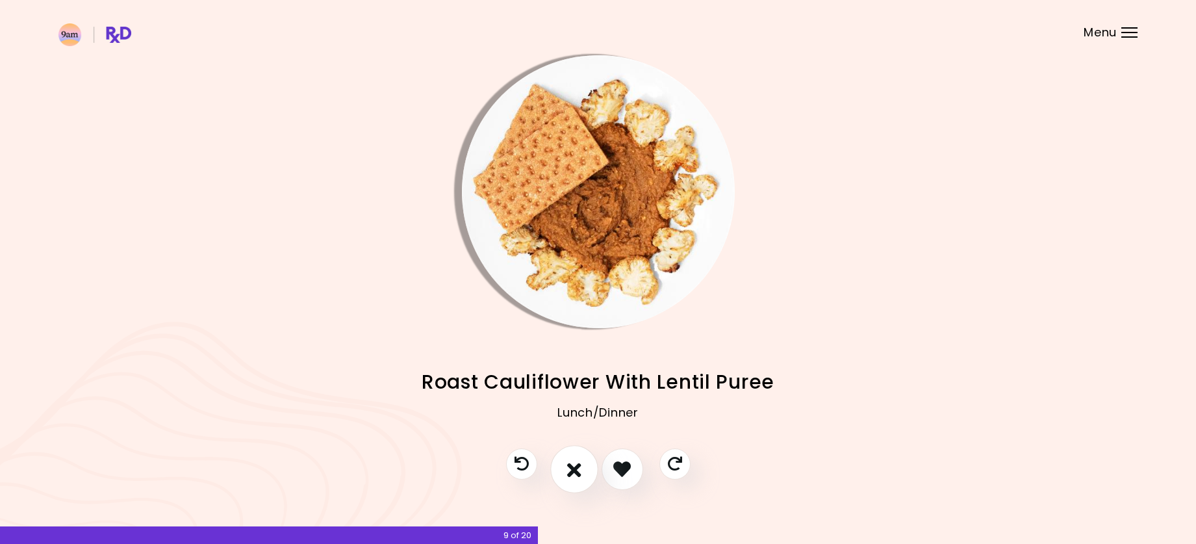
click at [572, 472] on icon "I don't like this recipe" at bounding box center [574, 469] width 14 height 20
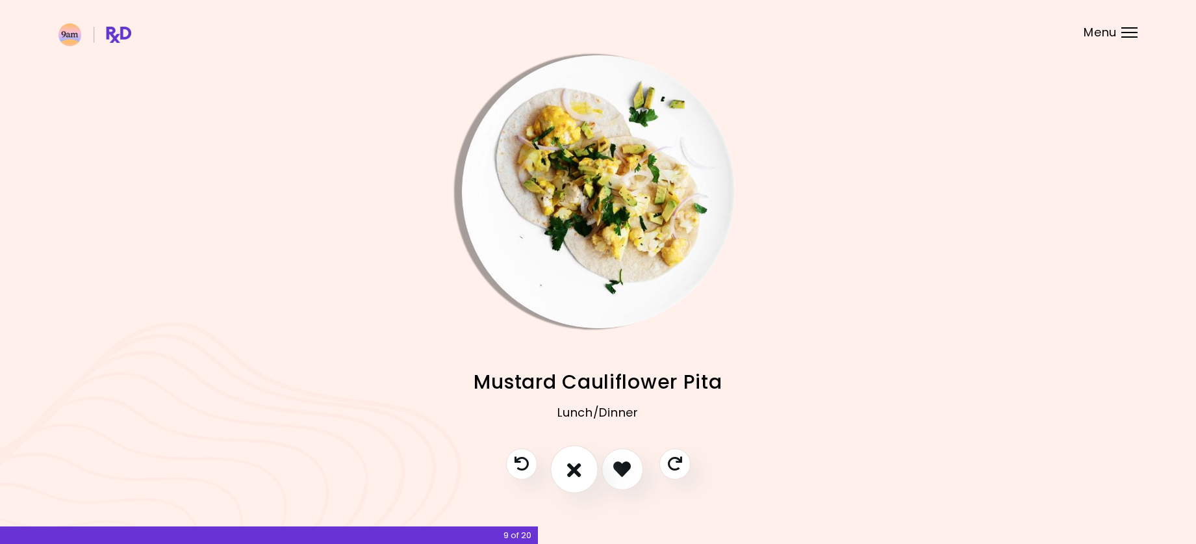
click at [572, 478] on icon "I don't like this recipe" at bounding box center [574, 469] width 14 height 20
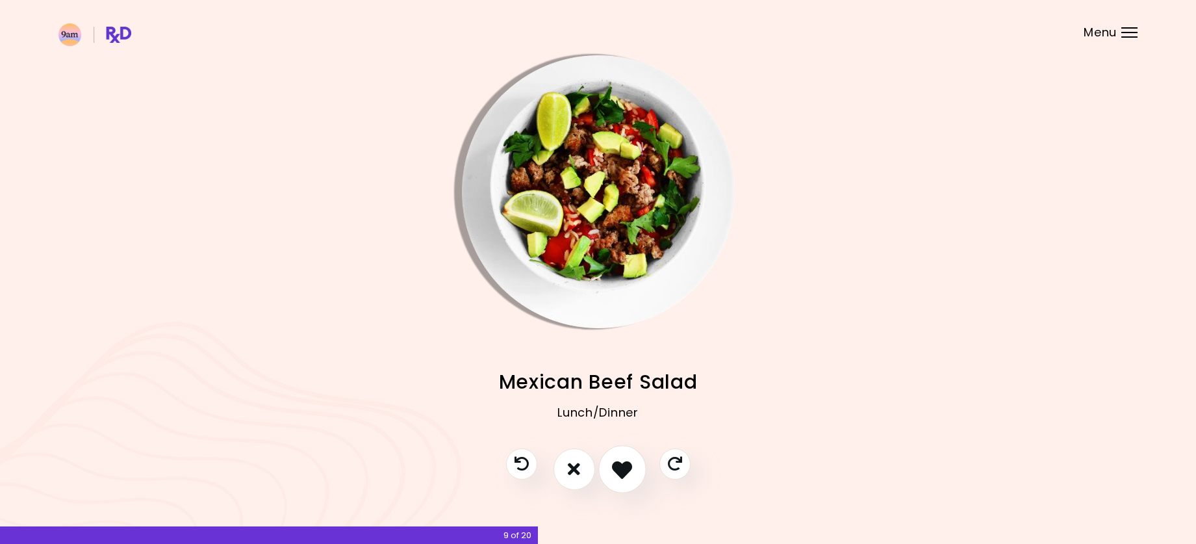
click at [615, 472] on icon "I like this recipe" at bounding box center [622, 469] width 20 height 20
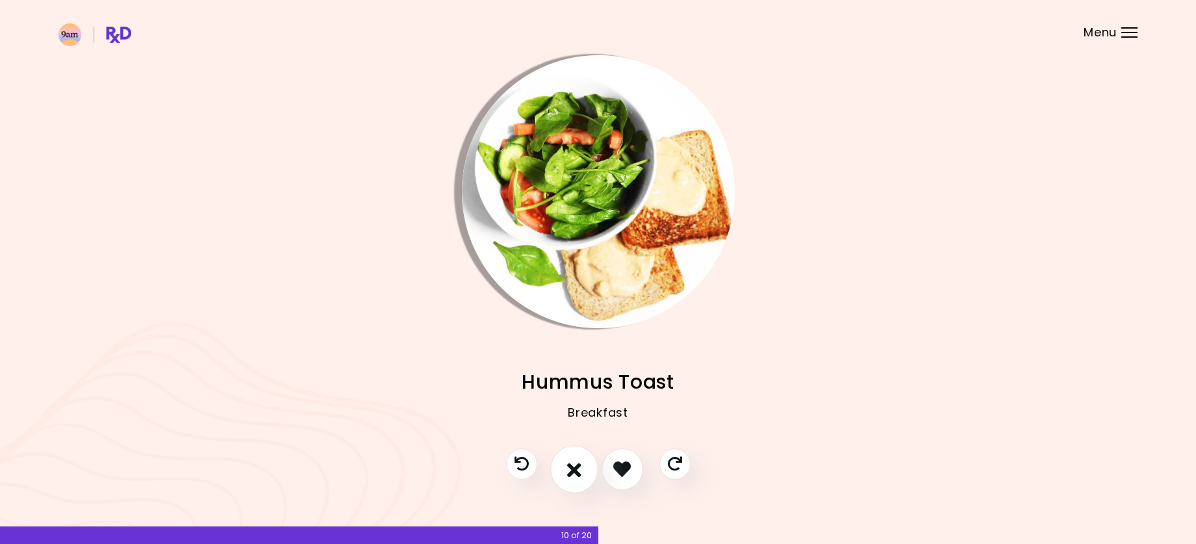
click at [580, 476] on icon "I don't like this recipe" at bounding box center [574, 469] width 14 height 20
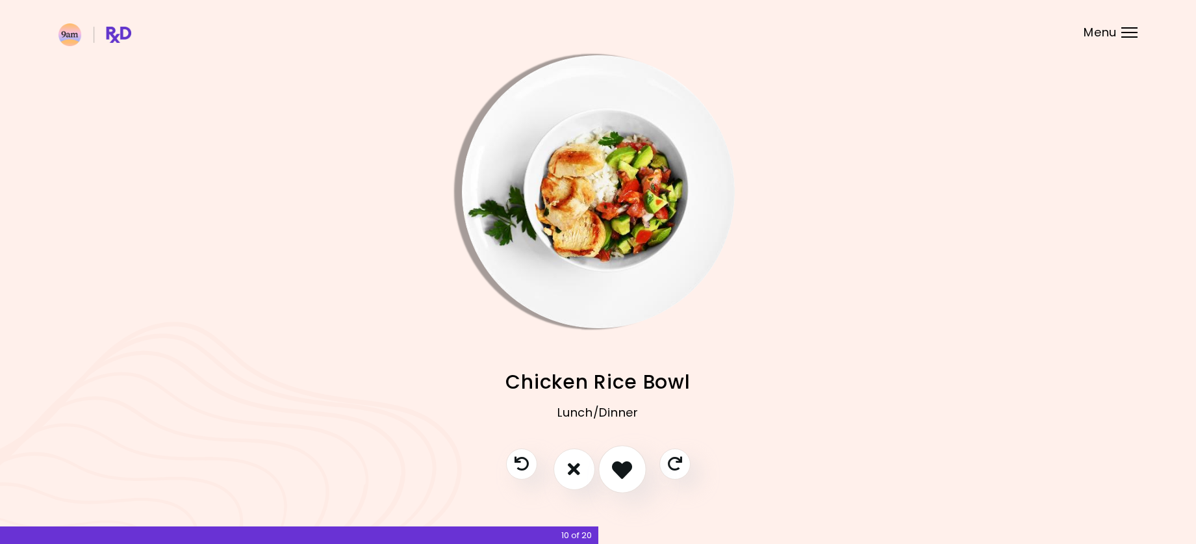
click at [618, 475] on icon "I like this recipe" at bounding box center [622, 469] width 20 height 20
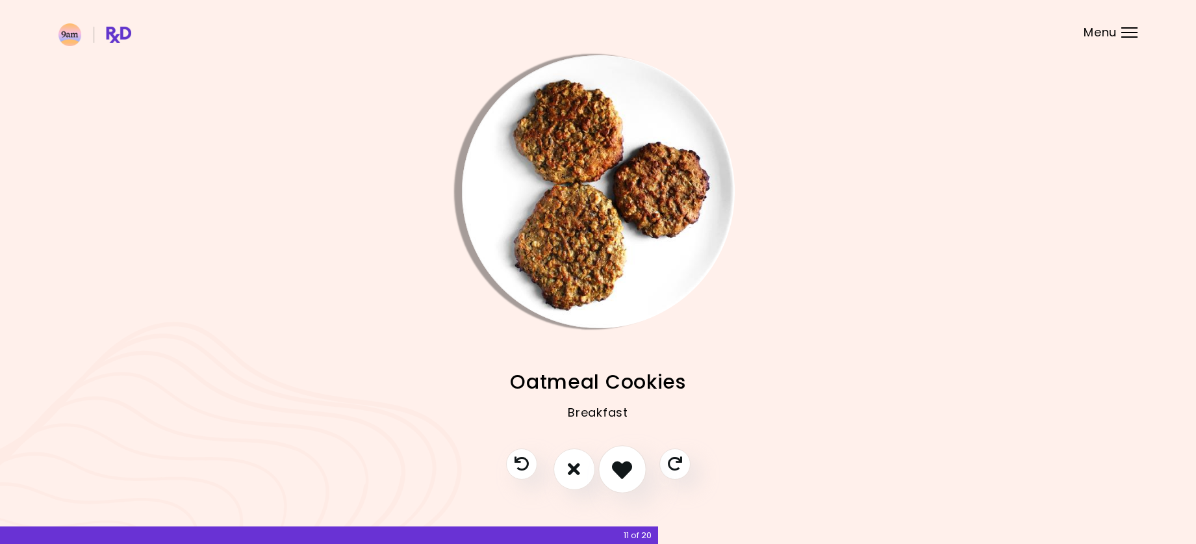
click at [618, 474] on icon "I like this recipe" at bounding box center [622, 469] width 20 height 20
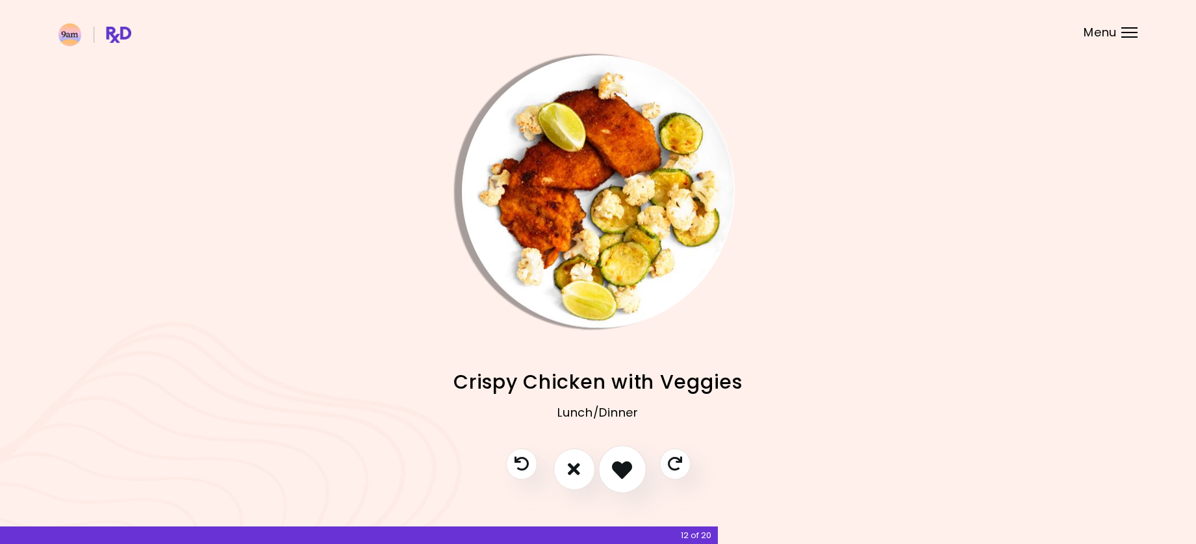
click at [618, 474] on icon "I like this recipe" at bounding box center [622, 469] width 20 height 20
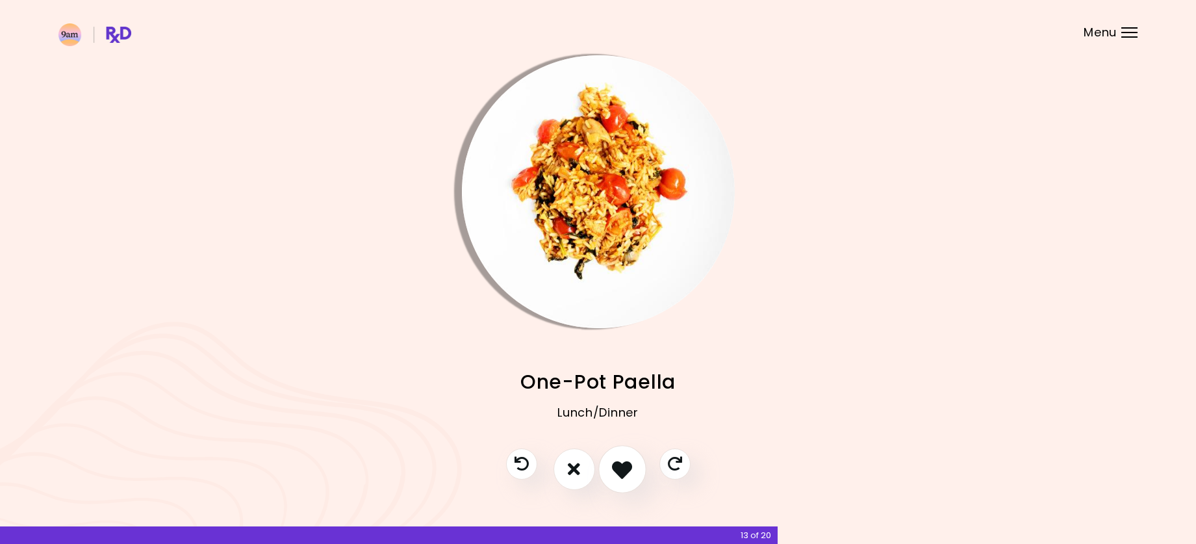
click at [622, 468] on icon "I like this recipe" at bounding box center [622, 469] width 20 height 20
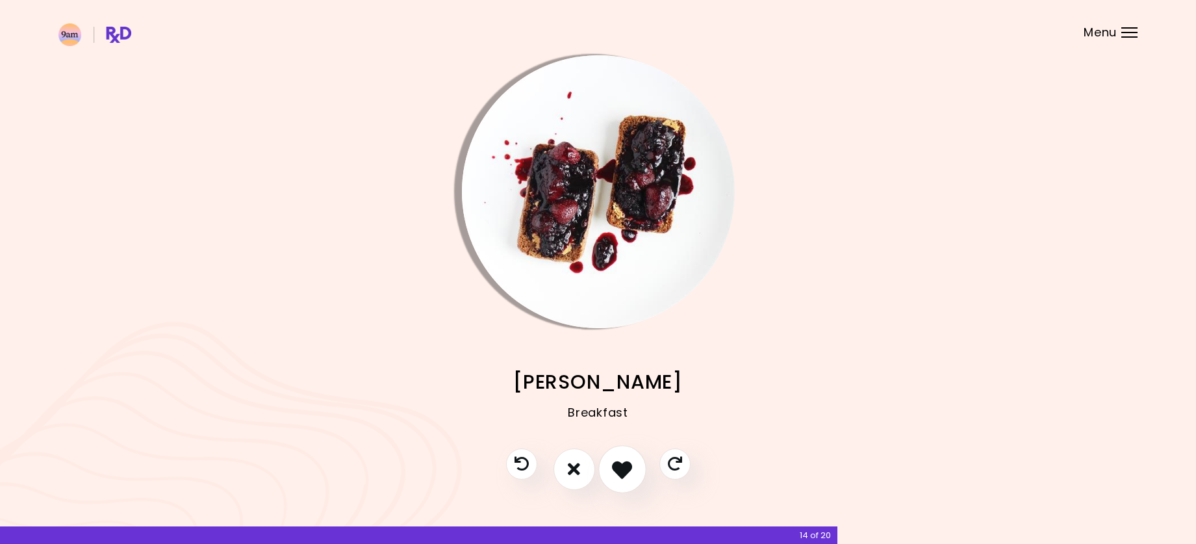
click at [617, 466] on icon "I like this recipe" at bounding box center [622, 469] width 20 height 20
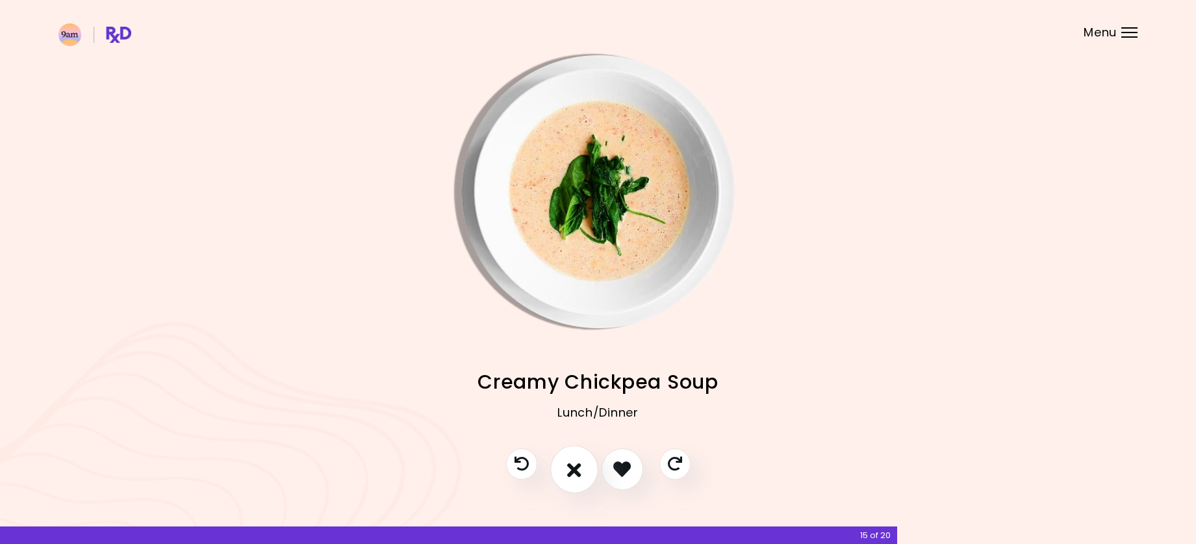
click at [578, 471] on icon "I don't like this recipe" at bounding box center [574, 469] width 14 height 20
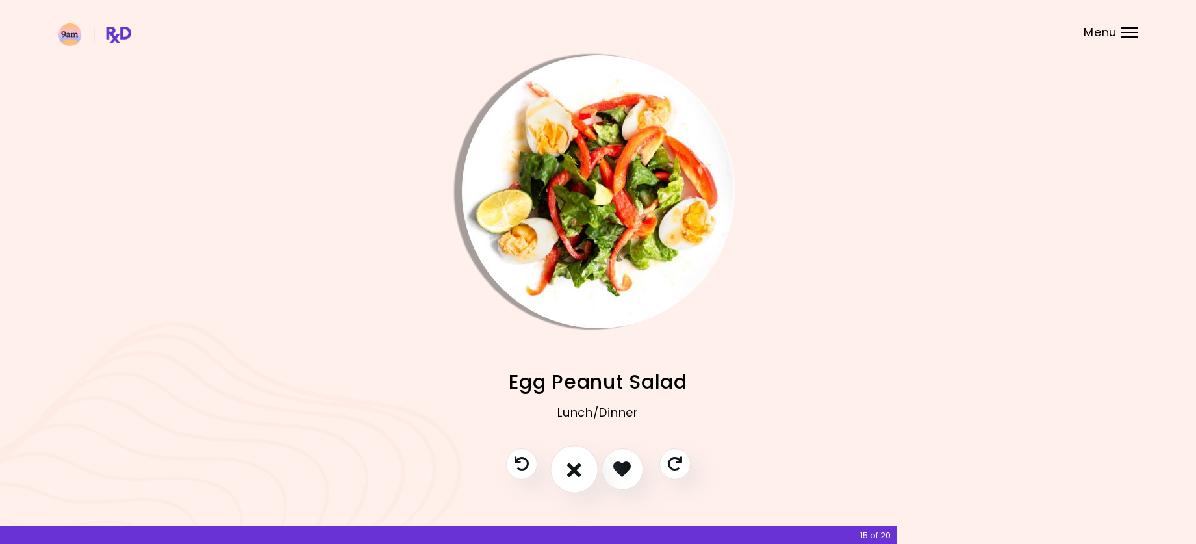
click at [584, 473] on button "I don't like this recipe" at bounding box center [574, 469] width 48 height 48
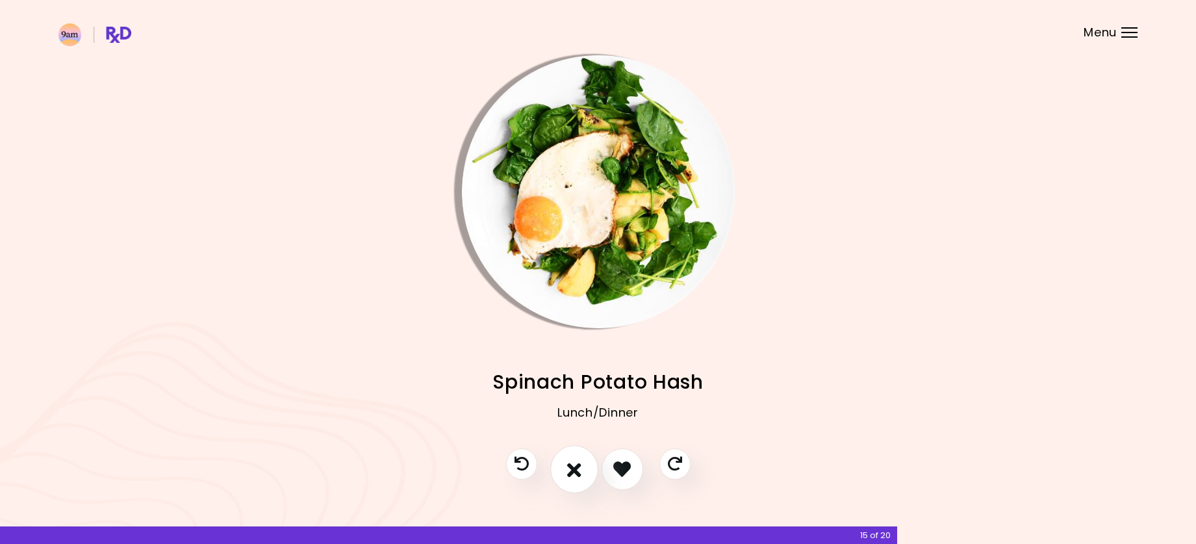
click at [572, 478] on icon "I don't like this recipe" at bounding box center [574, 469] width 14 height 20
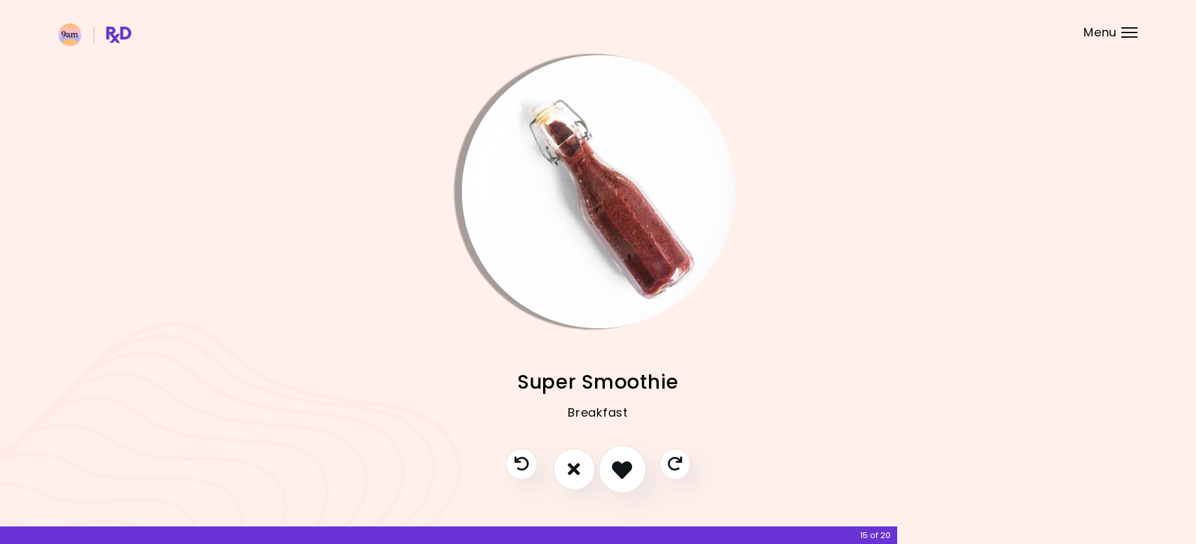
click at [617, 470] on icon "I like this recipe" at bounding box center [622, 469] width 20 height 20
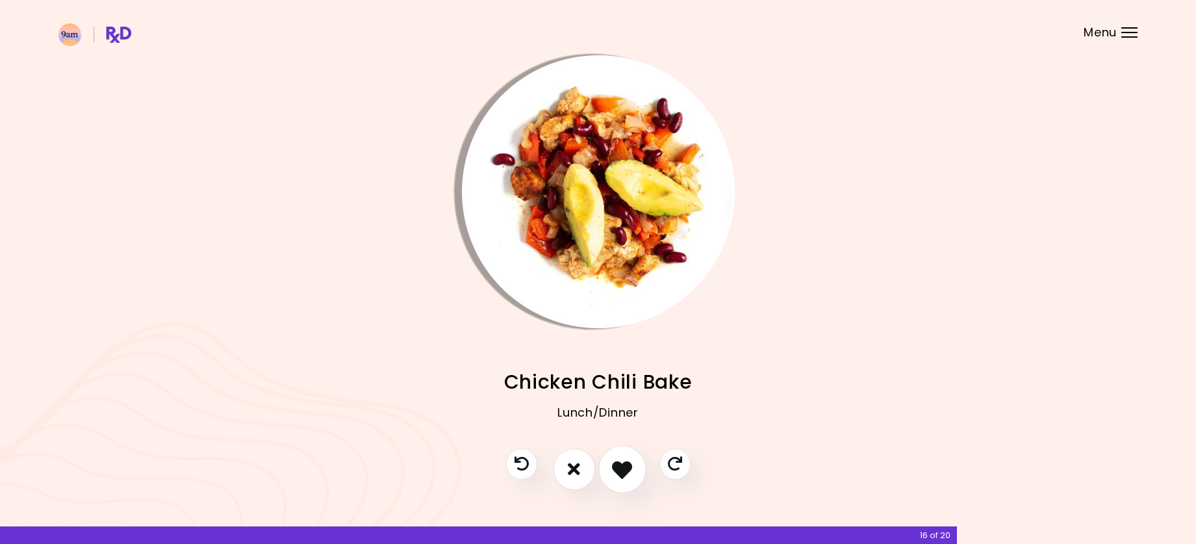
click at [617, 470] on icon "I like this recipe" at bounding box center [622, 469] width 20 height 20
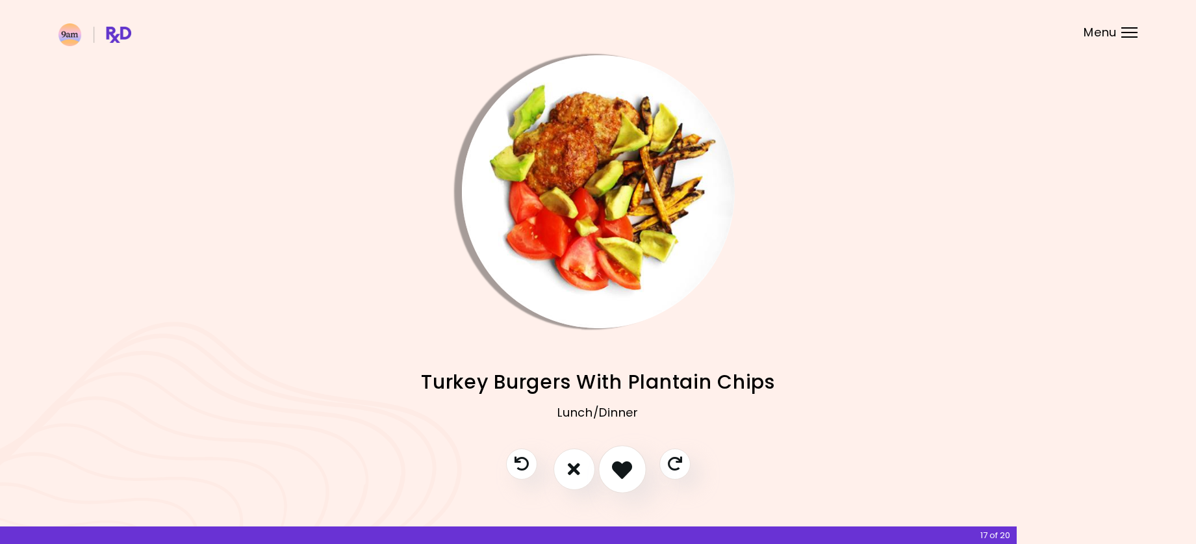
click at [617, 470] on icon "I like this recipe" at bounding box center [622, 469] width 20 height 20
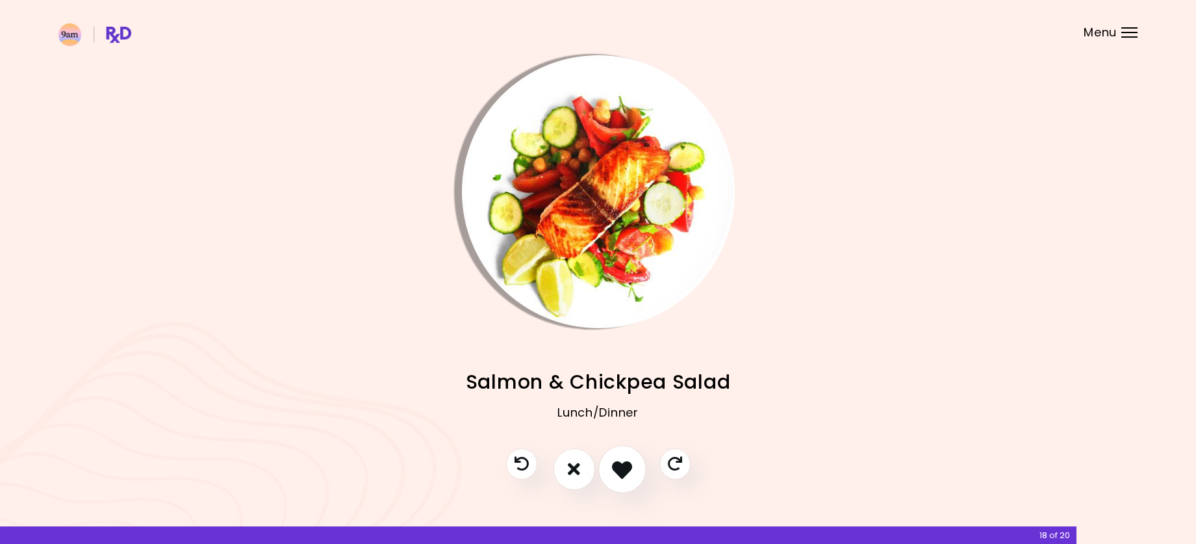
click at [617, 470] on icon "I like this recipe" at bounding box center [622, 469] width 20 height 20
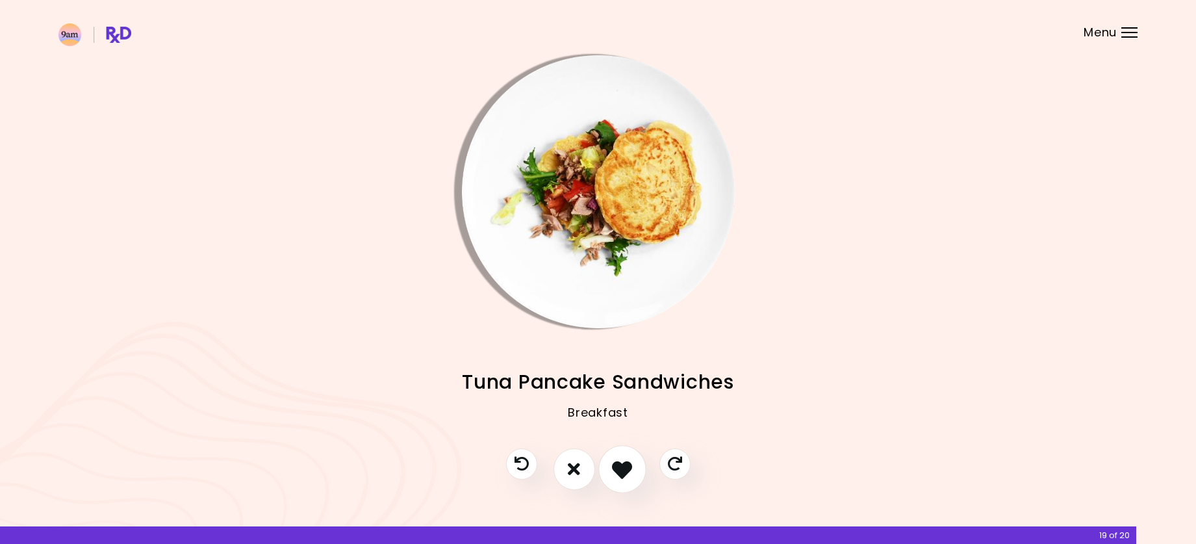
click at [617, 470] on icon "I like this recipe" at bounding box center [622, 469] width 20 height 20
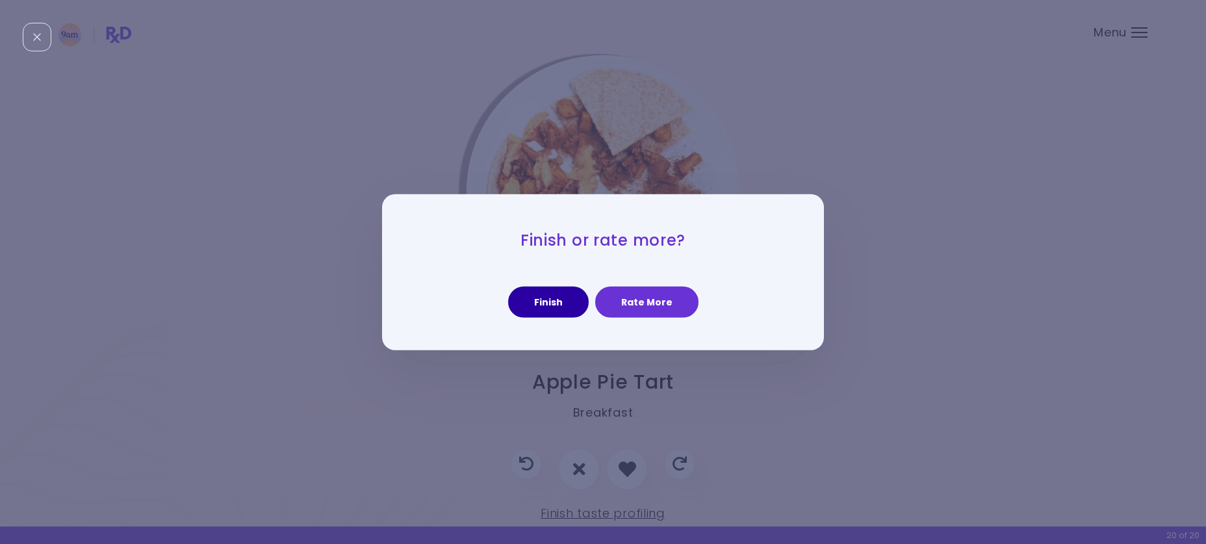
click at [552, 295] on button "Finish" at bounding box center [548, 302] width 81 height 31
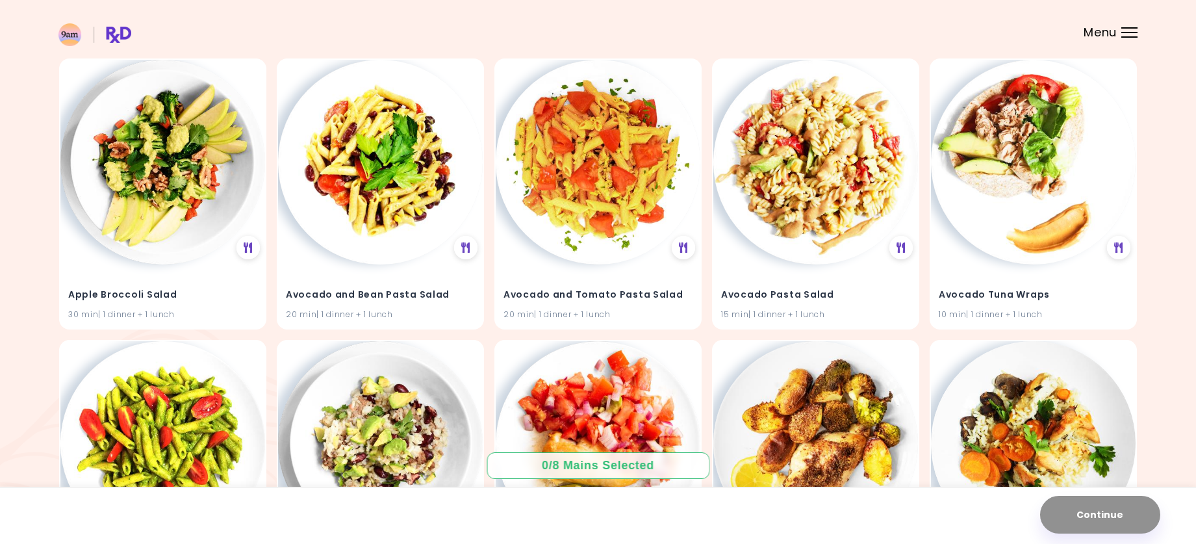
scroll to position [130, 0]
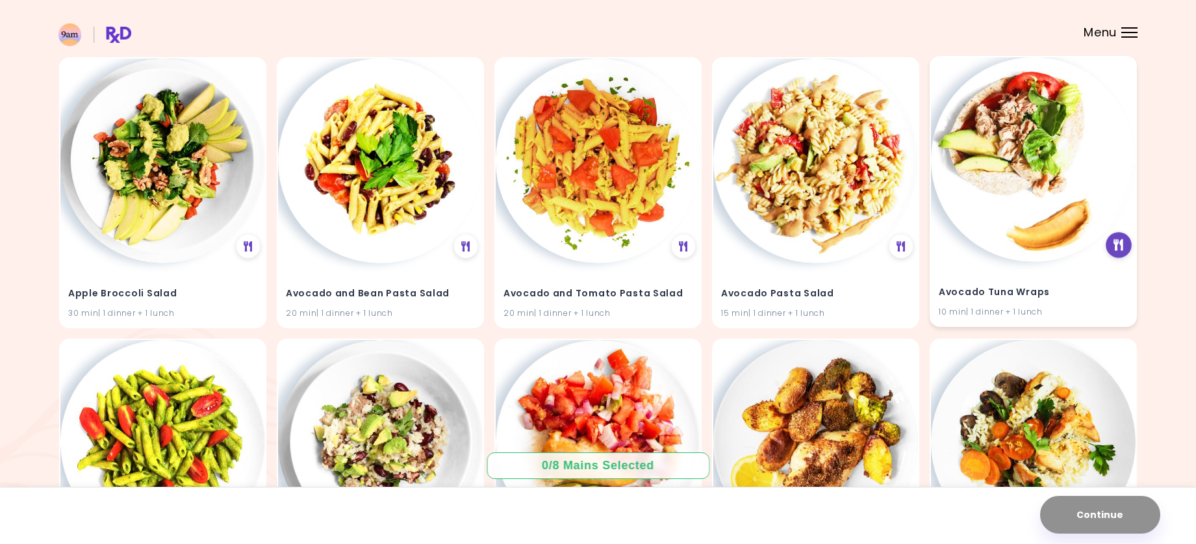
click at [1119, 245] on icon at bounding box center [1119, 245] width 10 height 12
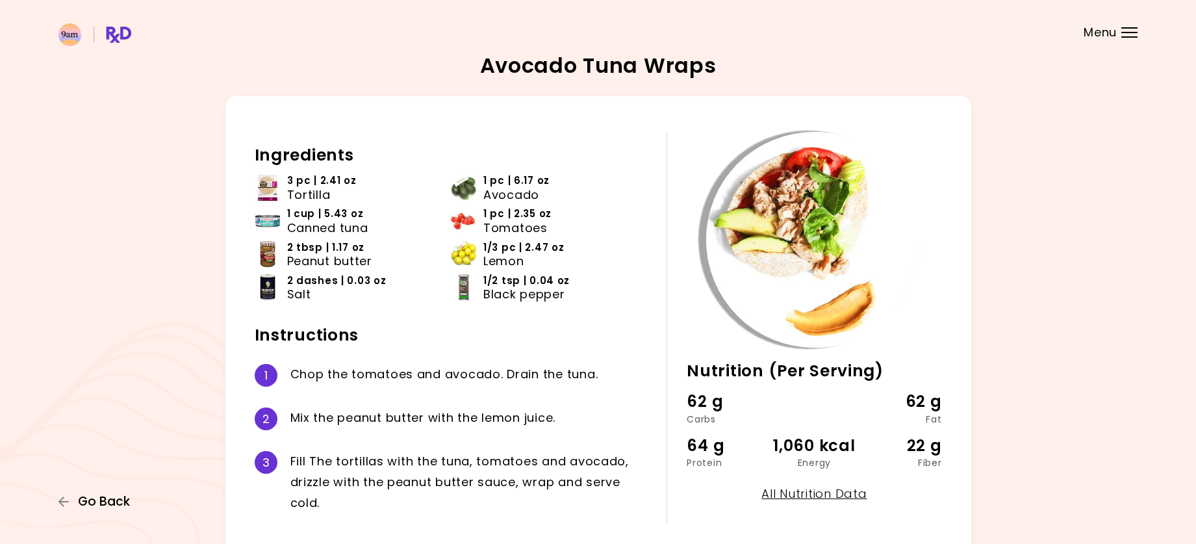
click at [107, 508] on span "Go Back" at bounding box center [104, 501] width 52 height 14
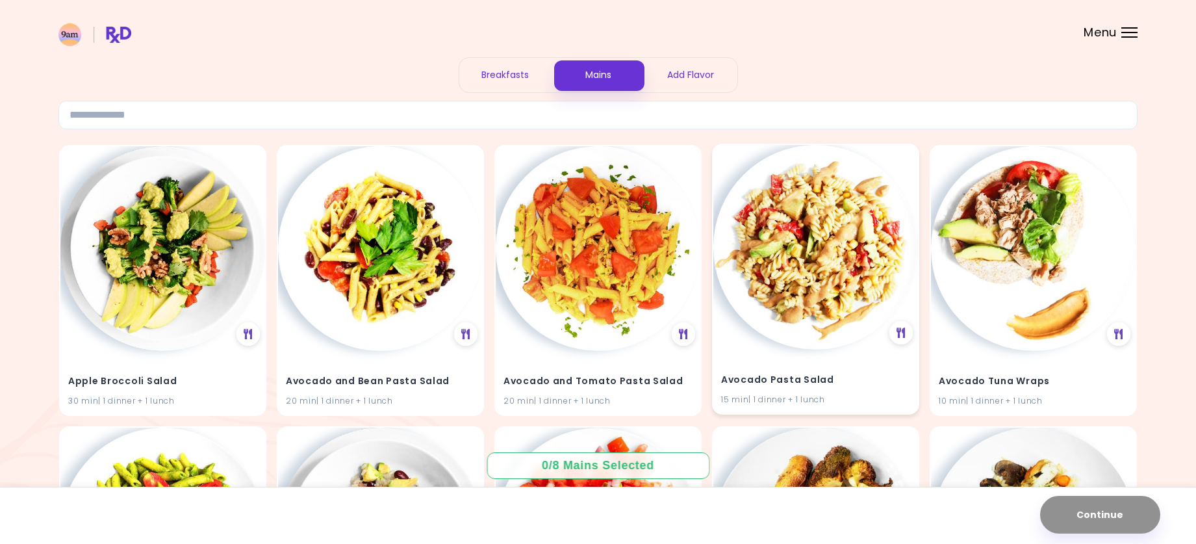
scroll to position [65, 0]
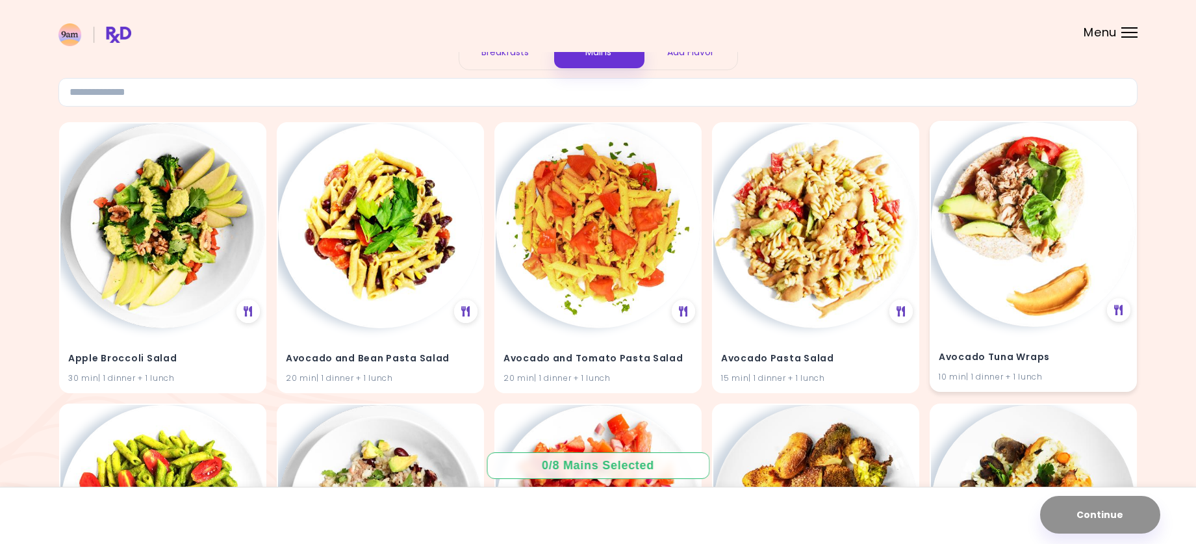
click at [977, 363] on h4 "Avocado Tuna Wraps" at bounding box center [1033, 357] width 189 height 21
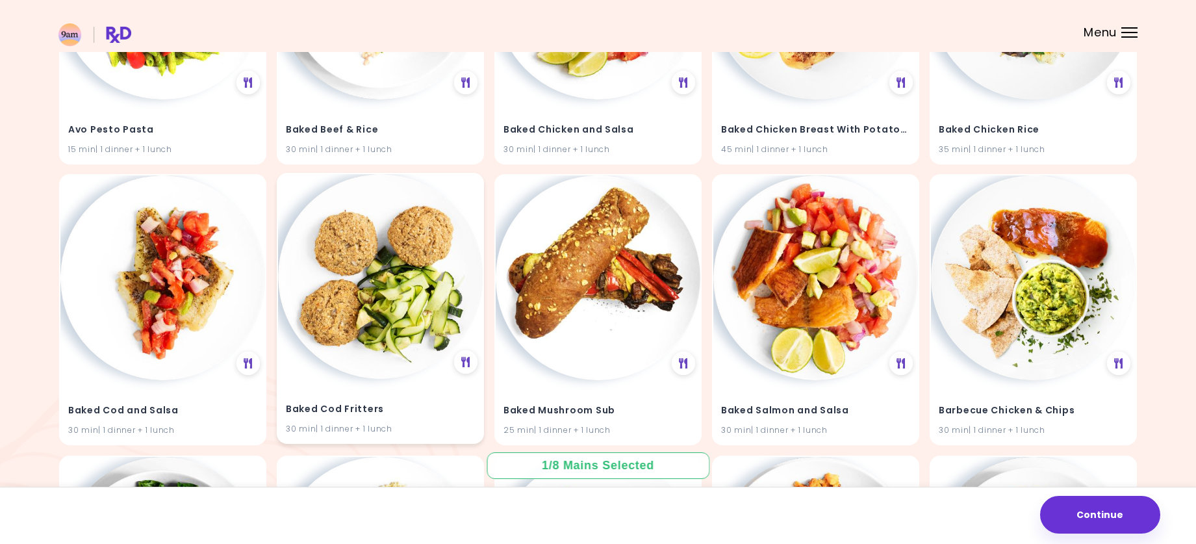
scroll to position [585, 0]
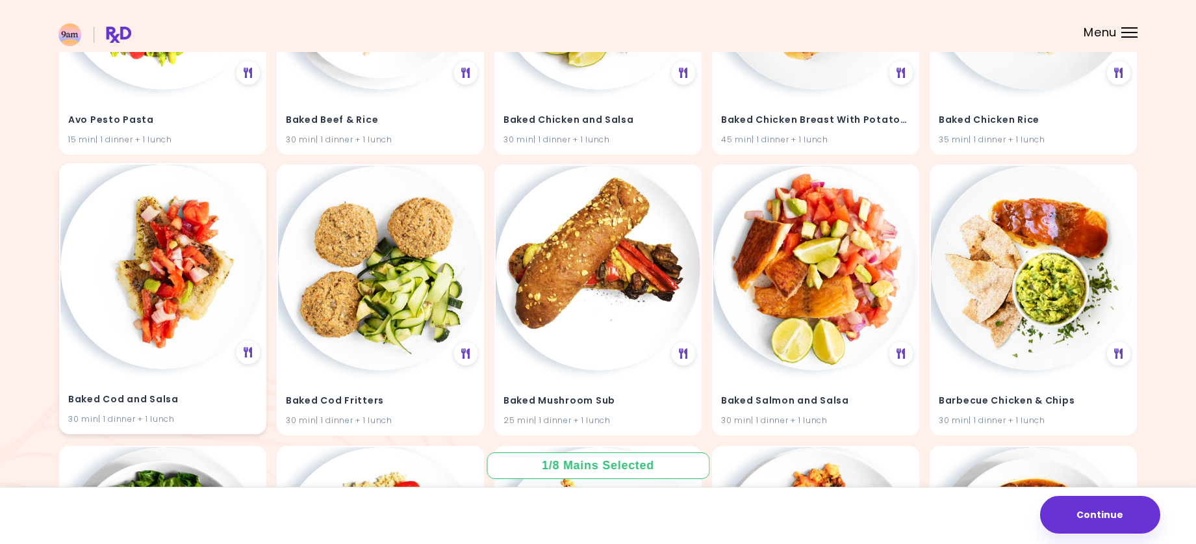
click at [212, 409] on h4 "Baked Cod and Salsa" at bounding box center [162, 399] width 189 height 21
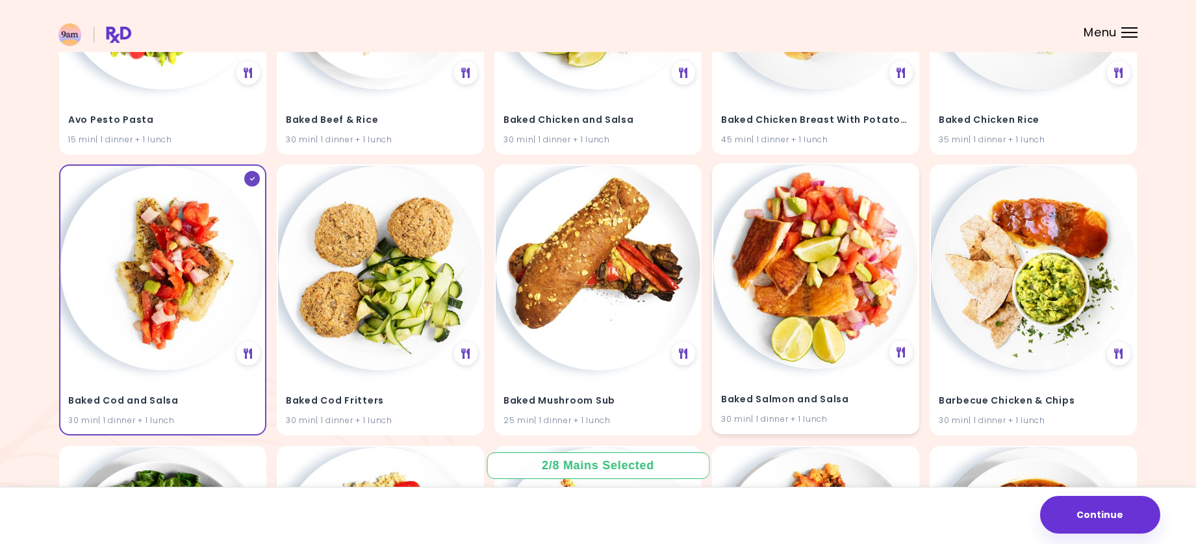
click at [880, 405] on h4 "Baked Salmon and Salsa" at bounding box center [815, 399] width 189 height 21
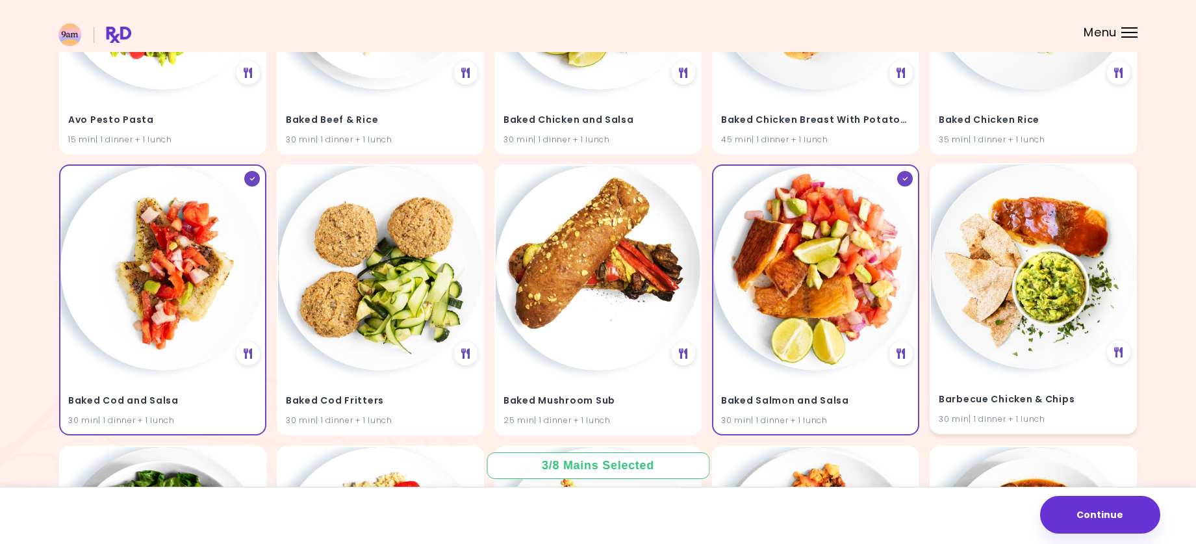
click at [1113, 413] on div "30 min | 1 dinner + 1 lunch" at bounding box center [1033, 419] width 189 height 12
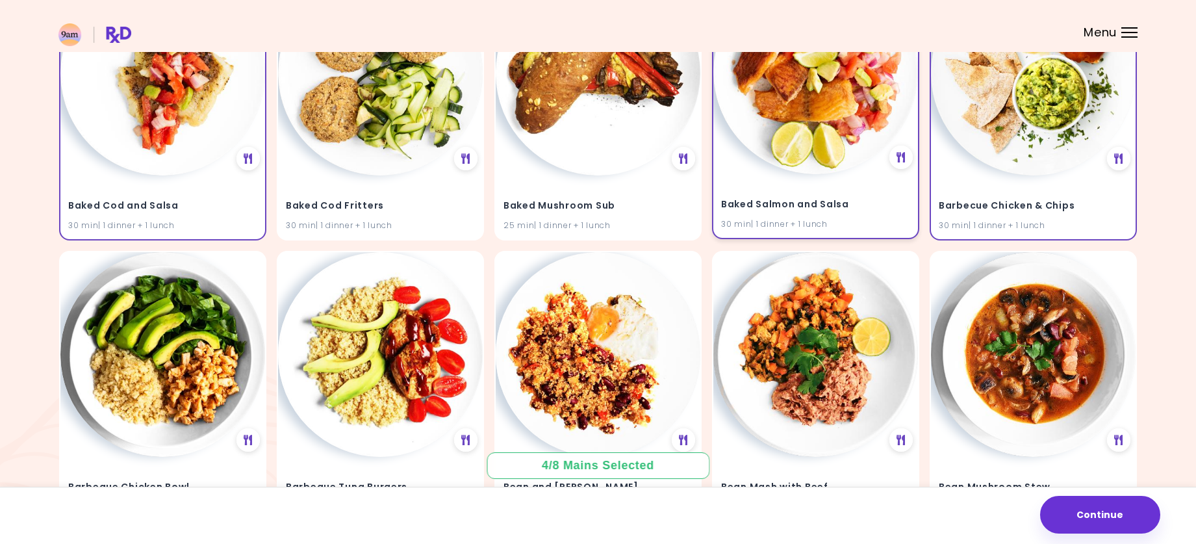
scroll to position [845, 0]
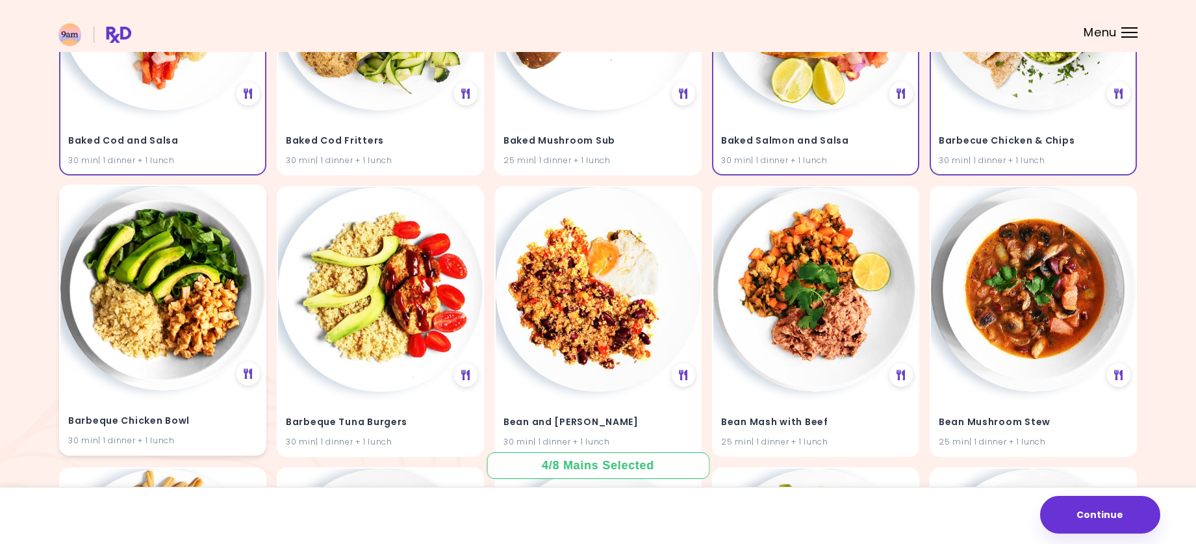
click at [231, 427] on h4 "Barbeque Chicken Bowl" at bounding box center [162, 421] width 189 height 21
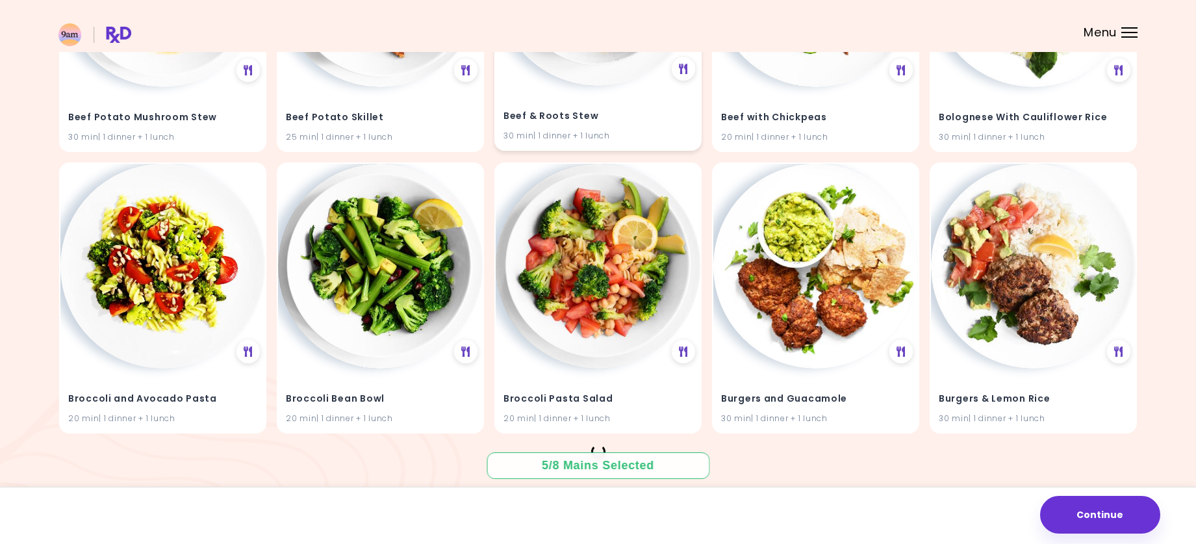
scroll to position [2002, 0]
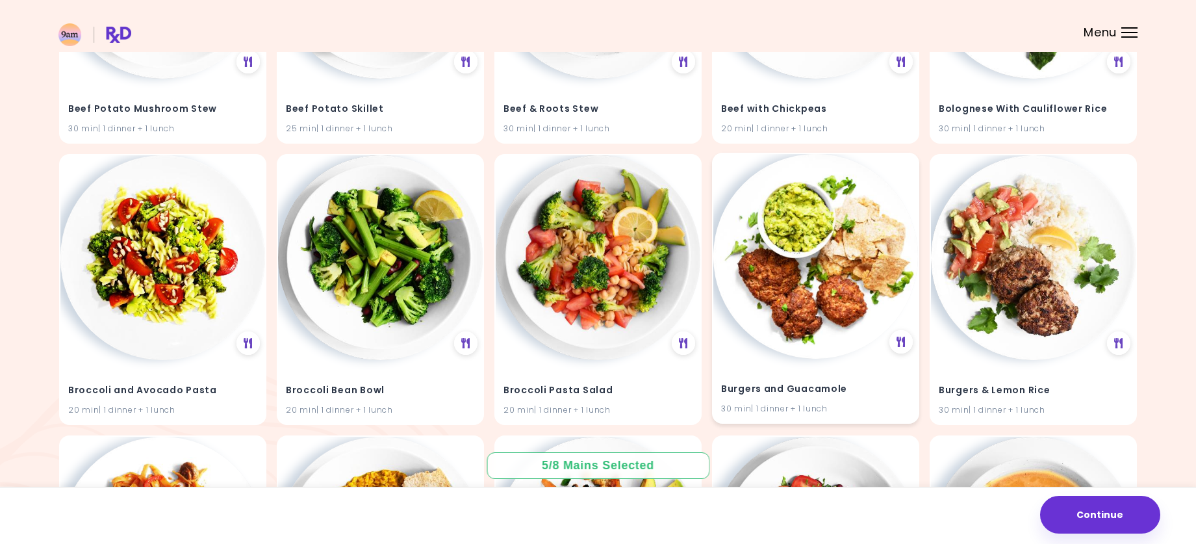
click at [866, 394] on h4 "Burgers and Guacamole" at bounding box center [815, 389] width 189 height 21
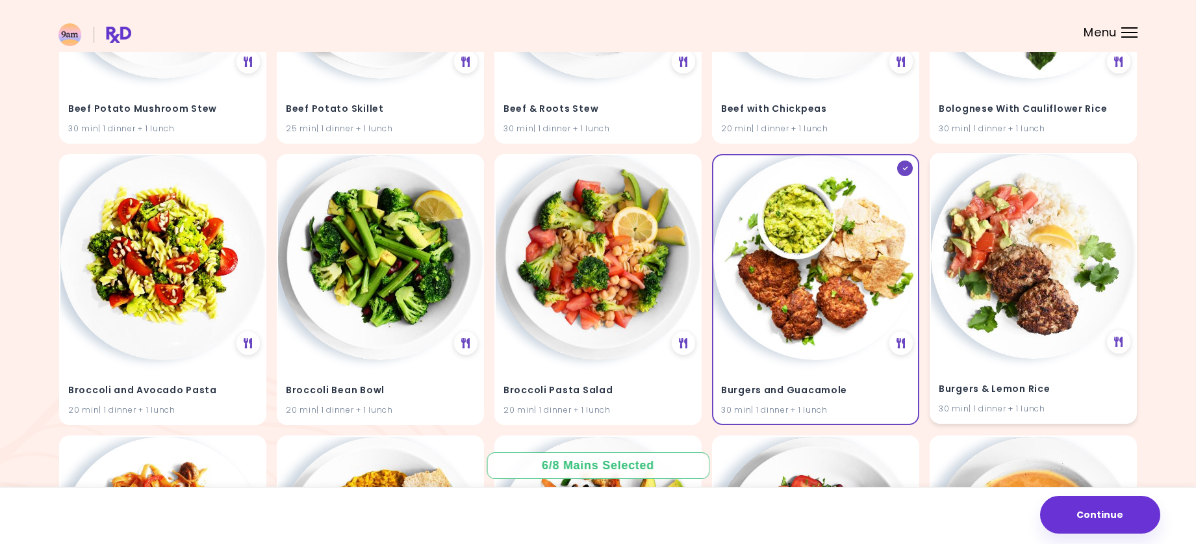
click at [1094, 380] on h4 "Burgers & Lemon Rice" at bounding box center [1033, 389] width 189 height 21
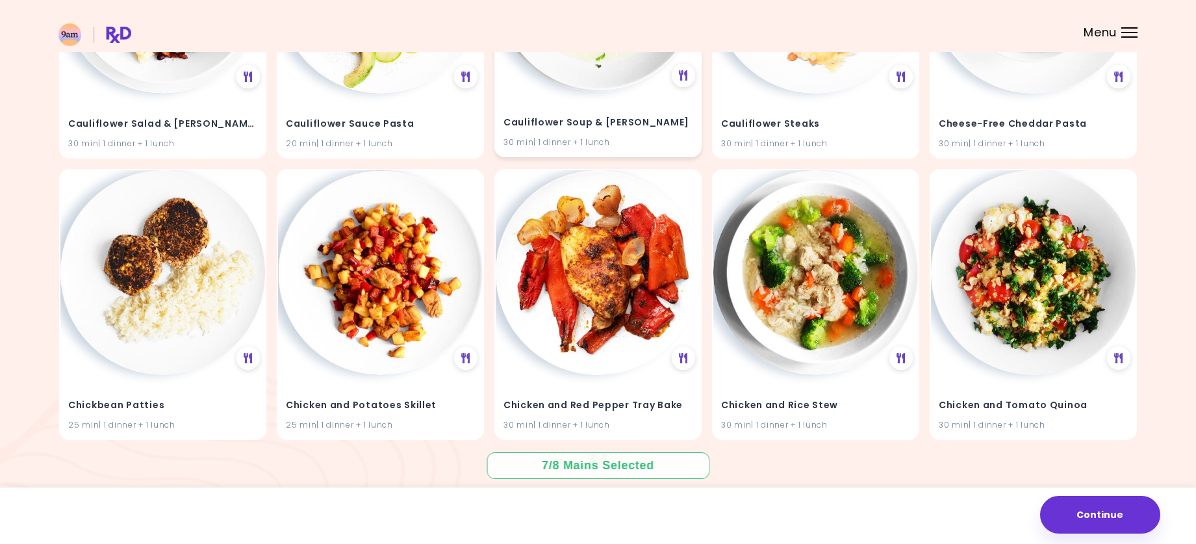
scroll to position [3149, 0]
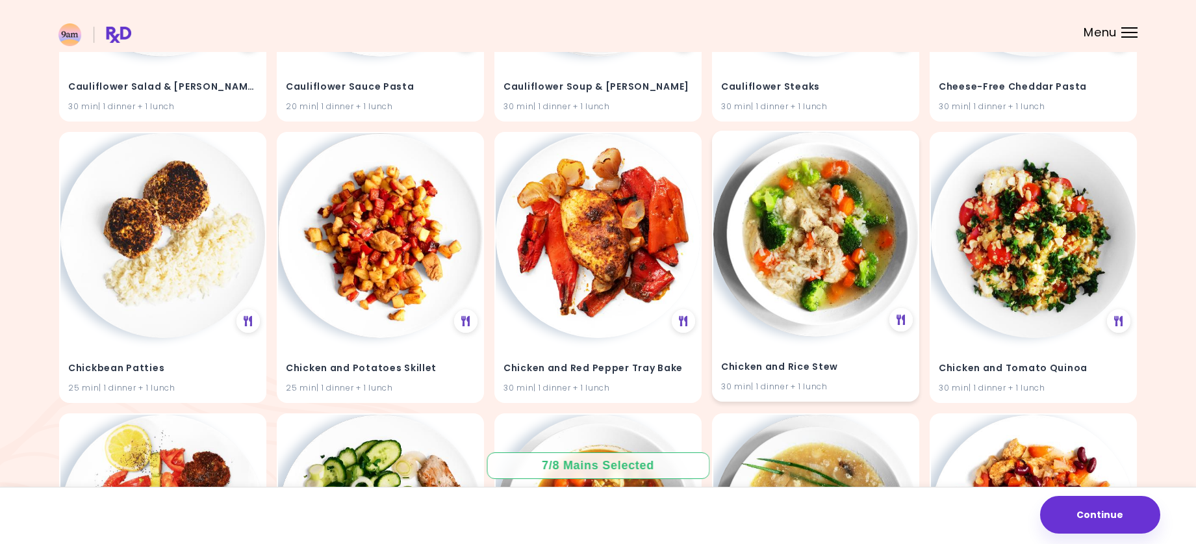
click at [862, 362] on h4 "Chicken and Rice Stew" at bounding box center [815, 367] width 189 height 21
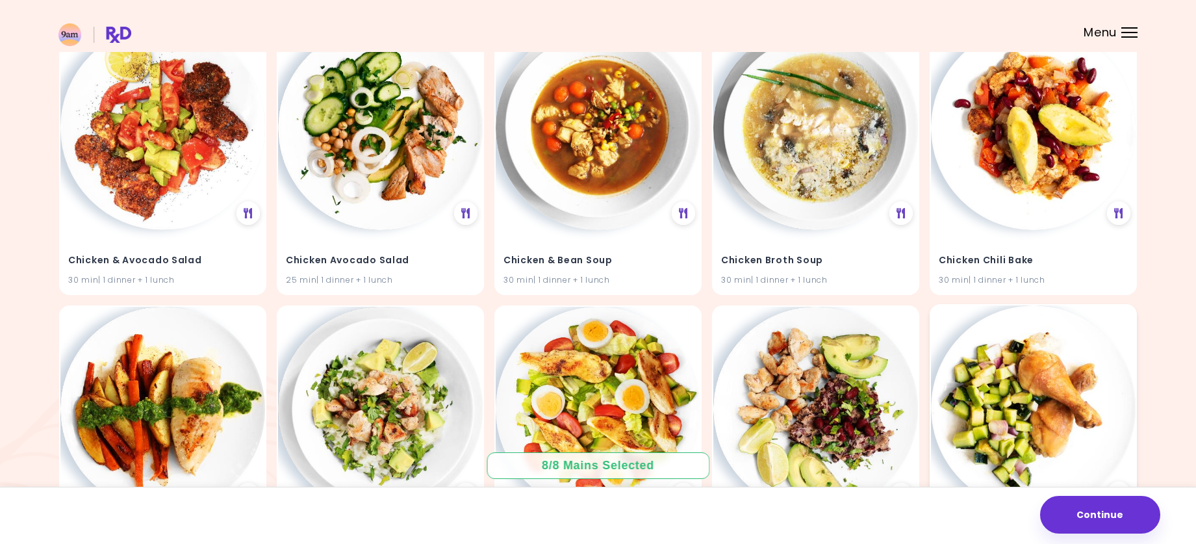
scroll to position [3539, 0]
click at [1101, 511] on button "Continue" at bounding box center [1100, 515] width 120 height 38
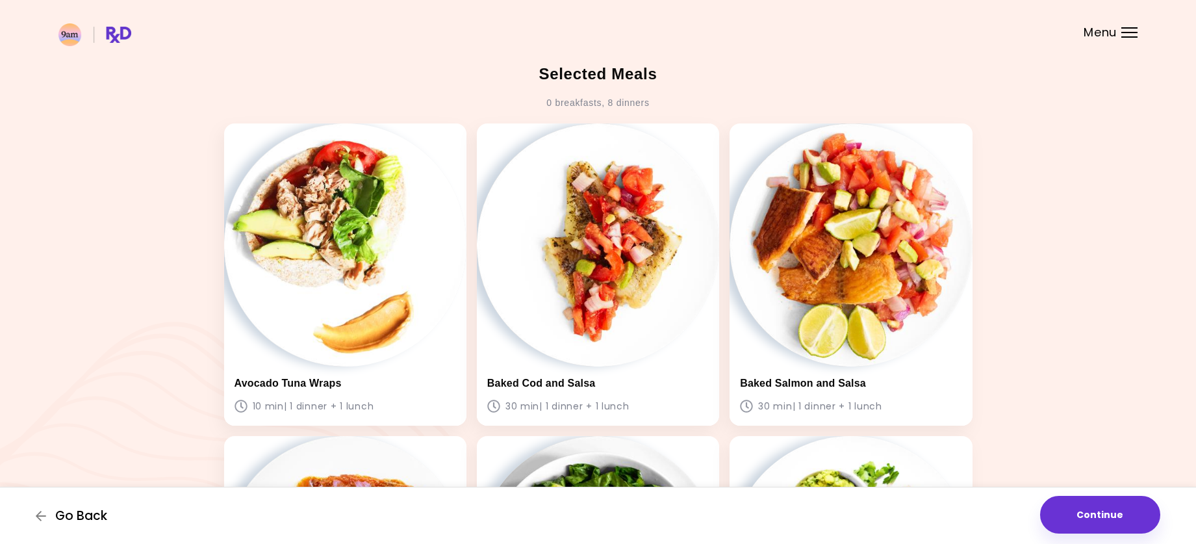
click at [69, 515] on span "Go Back" at bounding box center [81, 516] width 52 height 14
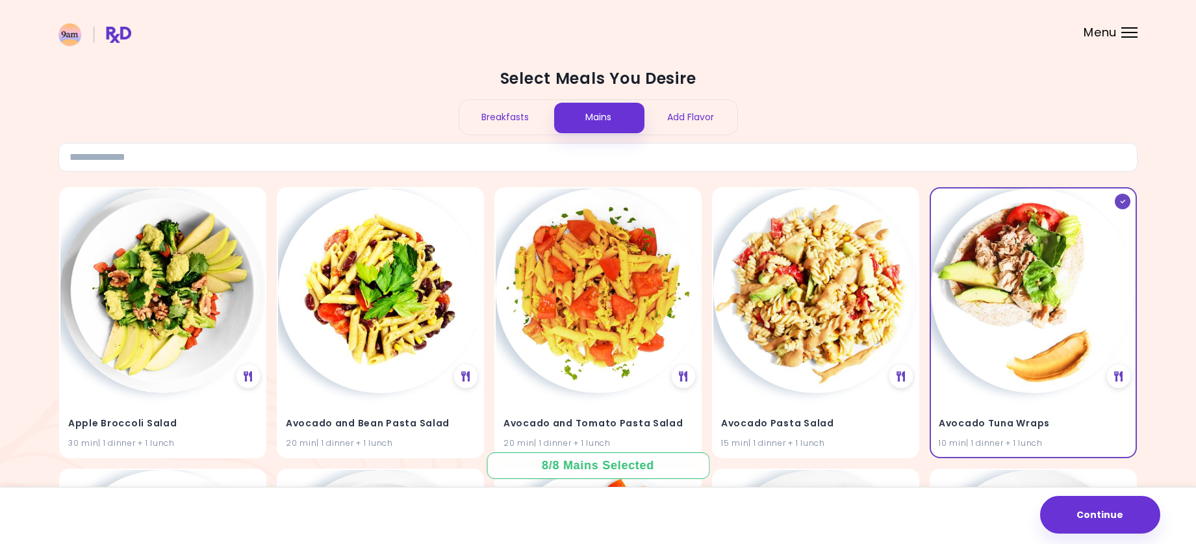
click at [494, 116] on div "Breakfasts" at bounding box center [505, 117] width 93 height 34
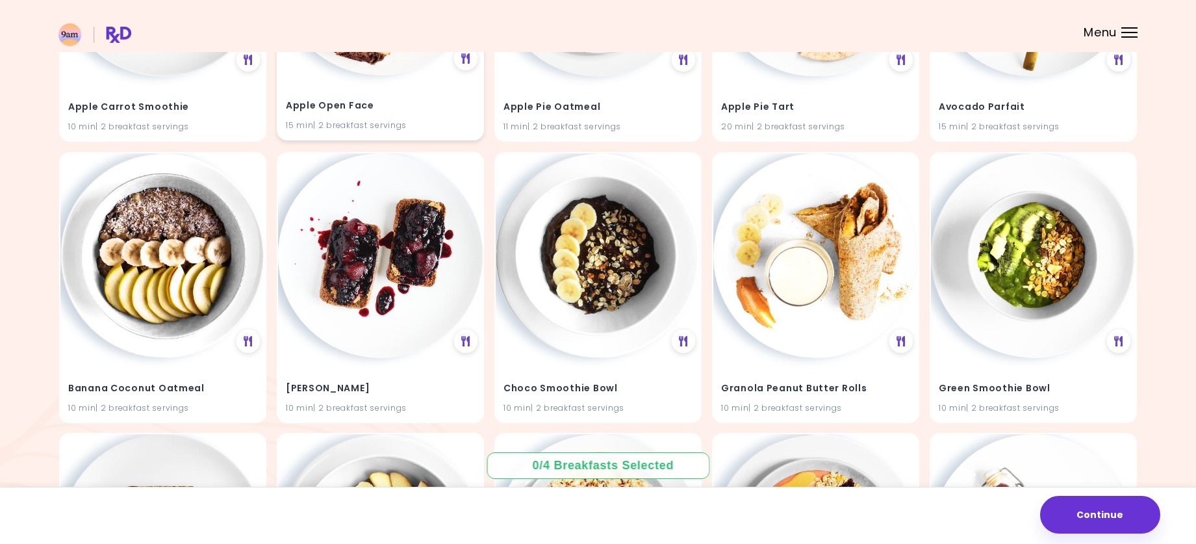
scroll to position [390, 0]
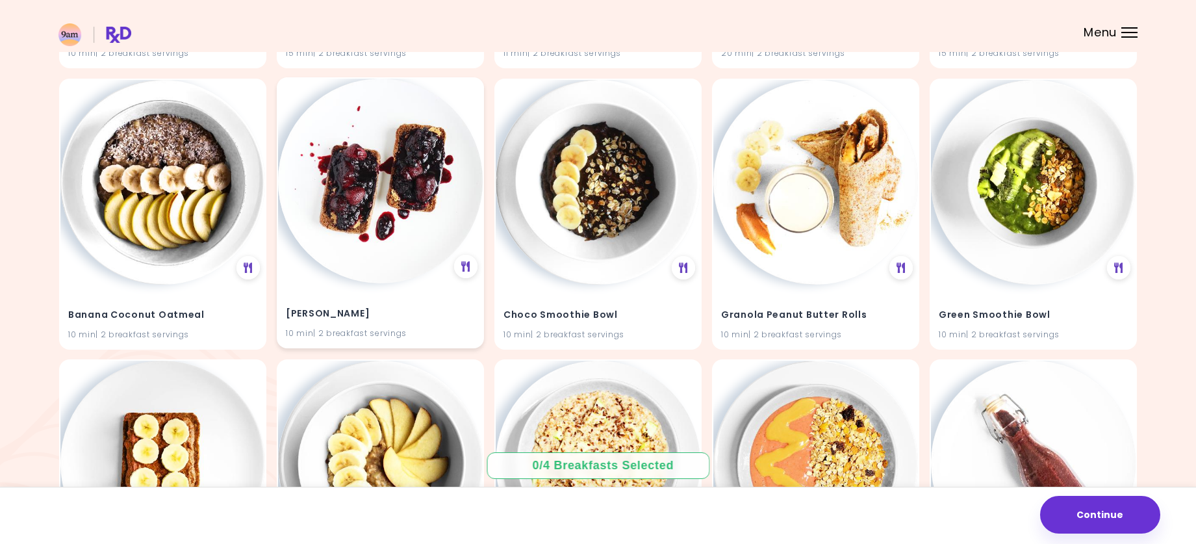
click at [415, 323] on h4 "[PERSON_NAME]" at bounding box center [380, 313] width 189 height 21
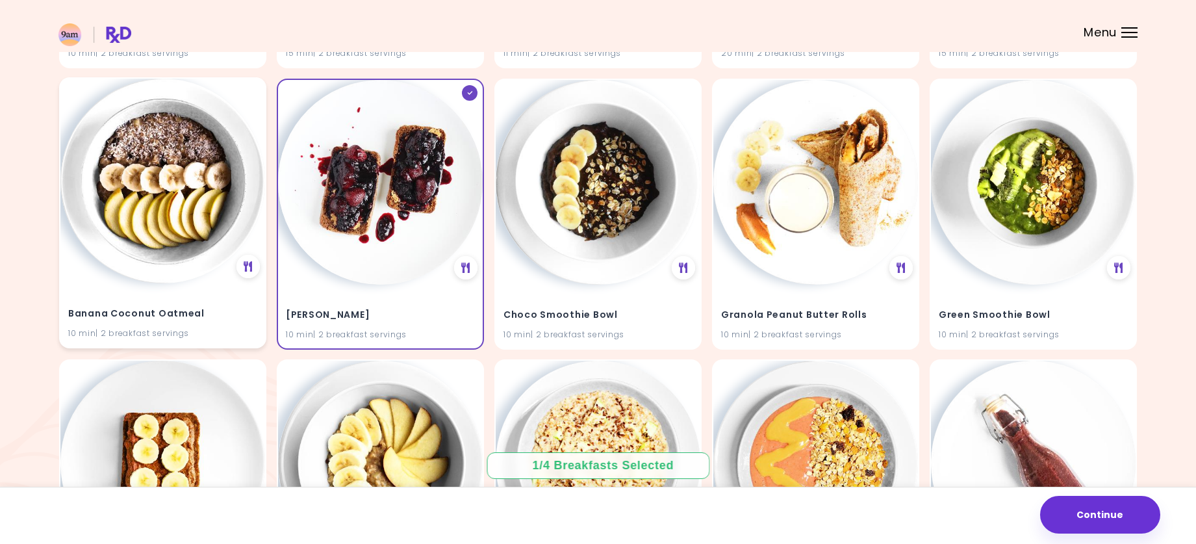
click at [239, 320] on h4 "Banana Coconut Oatmeal" at bounding box center [162, 313] width 189 height 21
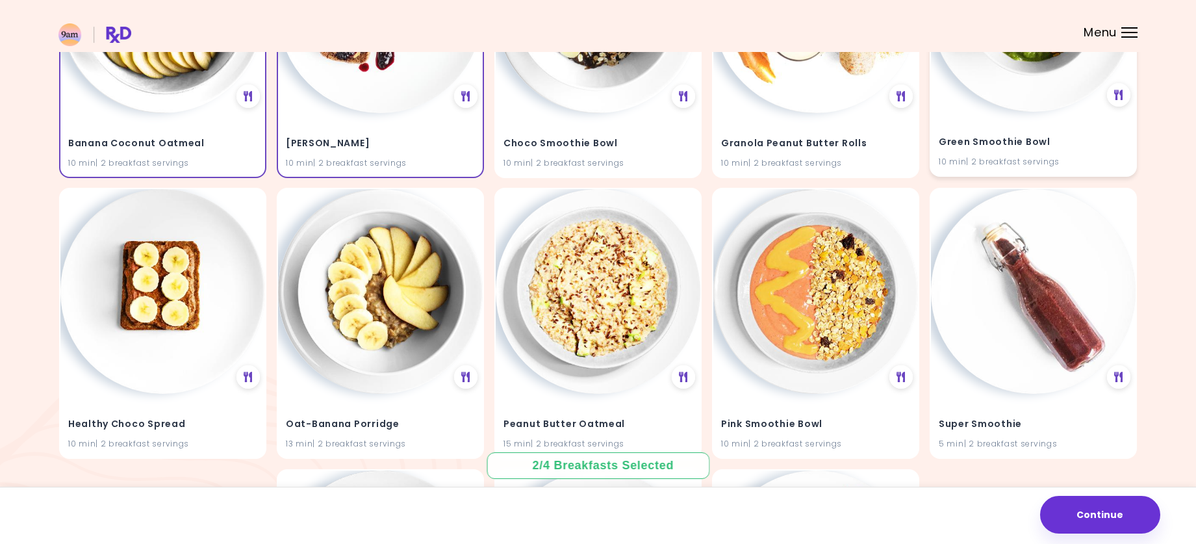
scroll to position [650, 0]
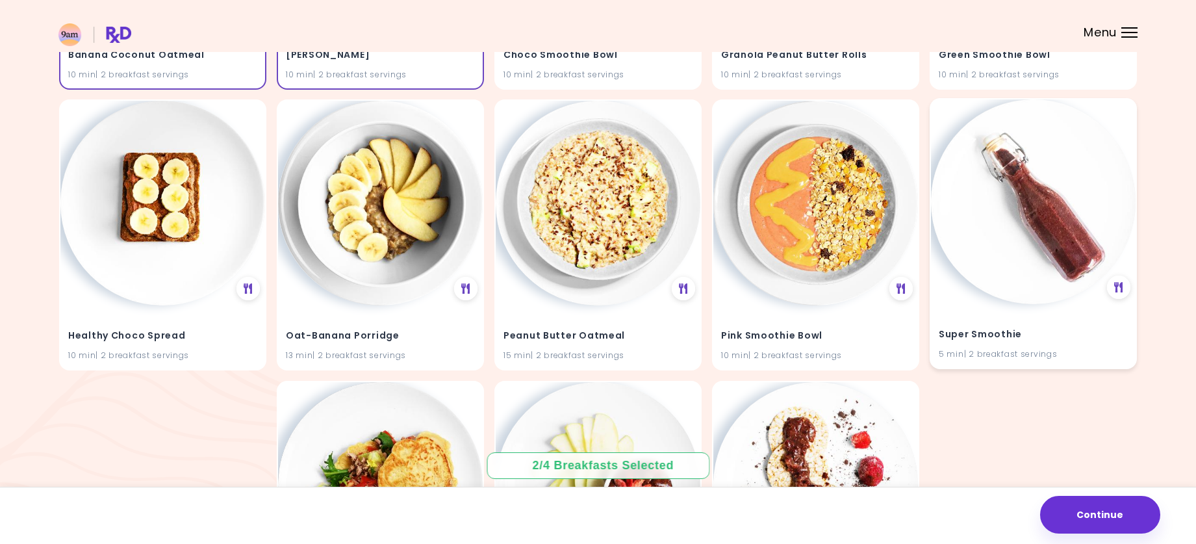
click at [1023, 313] on div "Super Smoothie 5 min | 2 breakfast servings" at bounding box center [1033, 337] width 205 height 64
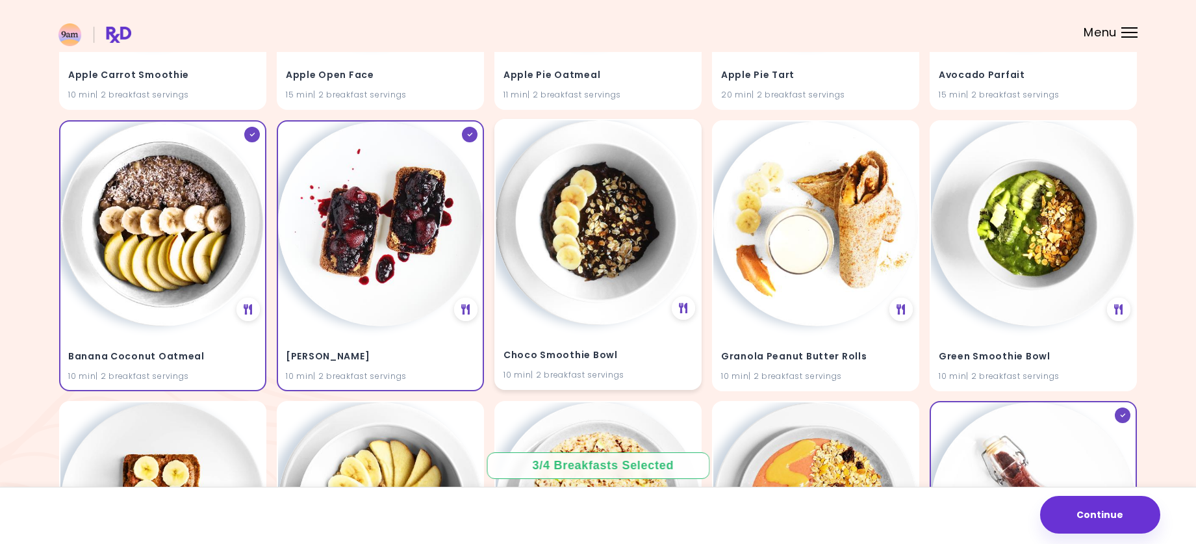
scroll to position [357, 0]
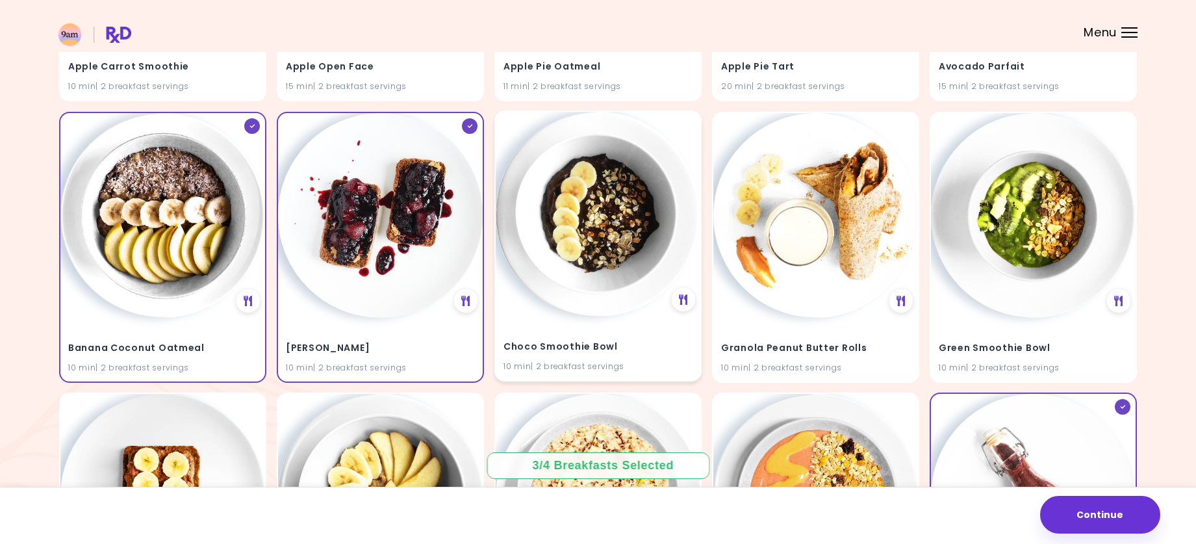
click at [635, 337] on h4 "Choco Smoothie Bowl" at bounding box center [598, 346] width 189 height 21
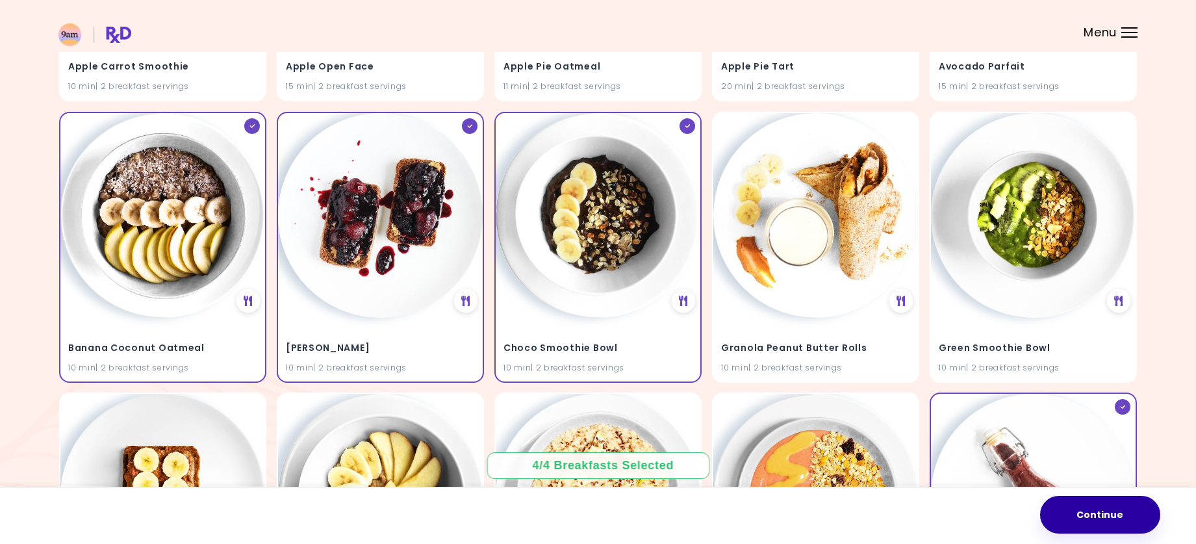
click at [1095, 516] on button "Continue" at bounding box center [1100, 515] width 120 height 38
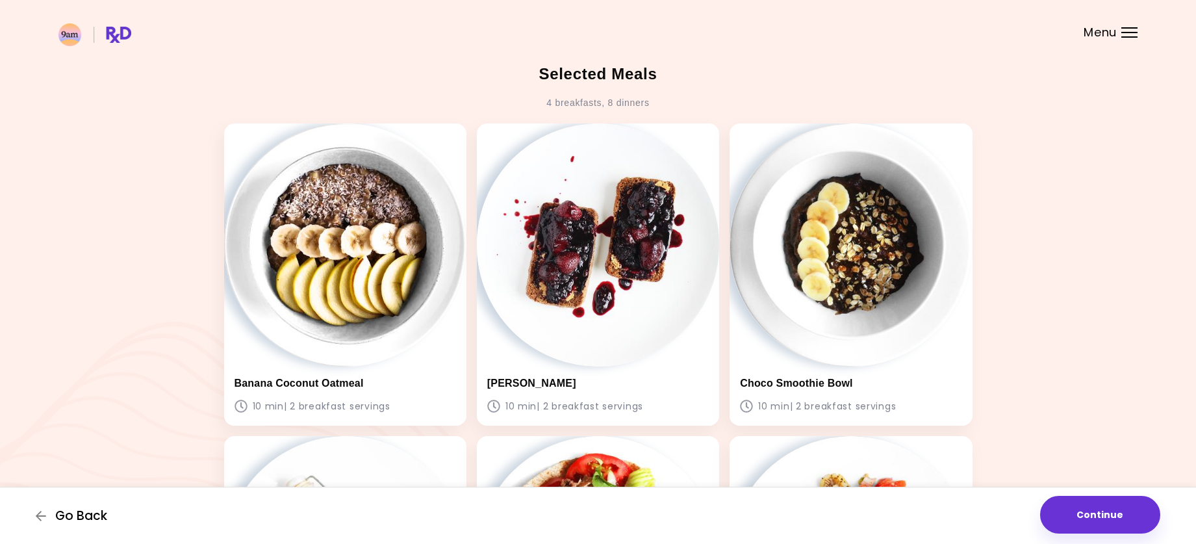
click at [82, 514] on span "Go Back" at bounding box center [81, 516] width 52 height 14
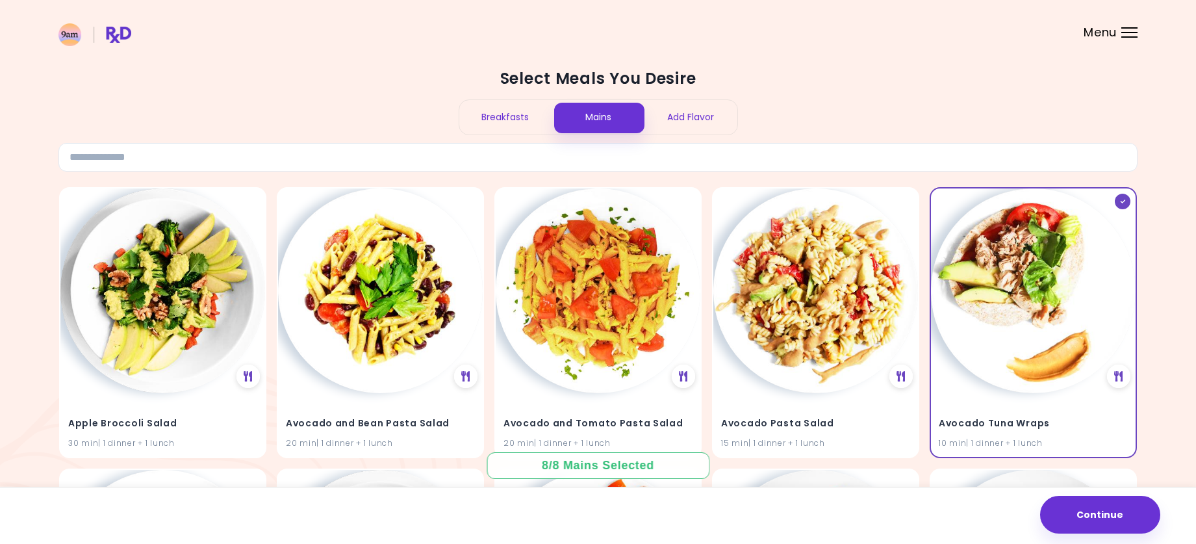
click at [687, 116] on div "Add Flavor" at bounding box center [691, 117] width 93 height 34
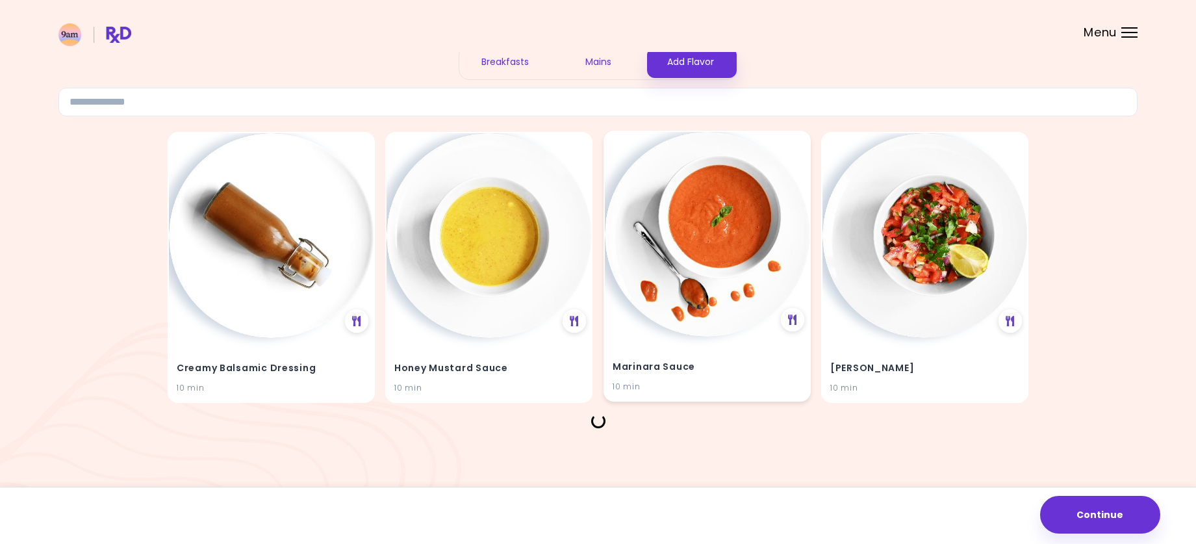
scroll to position [33, 0]
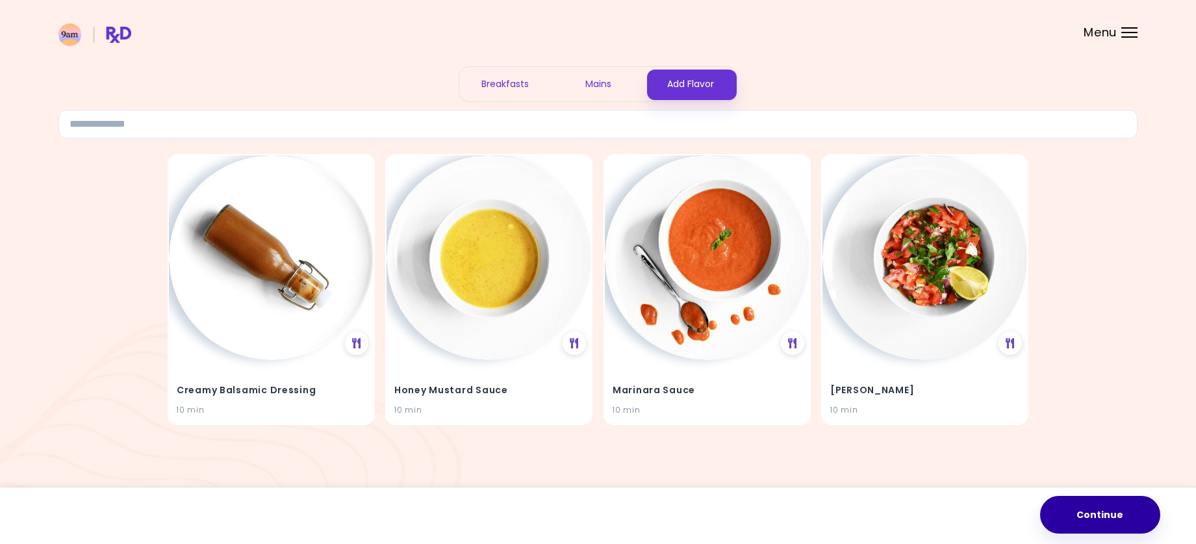
click at [1126, 517] on button "Continue" at bounding box center [1100, 515] width 120 height 38
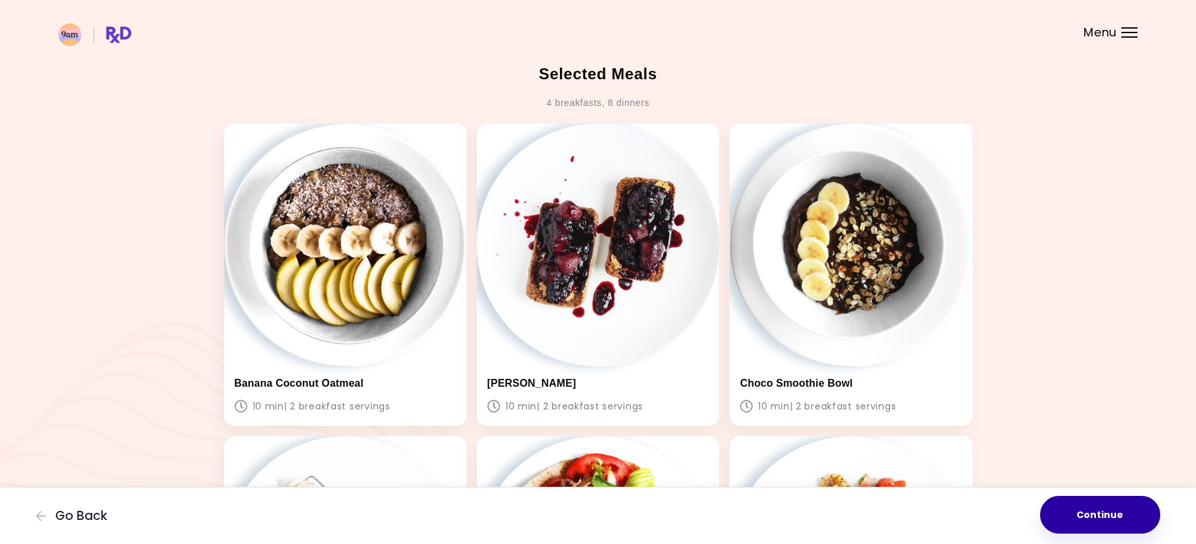
click at [1136, 519] on button "Continue" at bounding box center [1100, 515] width 120 height 38
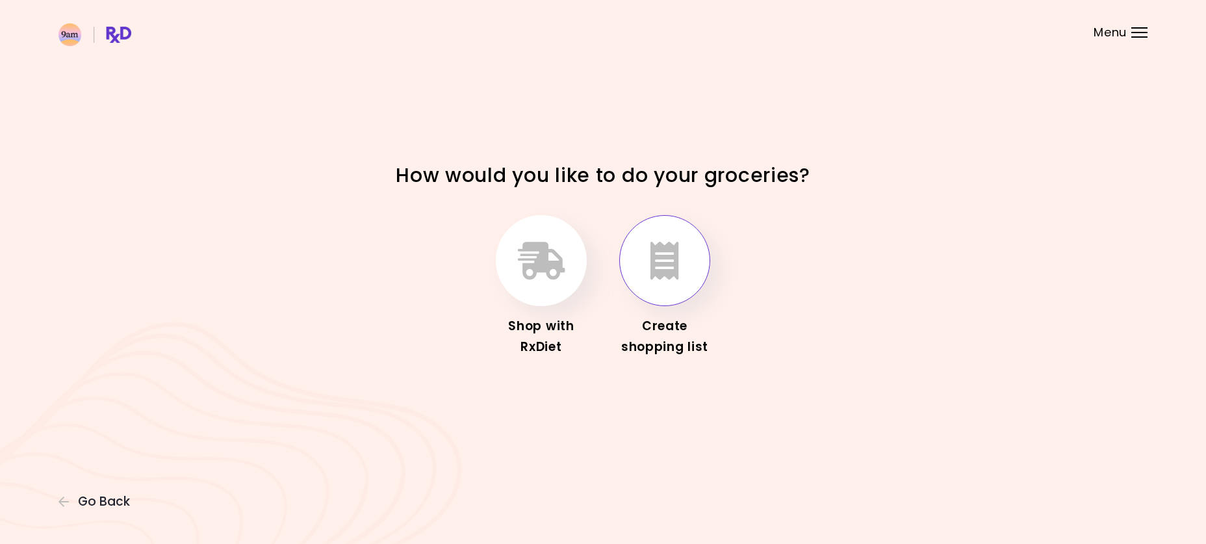
click at [660, 272] on icon "button" at bounding box center [664, 261] width 29 height 38
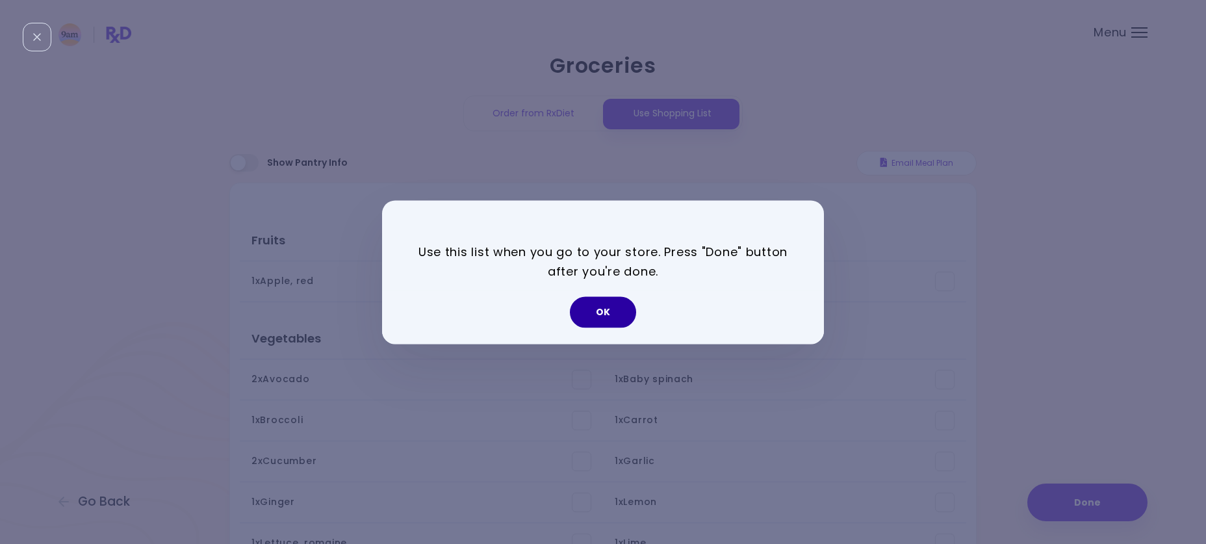
click at [599, 307] on button "OK" at bounding box center [603, 311] width 66 height 31
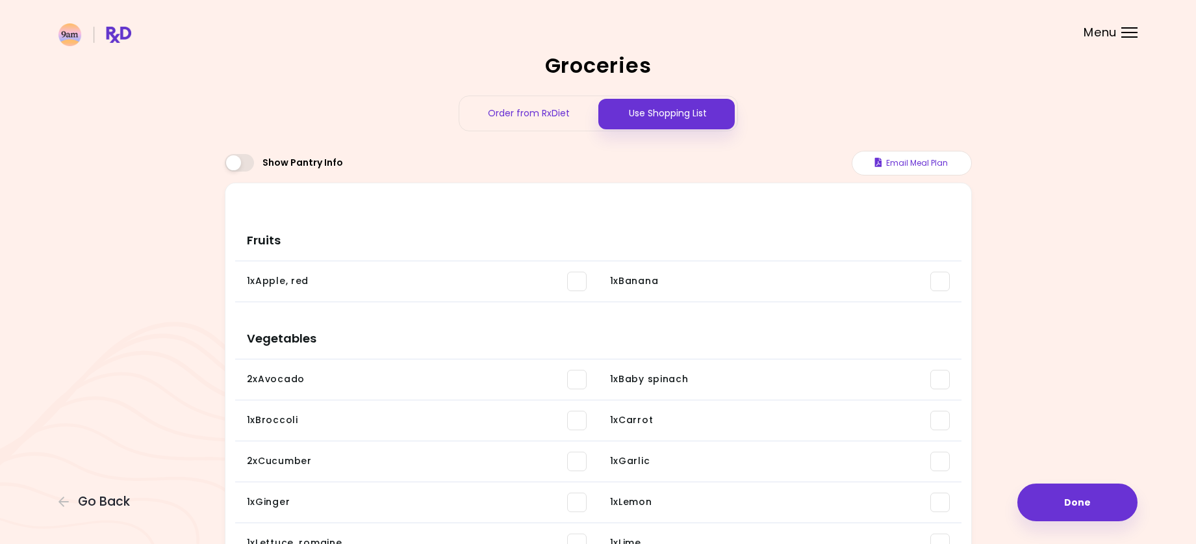
click at [539, 103] on div "Order from RxDiet" at bounding box center [528, 113] width 139 height 34
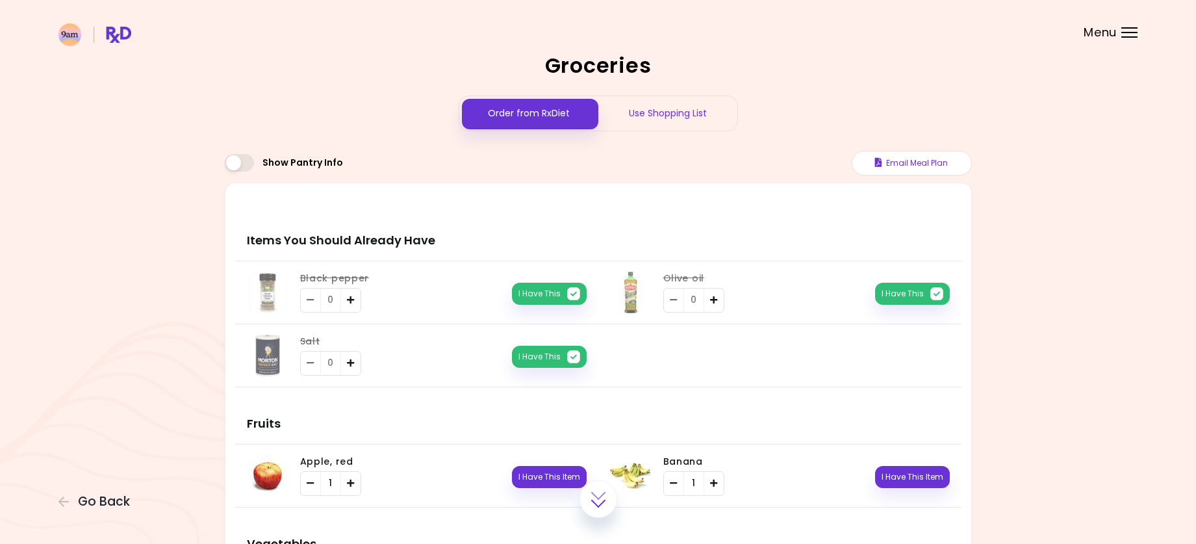
click at [691, 116] on div "Use Shopping List" at bounding box center [667, 113] width 139 height 34
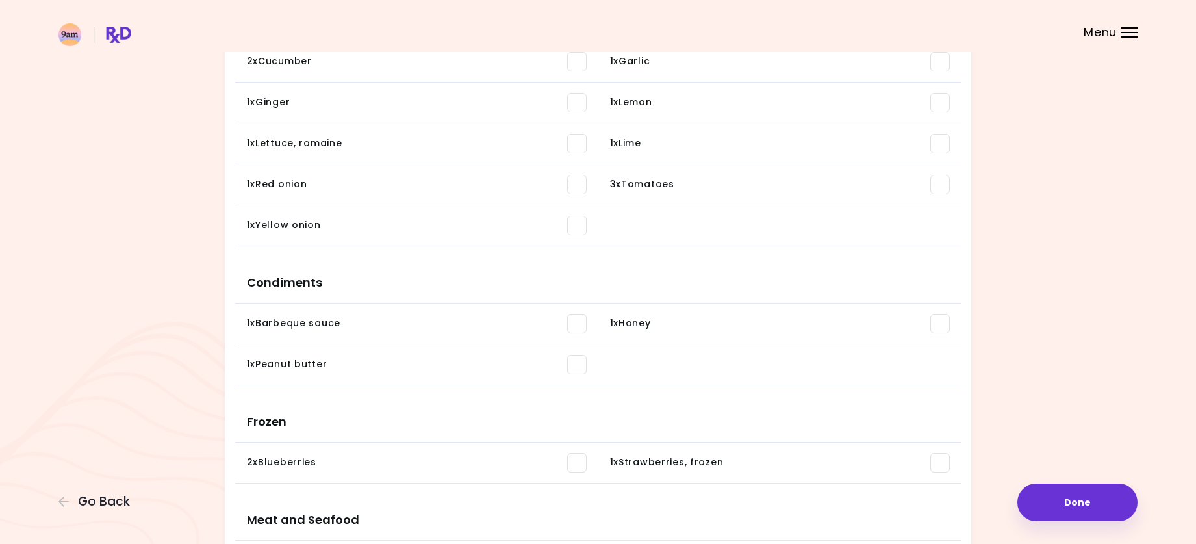
scroll to position [335, 0]
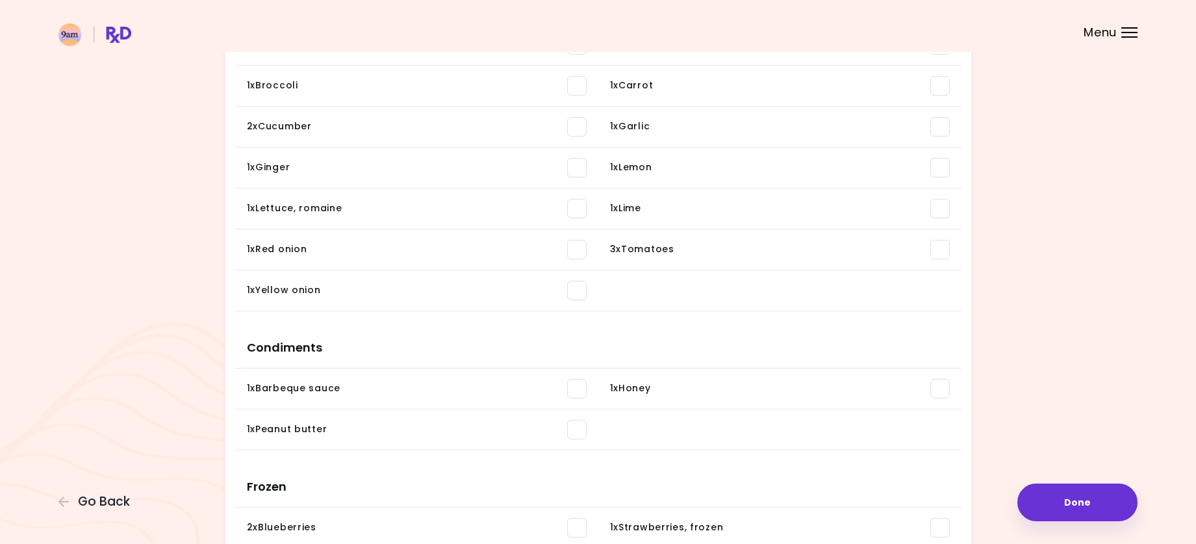
click at [574, 389] on span at bounding box center [576, 388] width 19 height 19
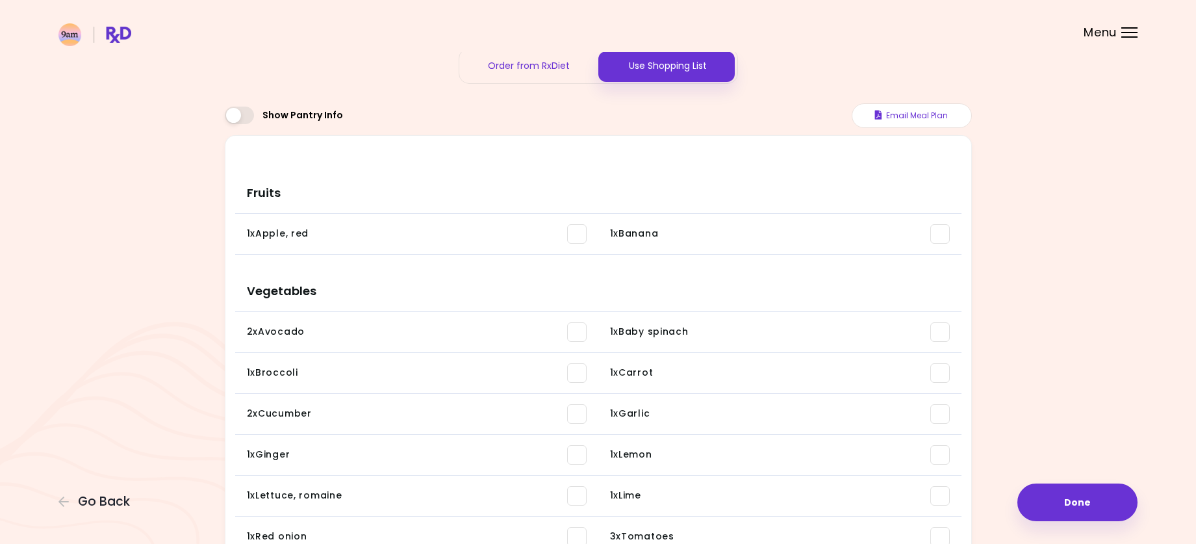
scroll to position [0, 0]
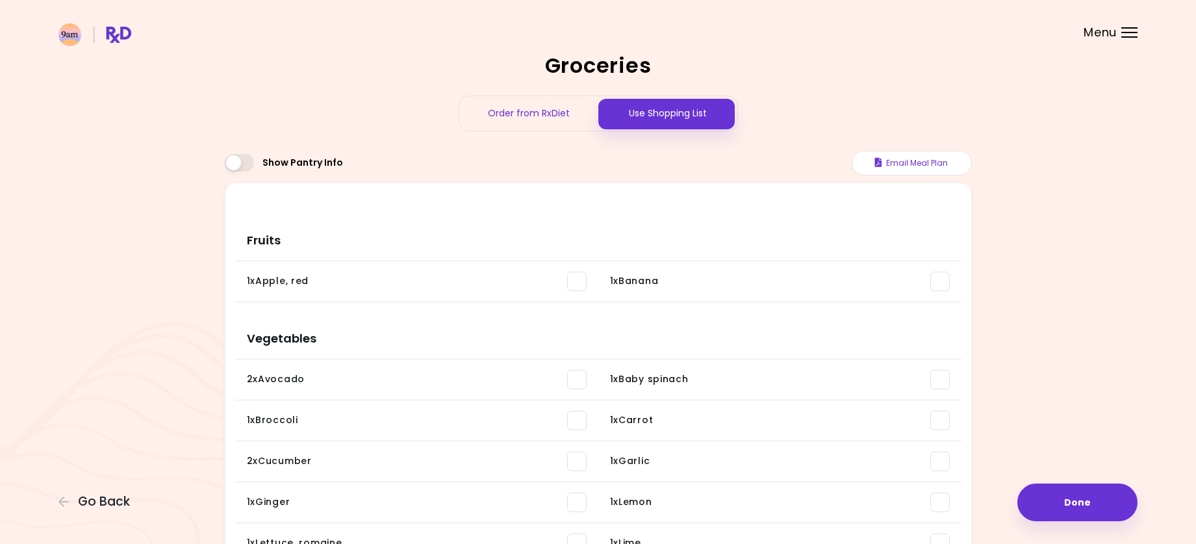
click at [908, 161] on button "Email Meal Plan" at bounding box center [912, 163] width 120 height 25
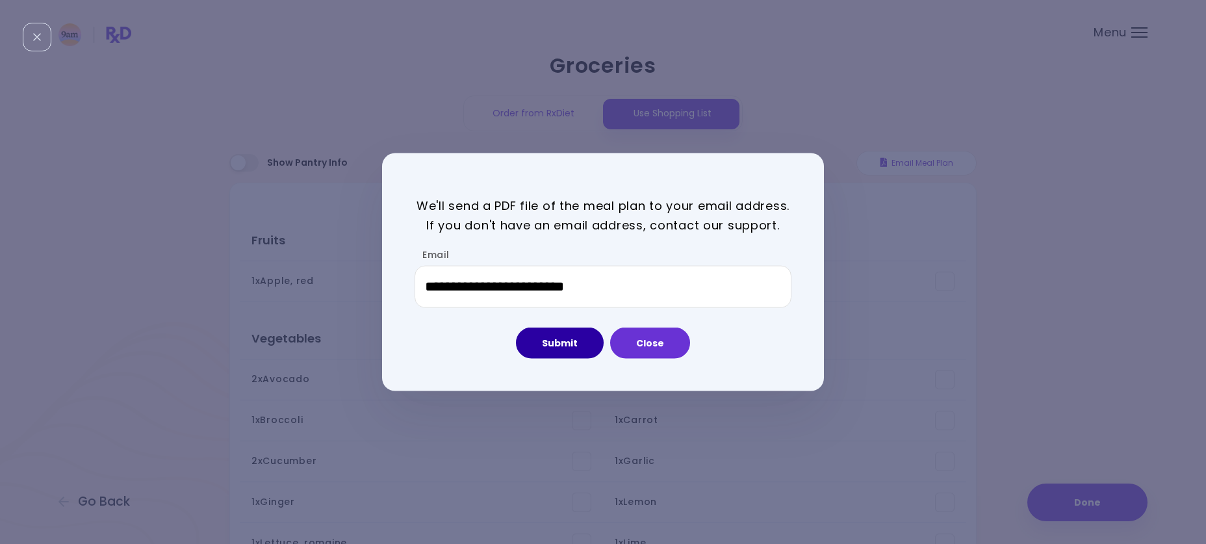
click at [587, 343] on button "Submit" at bounding box center [560, 342] width 88 height 31
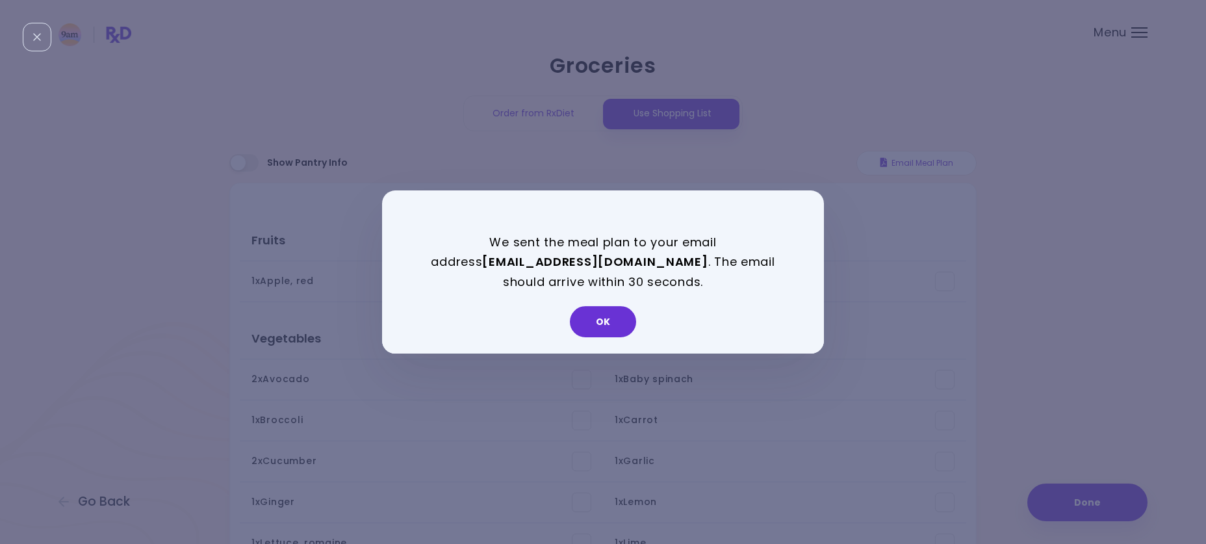
click at [1067, 385] on div "We sent the meal plan to your email address [EMAIL_ADDRESS][DOMAIN_NAME] . The …" at bounding box center [603, 272] width 1206 height 544
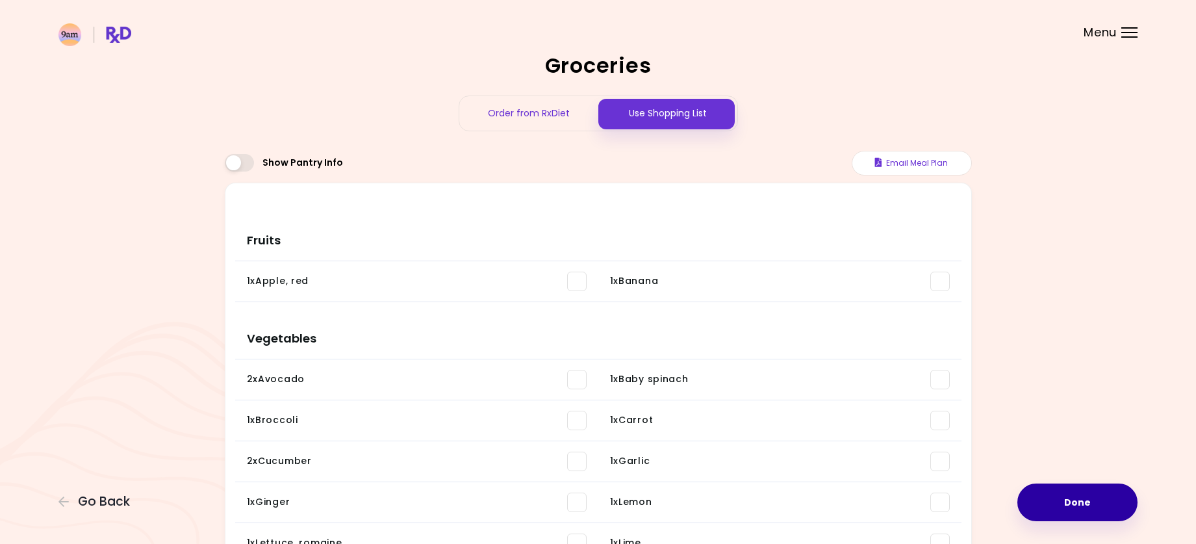
click at [1062, 509] on button "Done" at bounding box center [1078, 502] width 120 height 38
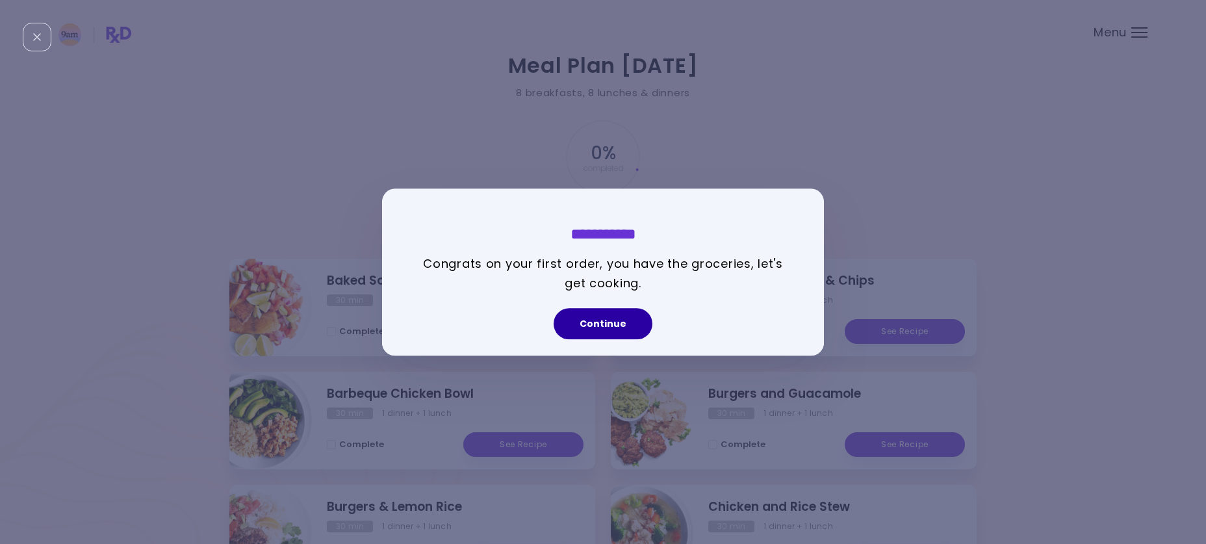
click at [601, 318] on button "Continue" at bounding box center [603, 323] width 99 height 31
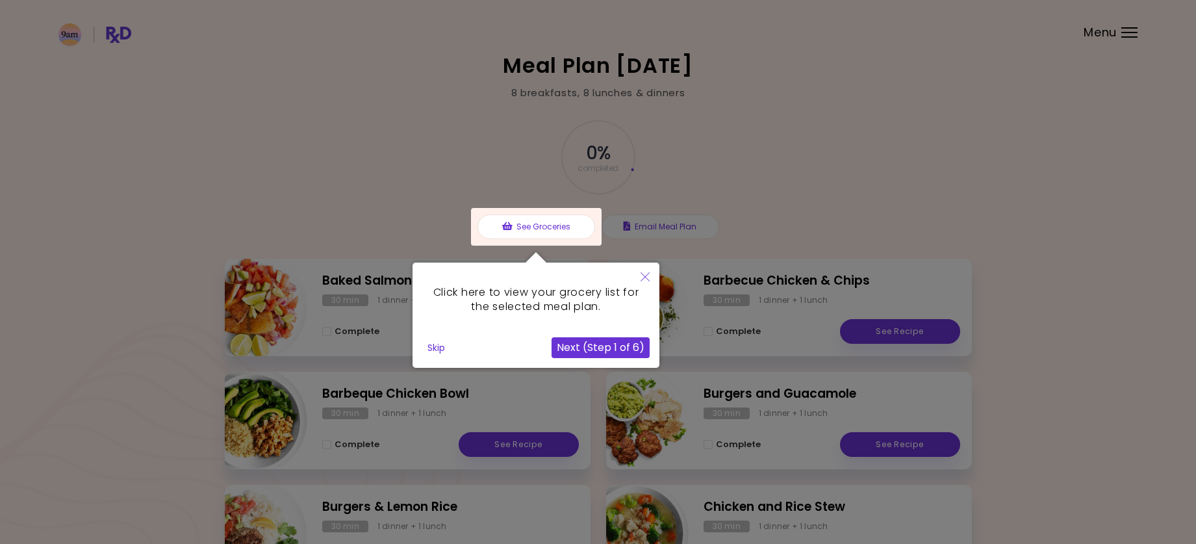
click at [556, 229] on div at bounding box center [536, 227] width 131 height 38
click at [606, 358] on div "Click here to view your grocery list for the selected meal plan. Skip Next (Ste…" at bounding box center [536, 315] width 247 height 105
click at [602, 346] on button "Next (Step 1 of 6)" at bounding box center [601, 347] width 98 height 21
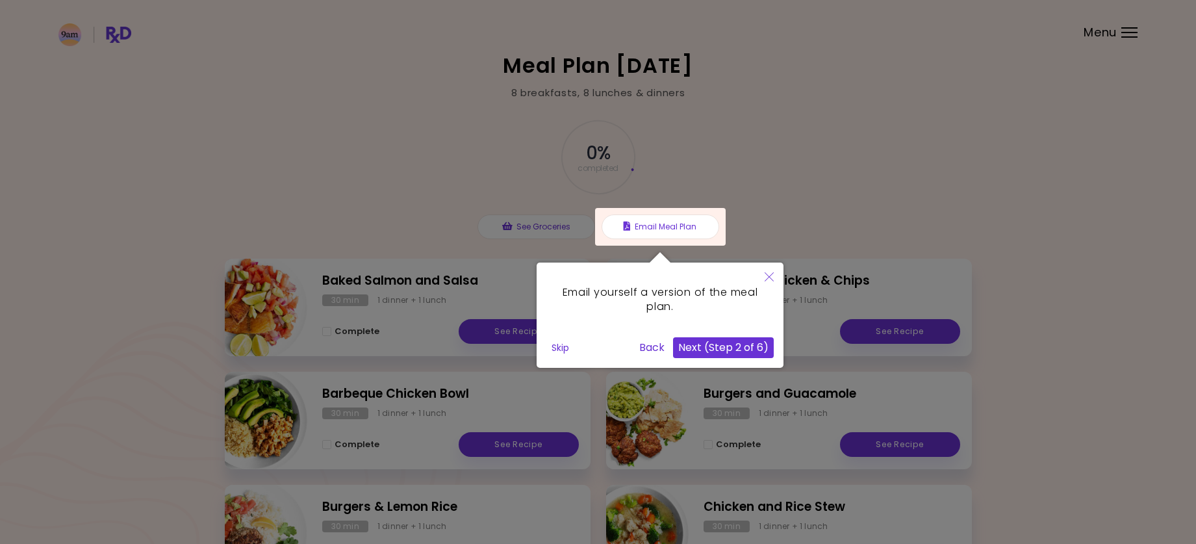
click at [736, 350] on button "Next (Step 2 of 6)" at bounding box center [723, 347] width 101 height 21
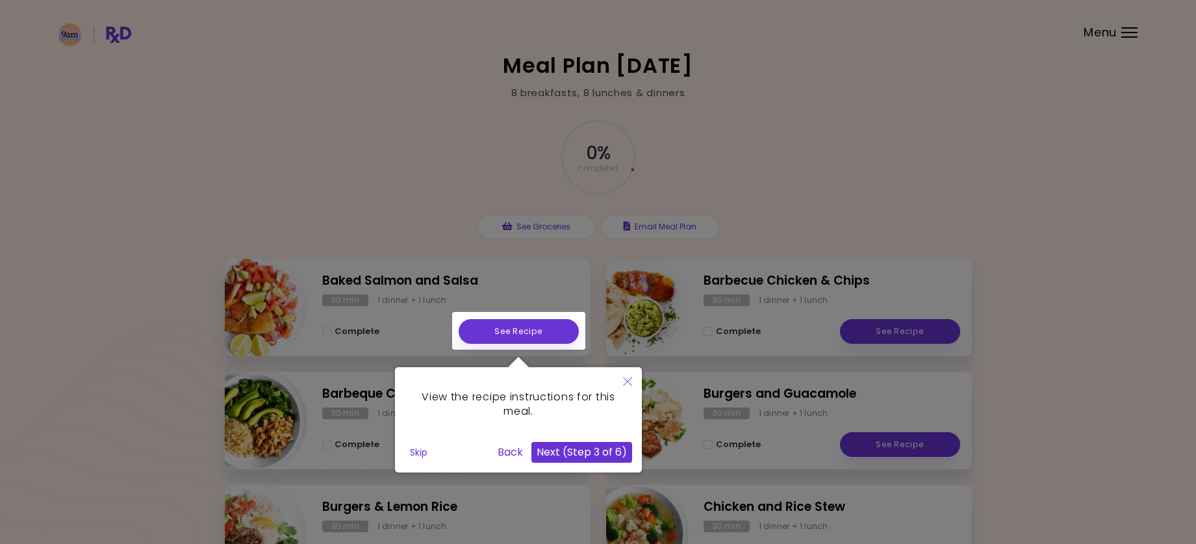
drag, startPoint x: 593, startPoint y: 430, endPoint x: 584, endPoint y: 451, distance: 23.0
click at [584, 451] on button "Next (Step 3 of 6)" at bounding box center [582, 452] width 101 height 21
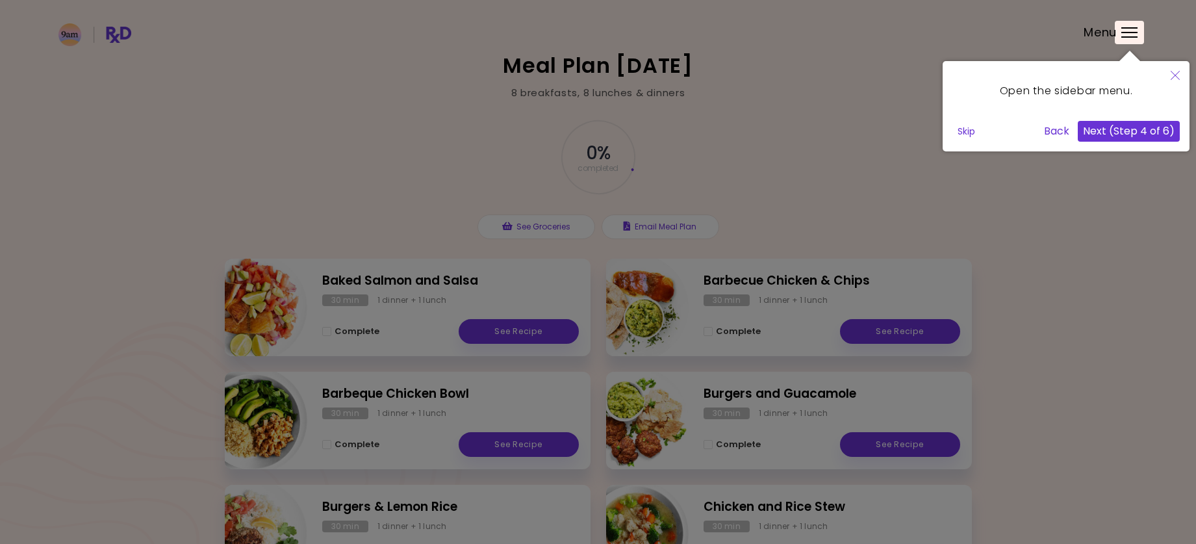
click at [1136, 136] on button "Next (Step 4 of 6)" at bounding box center [1129, 131] width 102 height 21
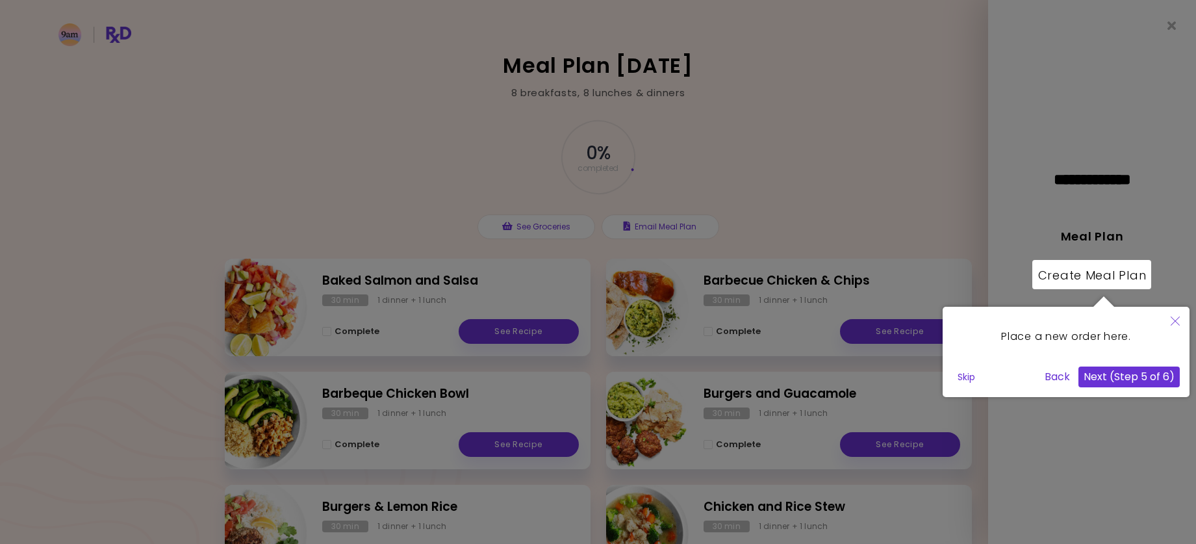
click at [1115, 379] on button "Next (Step 5 of 6)" at bounding box center [1129, 376] width 101 height 21
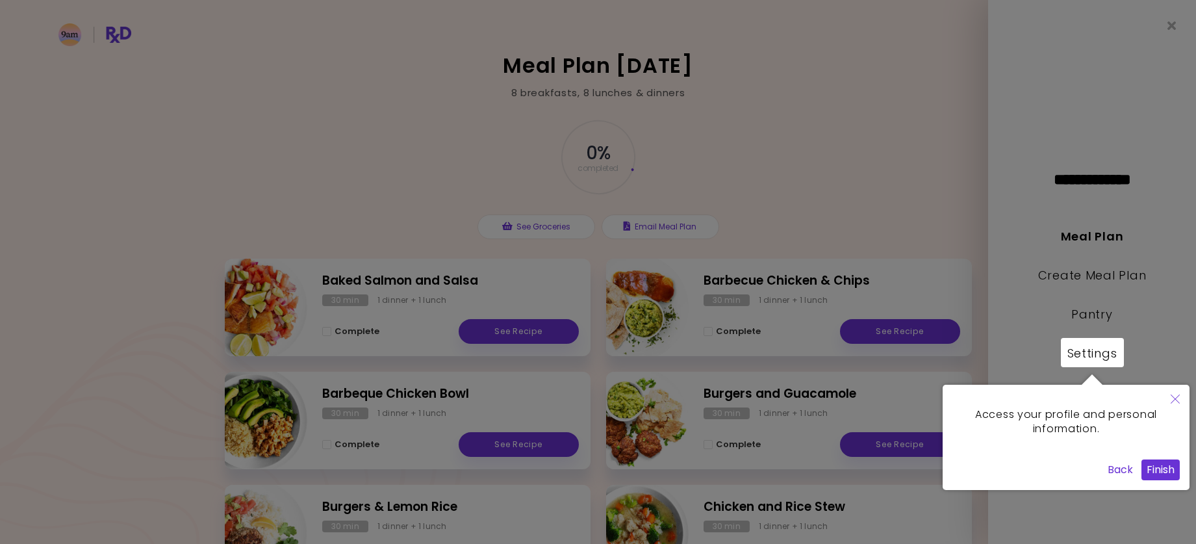
click at [1161, 474] on button "Finish" at bounding box center [1161, 469] width 38 height 21
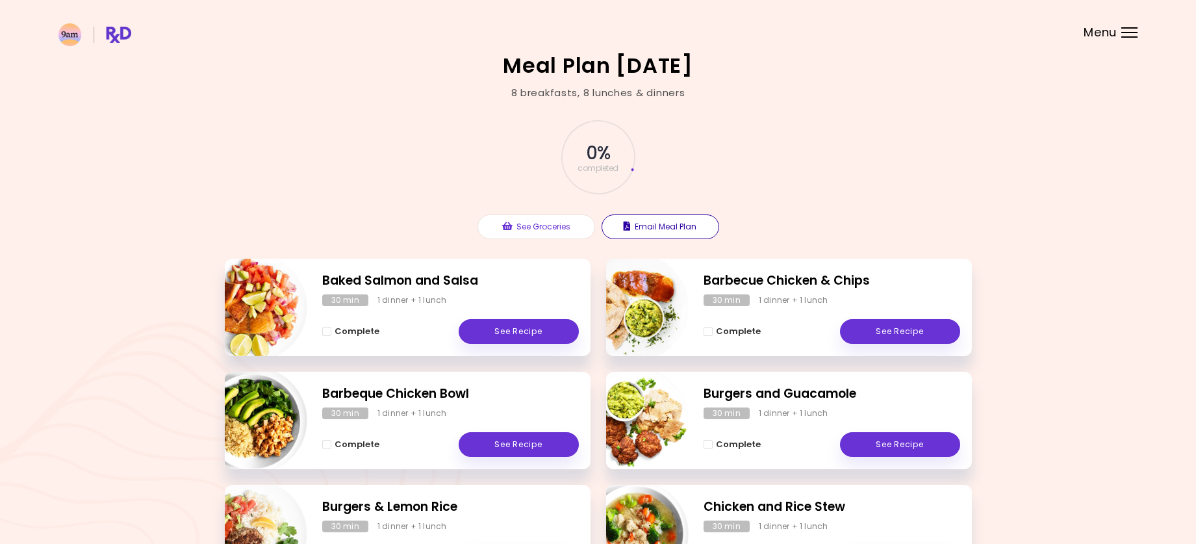
click at [668, 229] on button "Email Meal Plan" at bounding box center [661, 226] width 118 height 25
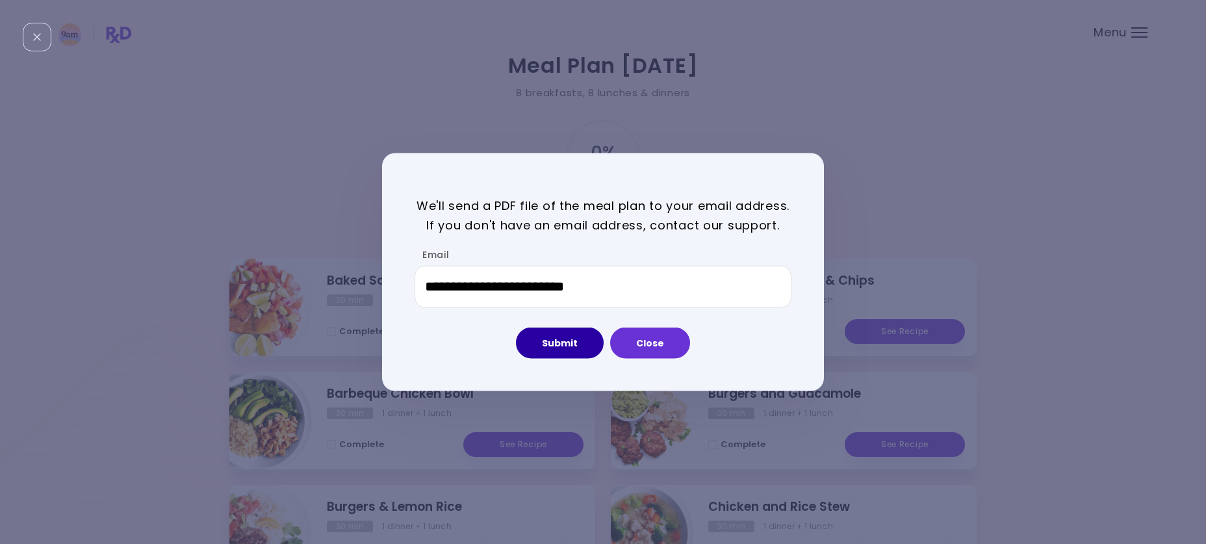
click at [560, 351] on button "Submit" at bounding box center [560, 342] width 88 height 31
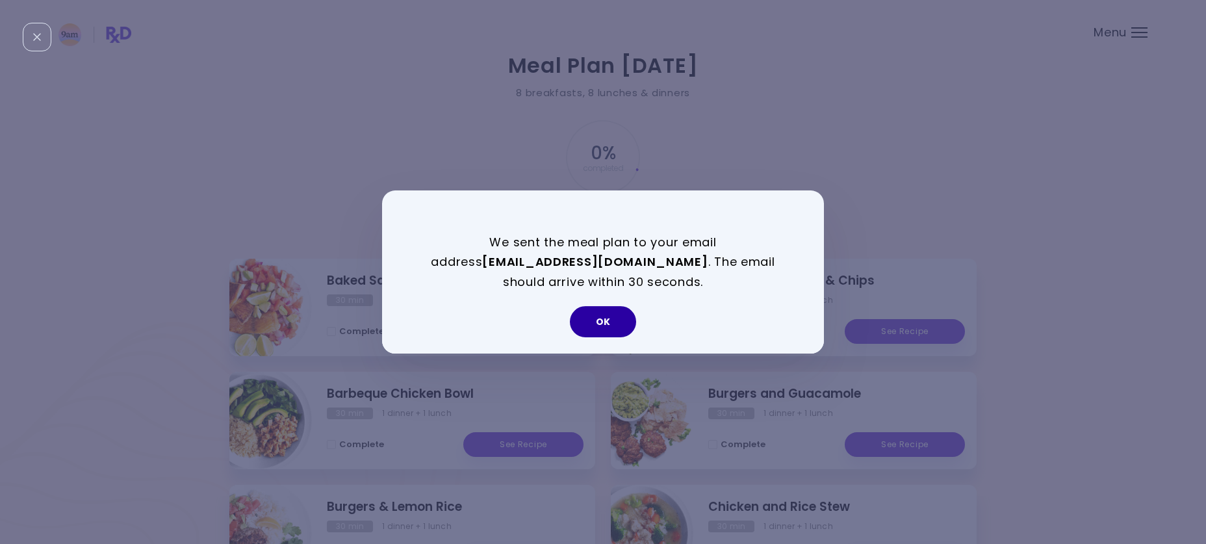
click at [589, 328] on button "OK" at bounding box center [603, 321] width 66 height 31
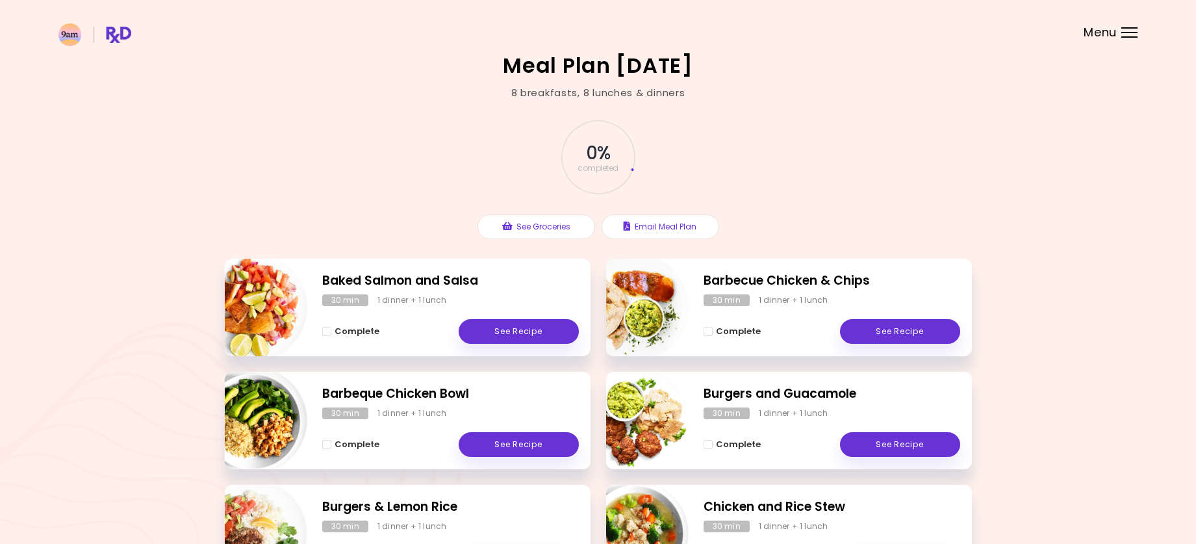
click at [1084, 184] on div "Meal Plan [DATE] 8 breakfasts , 8 lunches & dinners 0 % completed See Groceries…" at bounding box center [598, 496] width 1196 height 992
click at [1122, 42] on header at bounding box center [598, 26] width 1196 height 52
click at [1127, 33] on div "Menu" at bounding box center [1130, 32] width 16 height 10
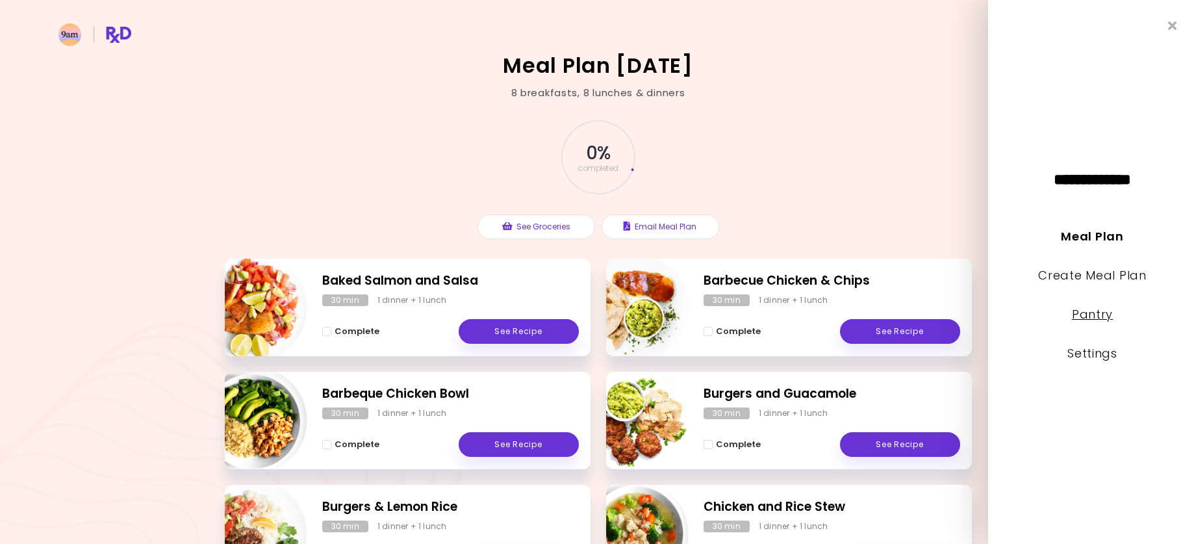
click at [1104, 313] on link "Pantry" at bounding box center [1091, 314] width 41 height 16
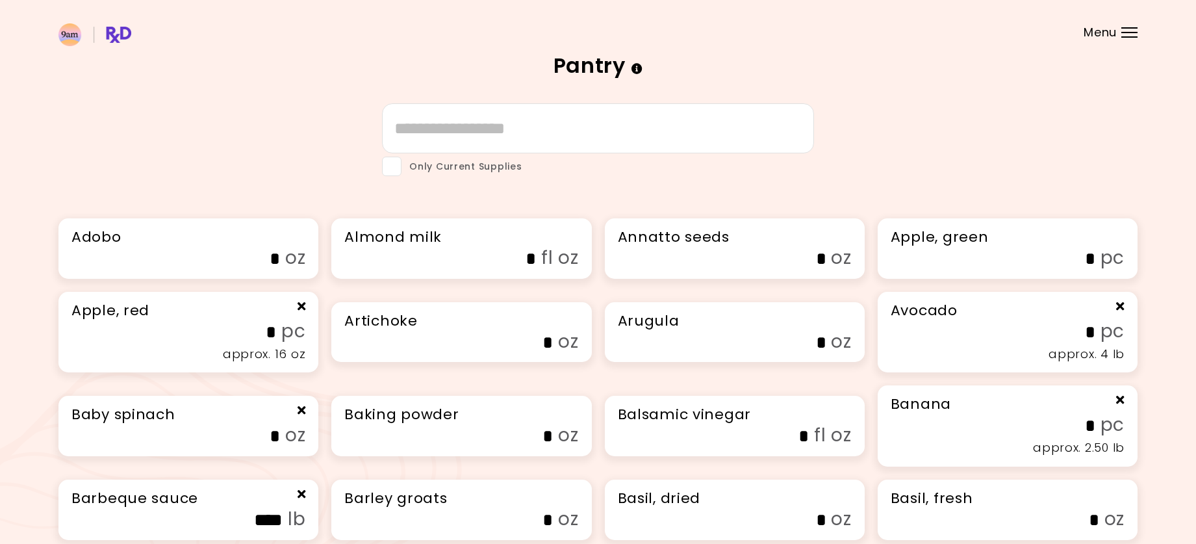
click at [1112, 38] on span "Menu" at bounding box center [1100, 33] width 33 height 12
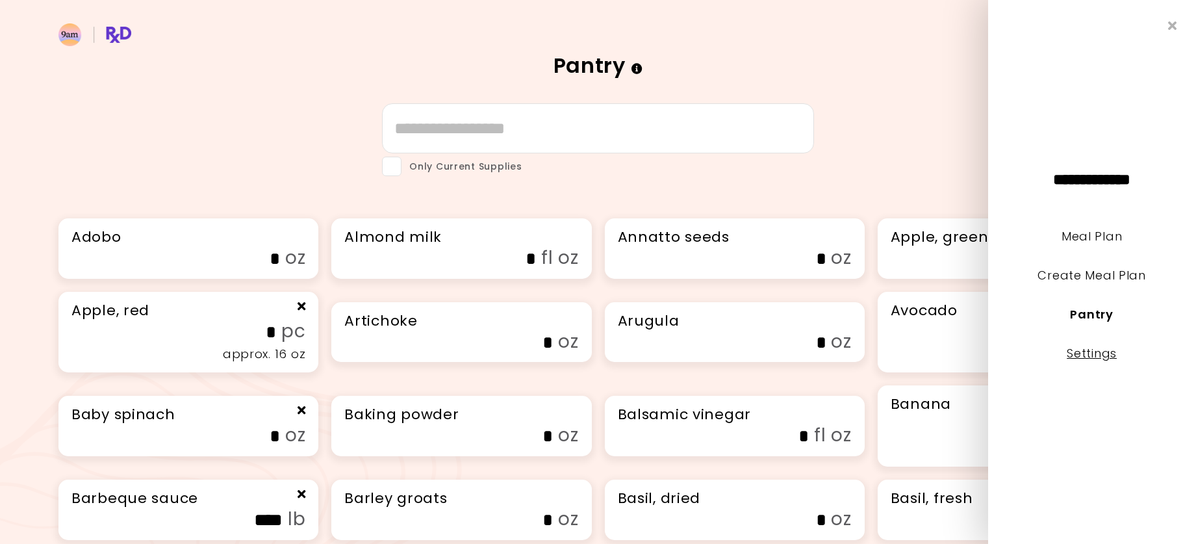
click at [1084, 350] on link "Settings" at bounding box center [1093, 353] width 50 height 16
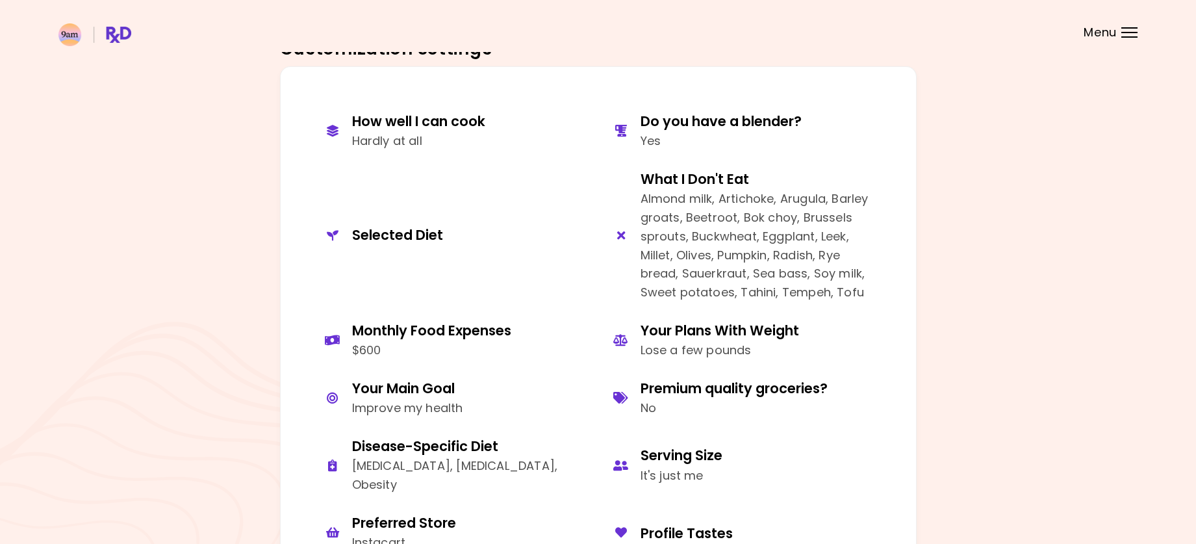
scroll to position [585, 0]
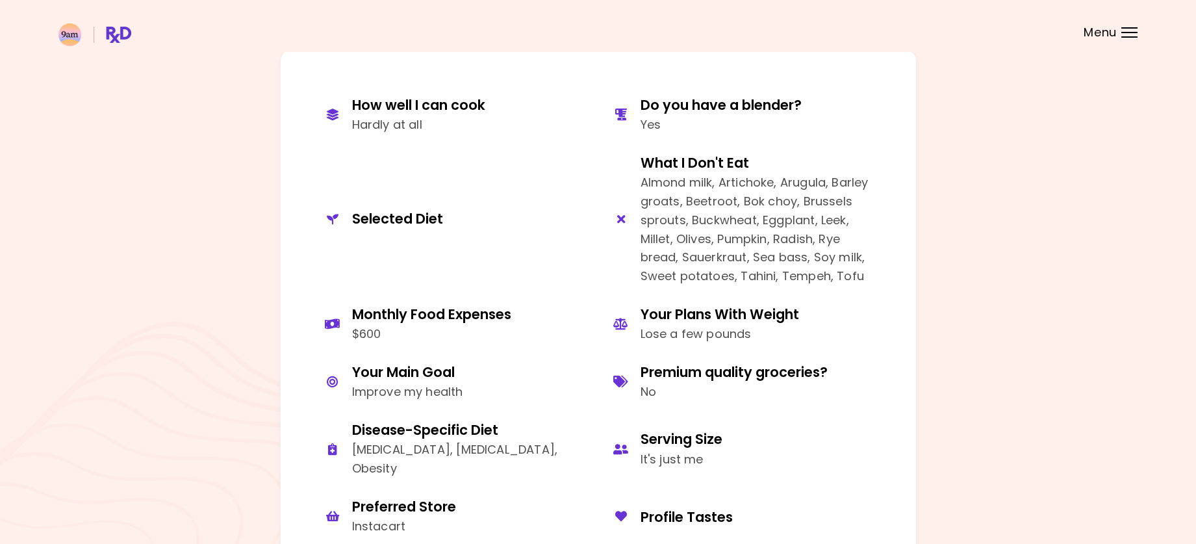
click at [1032, 282] on div "How well I can cook Hardly at all Do you have a blender? Yes Selected Diet What…" at bounding box center [597, 340] width 1079 height 580
click at [1103, 41] on header at bounding box center [598, 26] width 1196 height 52
click at [1106, 37] on span "Menu" at bounding box center [1100, 33] width 33 height 12
